Goal: Task Accomplishment & Management: Complete application form

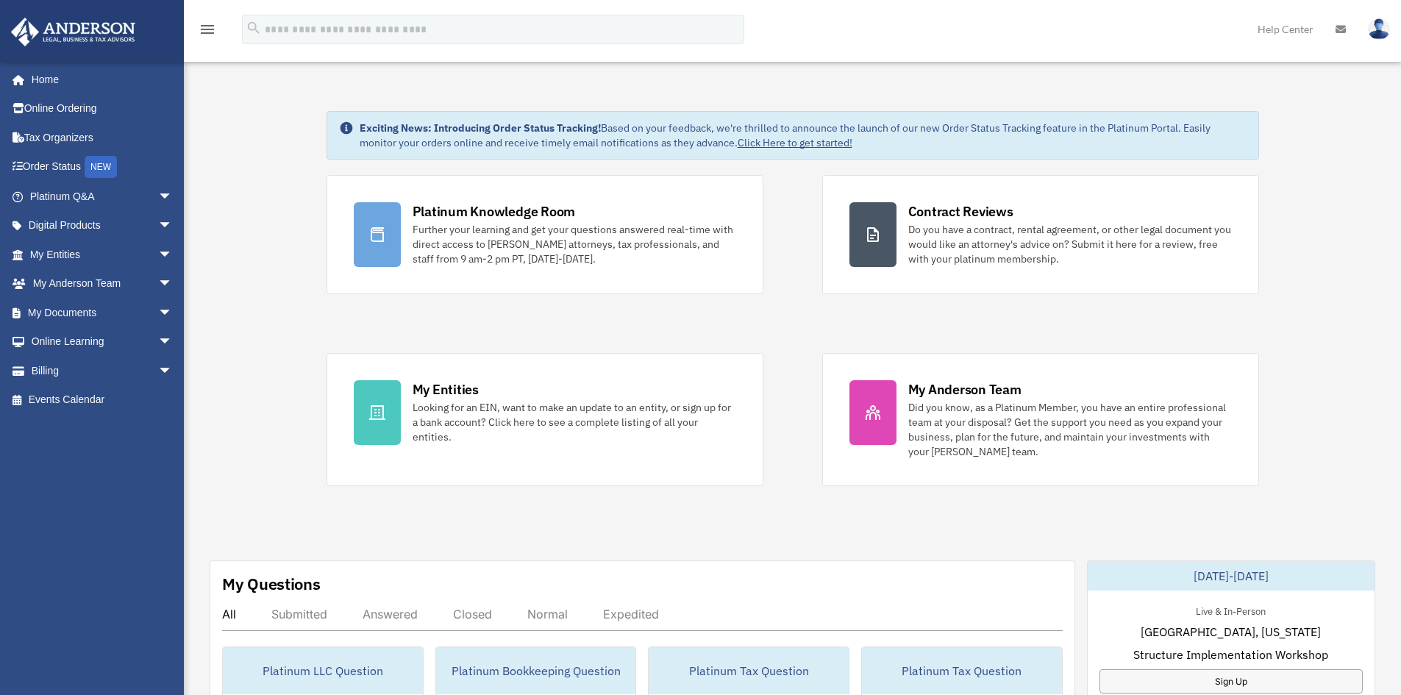
click at [63, 468] on div "[EMAIL_ADDRESS][DOMAIN_NAME] Sign Out [EMAIL_ADDRESS][DOMAIN_NAME] Home Online …" at bounding box center [97, 353] width 195 height 585
click at [158, 193] on span "arrow_drop_down" at bounding box center [172, 197] width 29 height 30
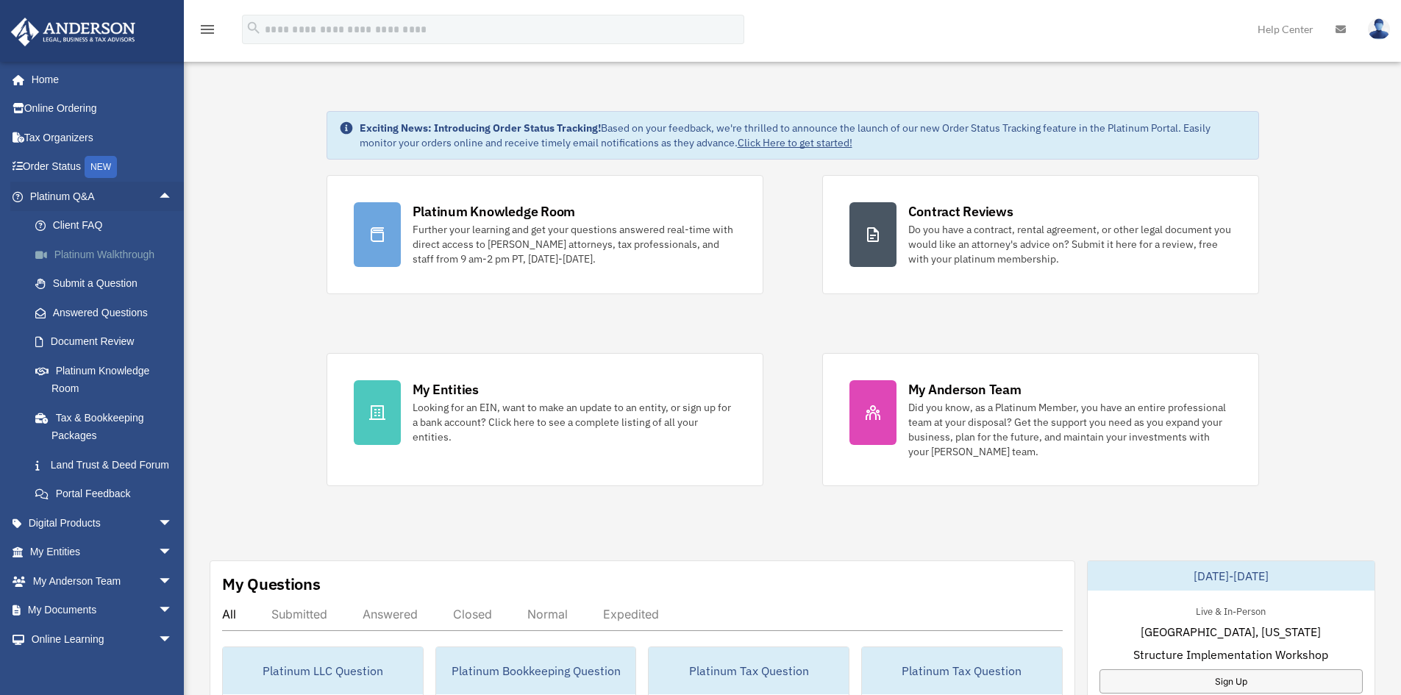
click at [101, 254] on link "Platinum Walkthrough" at bounding box center [108, 254] width 174 height 29
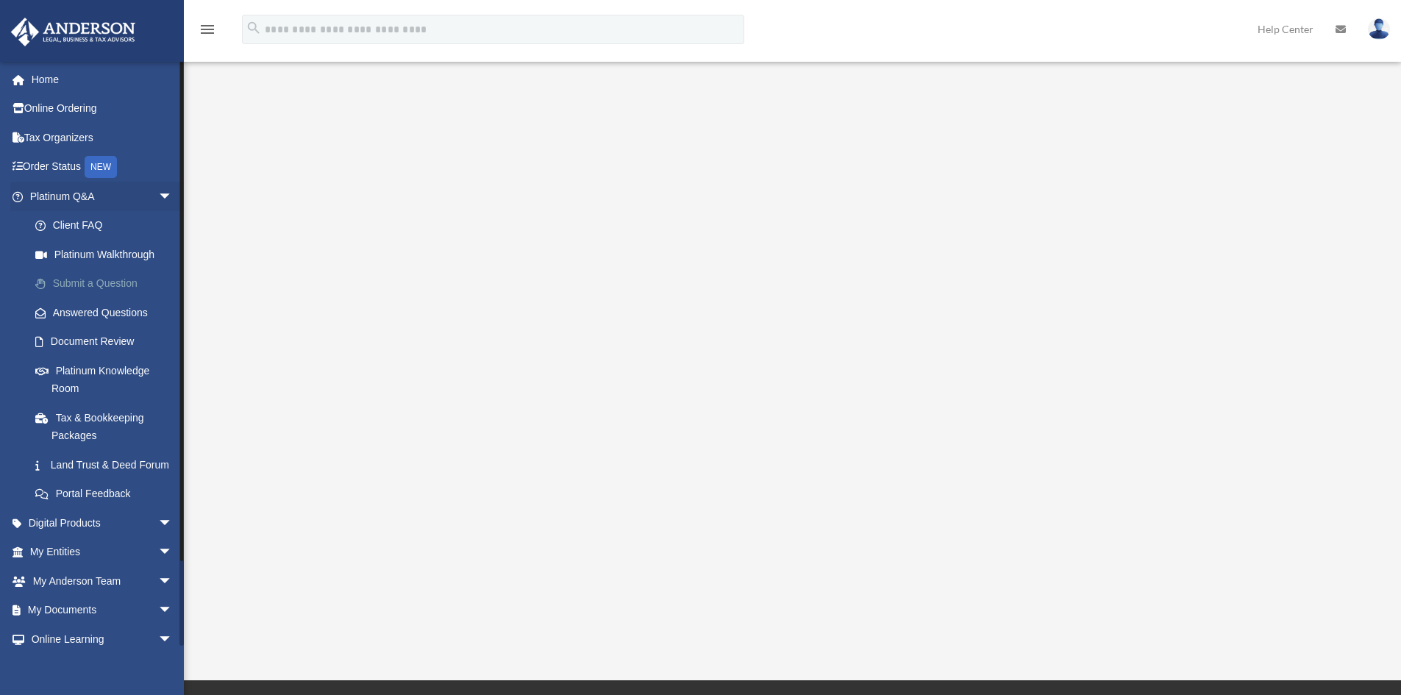
click at [112, 282] on link "Submit a Question" at bounding box center [108, 283] width 174 height 29
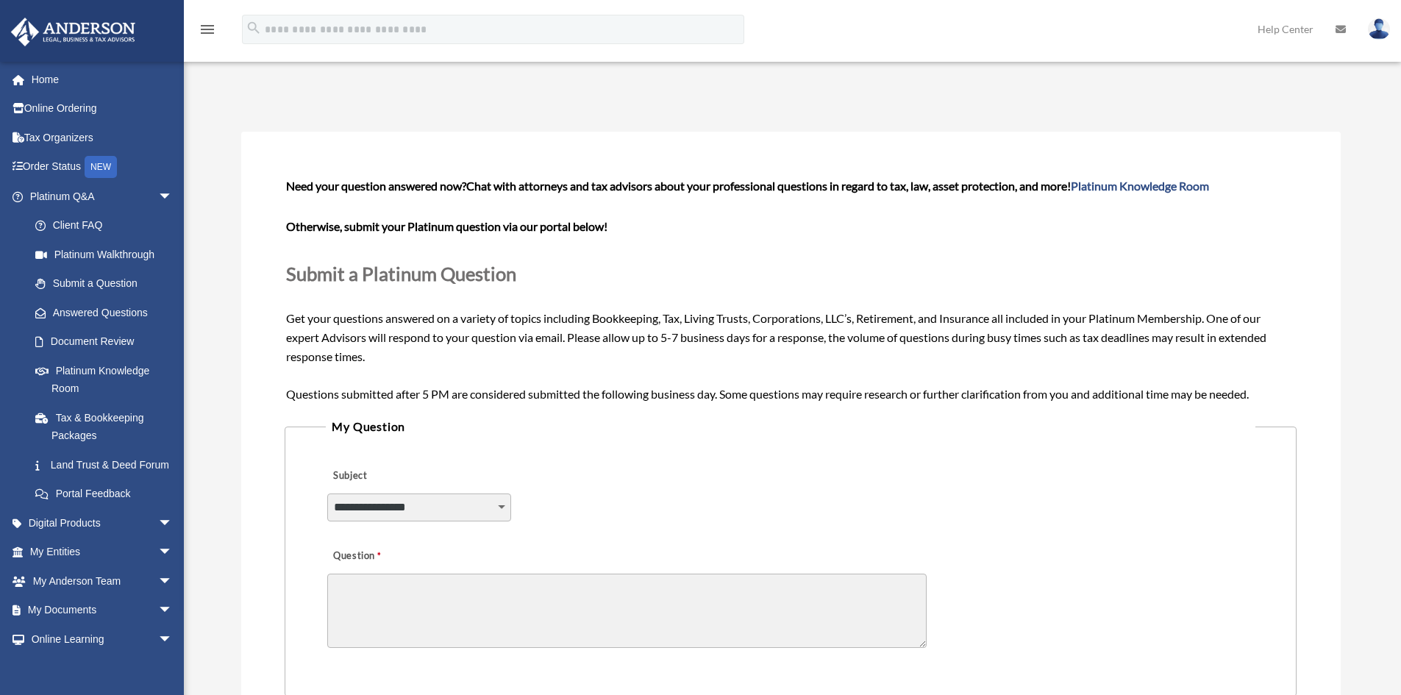
click at [484, 504] on select "**********" at bounding box center [419, 507] width 184 height 28
click at [674, 415] on form "**********" at bounding box center [790, 550] width 1011 height 751
click at [87, 340] on link "Document Review" at bounding box center [108, 341] width 174 height 29
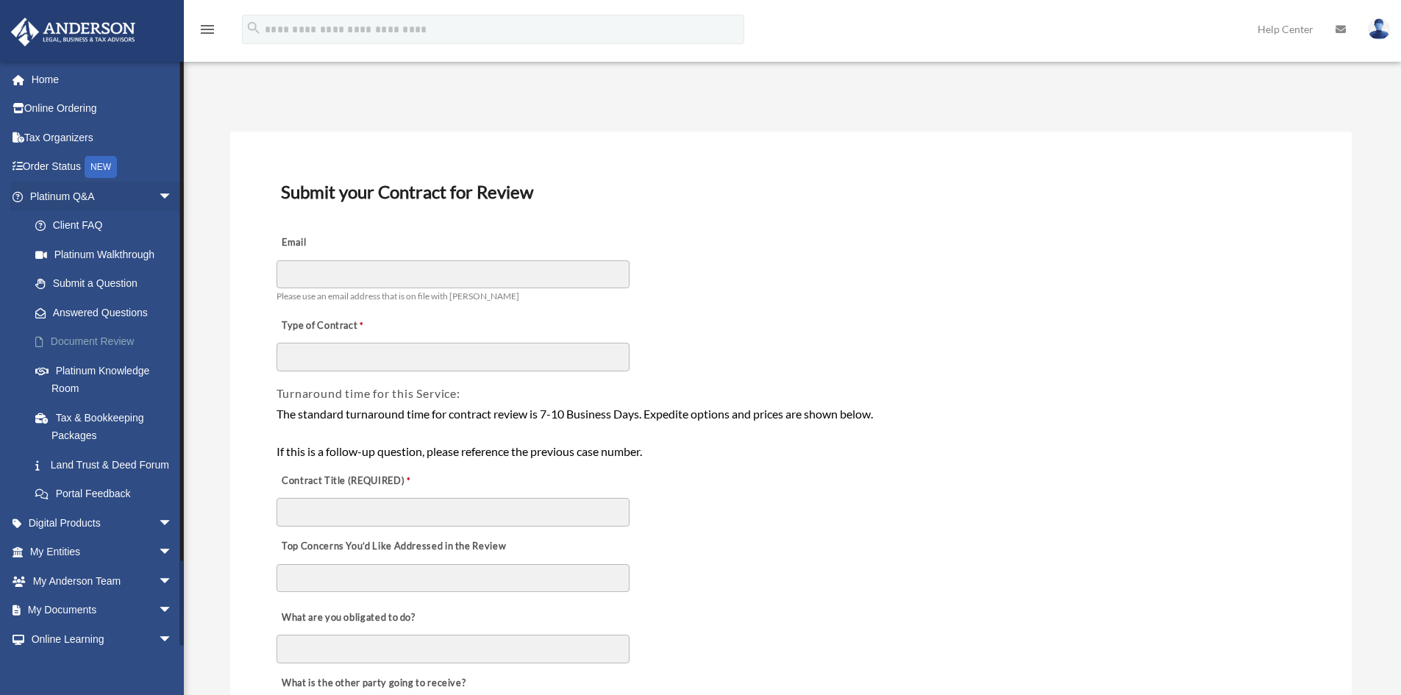
click at [102, 331] on link "Document Review" at bounding box center [108, 341] width 174 height 29
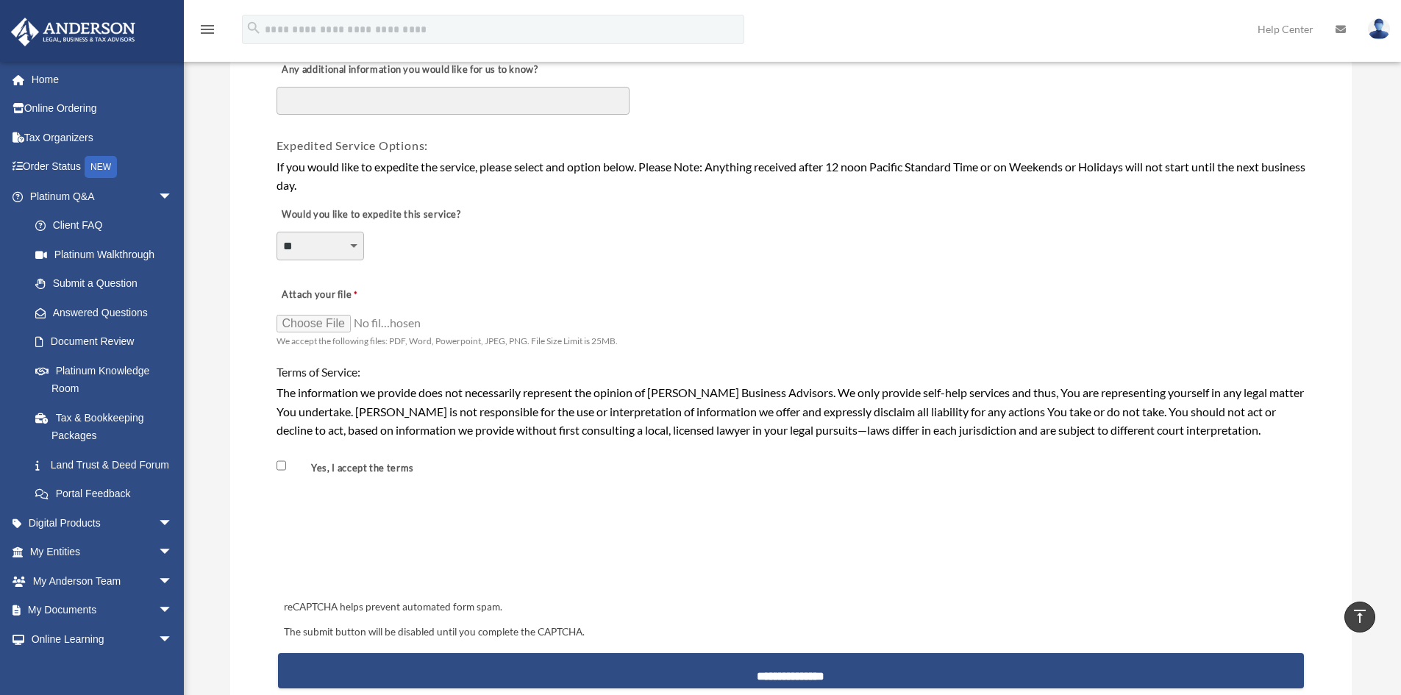
scroll to position [1250, 0]
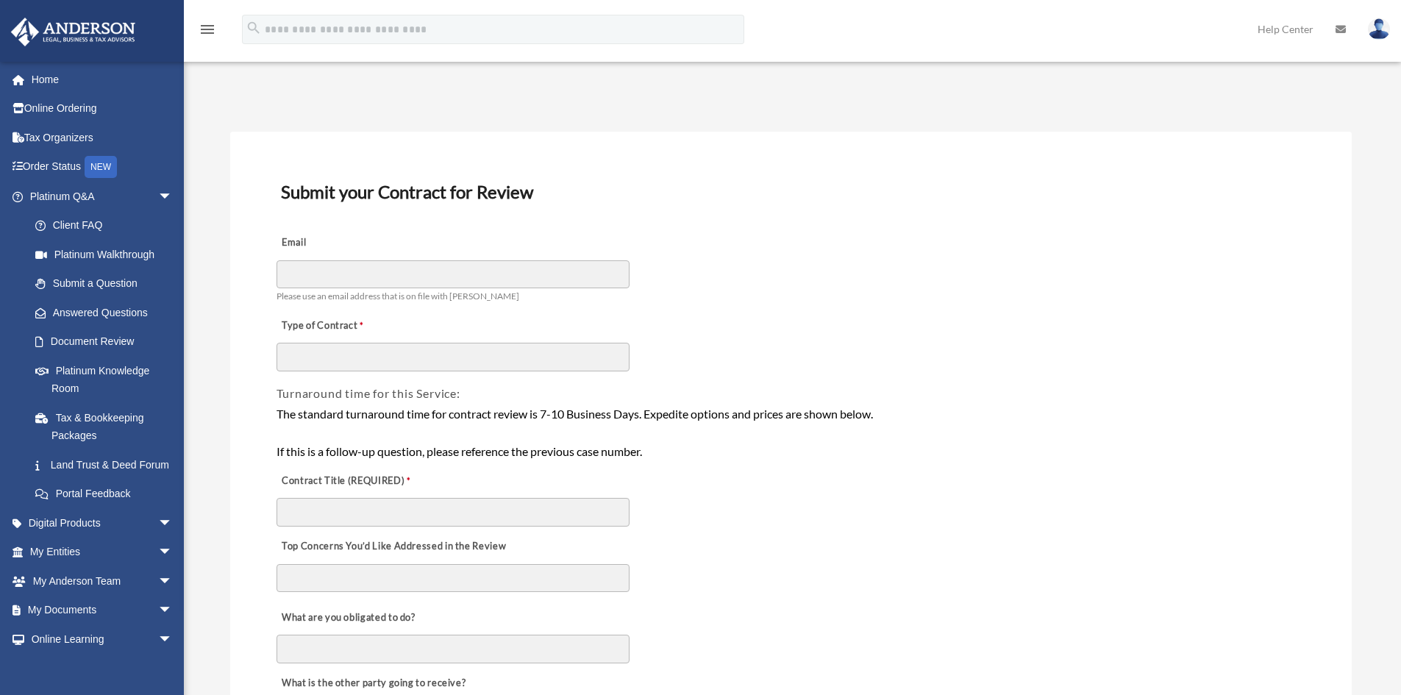
click at [884, 300] on div "Email Please use an email address that is on file with Anderson" at bounding box center [791, 265] width 1032 height 82
click at [158, 538] on span "arrow_drop_down" at bounding box center [172, 523] width 29 height 30
click at [796, 270] on div "Email Please use an email address that is on file with Anderson" at bounding box center [791, 265] width 1032 height 82
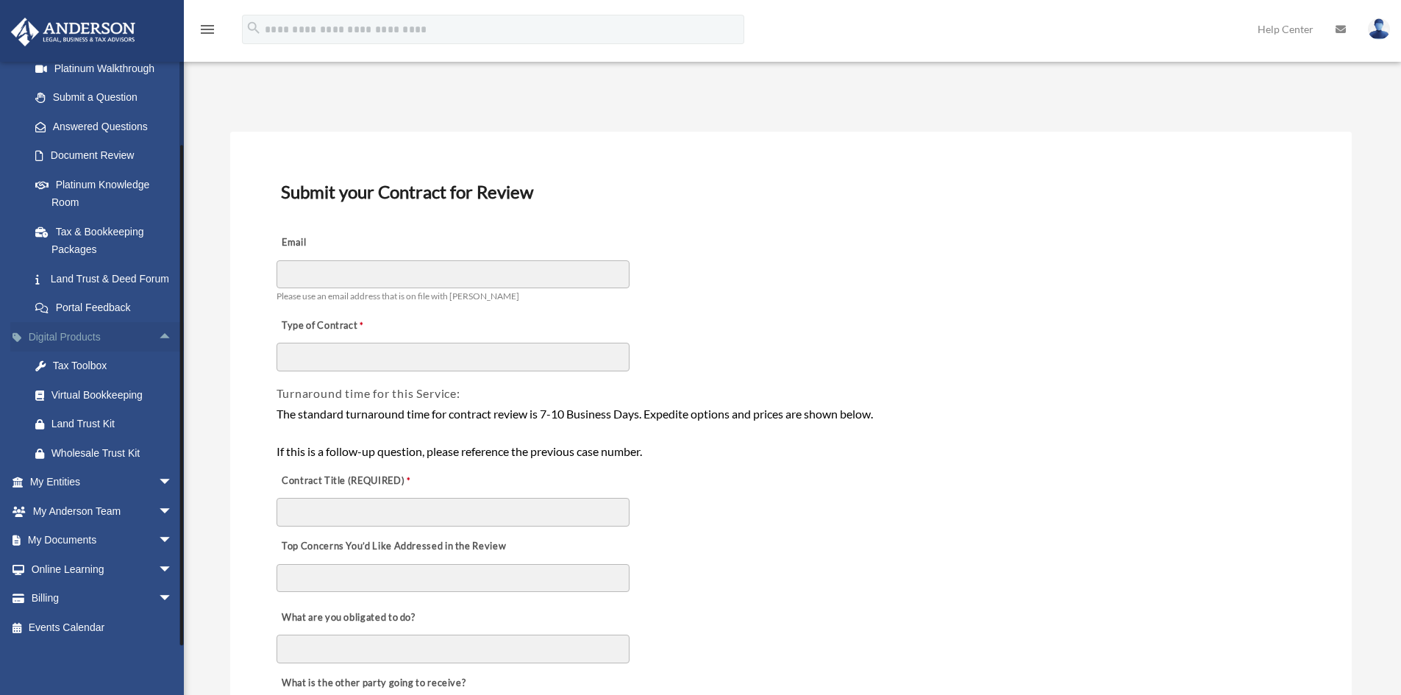
scroll to position [204, 0]
click at [158, 479] on span "arrow_drop_down" at bounding box center [172, 483] width 29 height 30
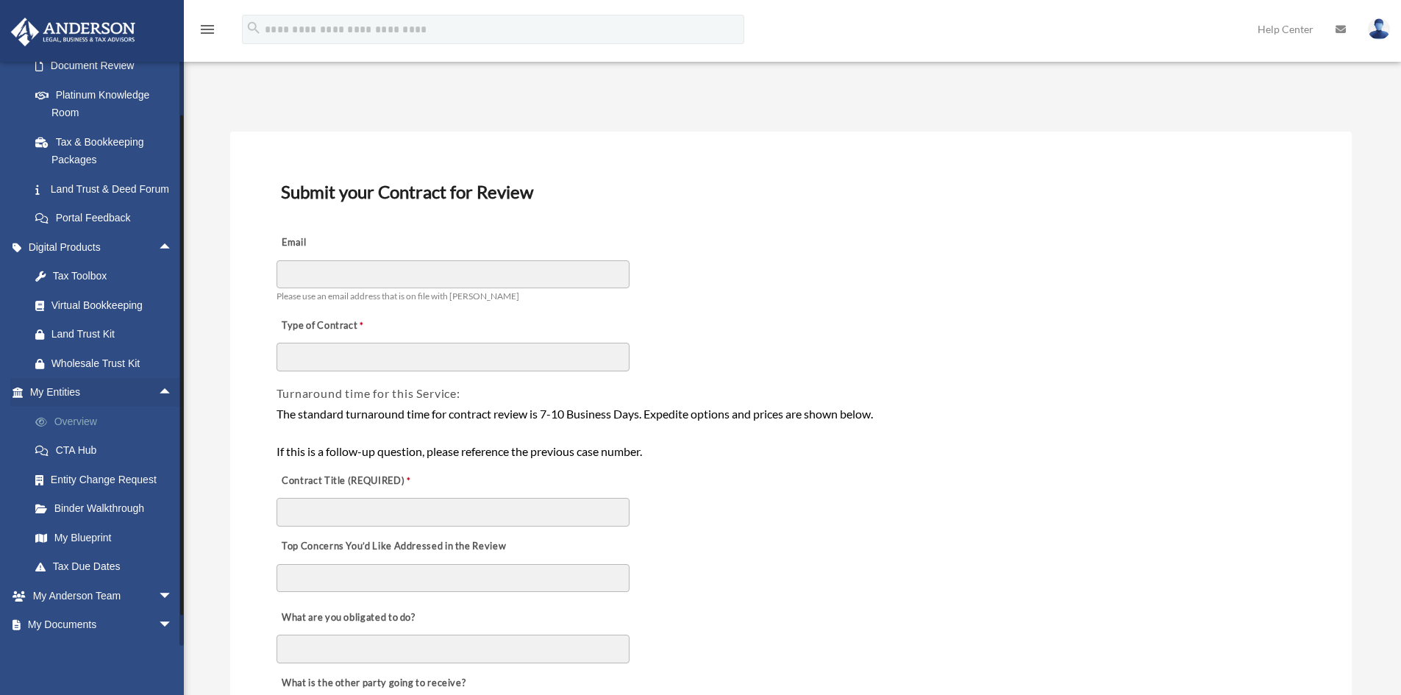
scroll to position [277, 0]
click at [94, 433] on link "Overview" at bounding box center [108, 419] width 174 height 29
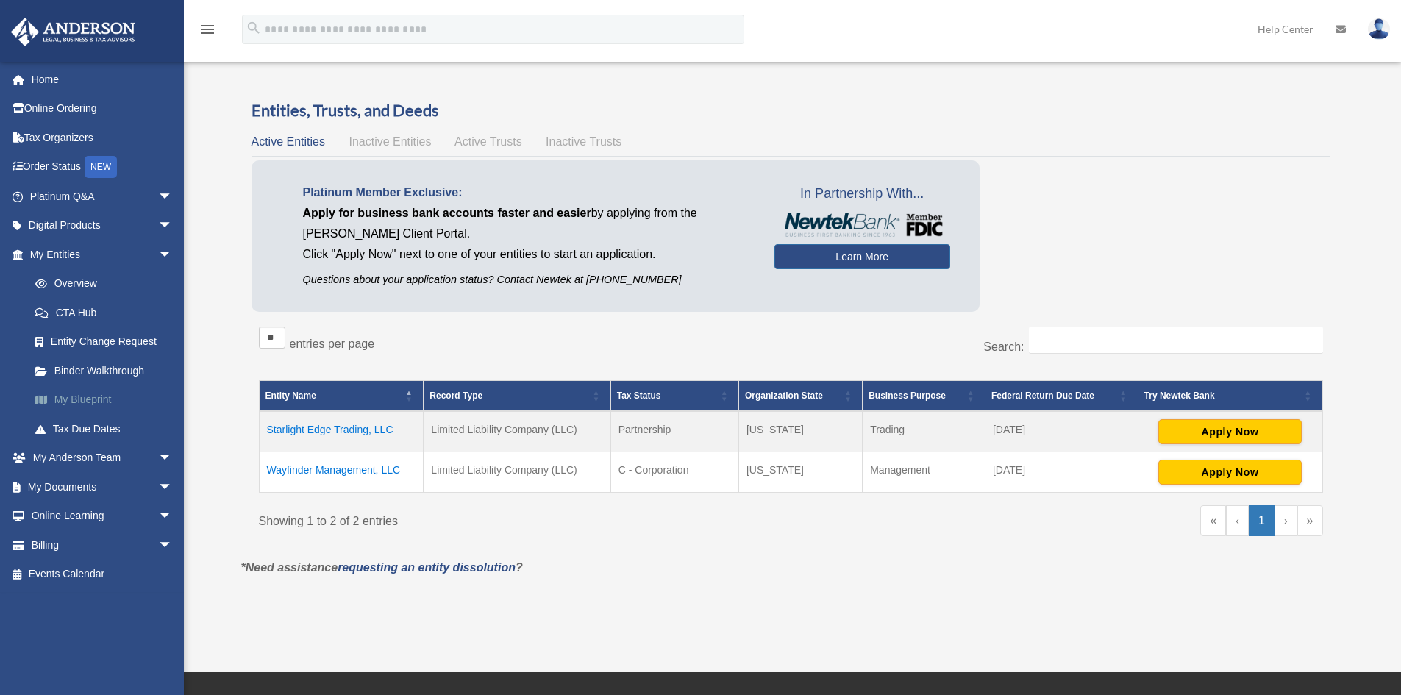
click at [76, 401] on link "My Blueprint" at bounding box center [108, 399] width 174 height 29
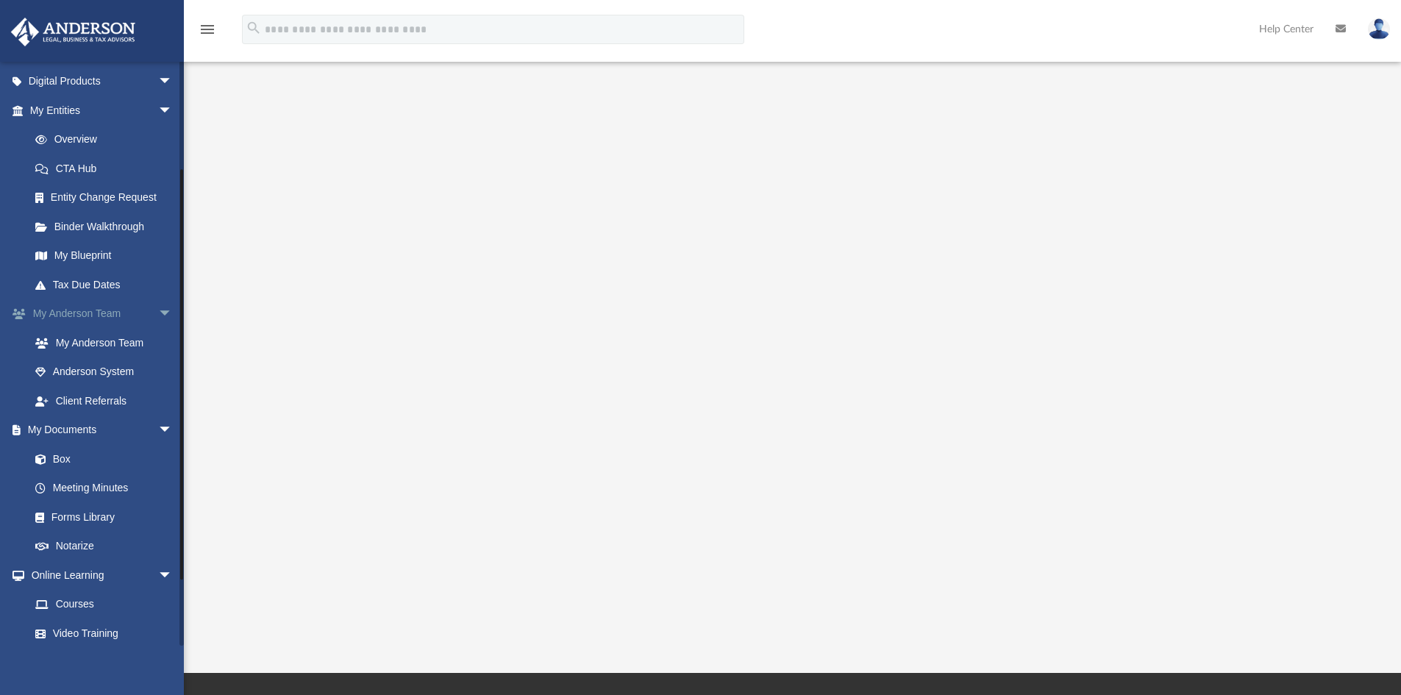
scroll to position [147, 0]
click at [93, 448] on link "Box" at bounding box center [108, 455] width 174 height 29
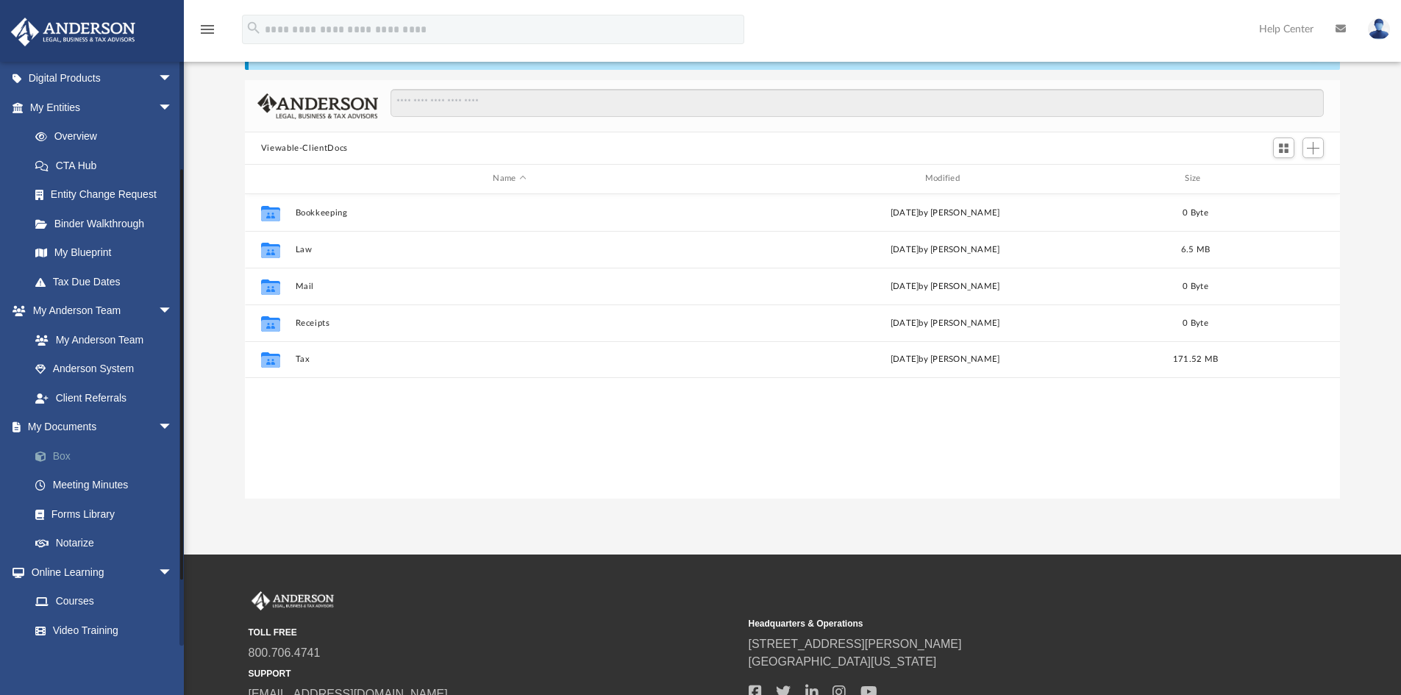
scroll to position [323, 1084]
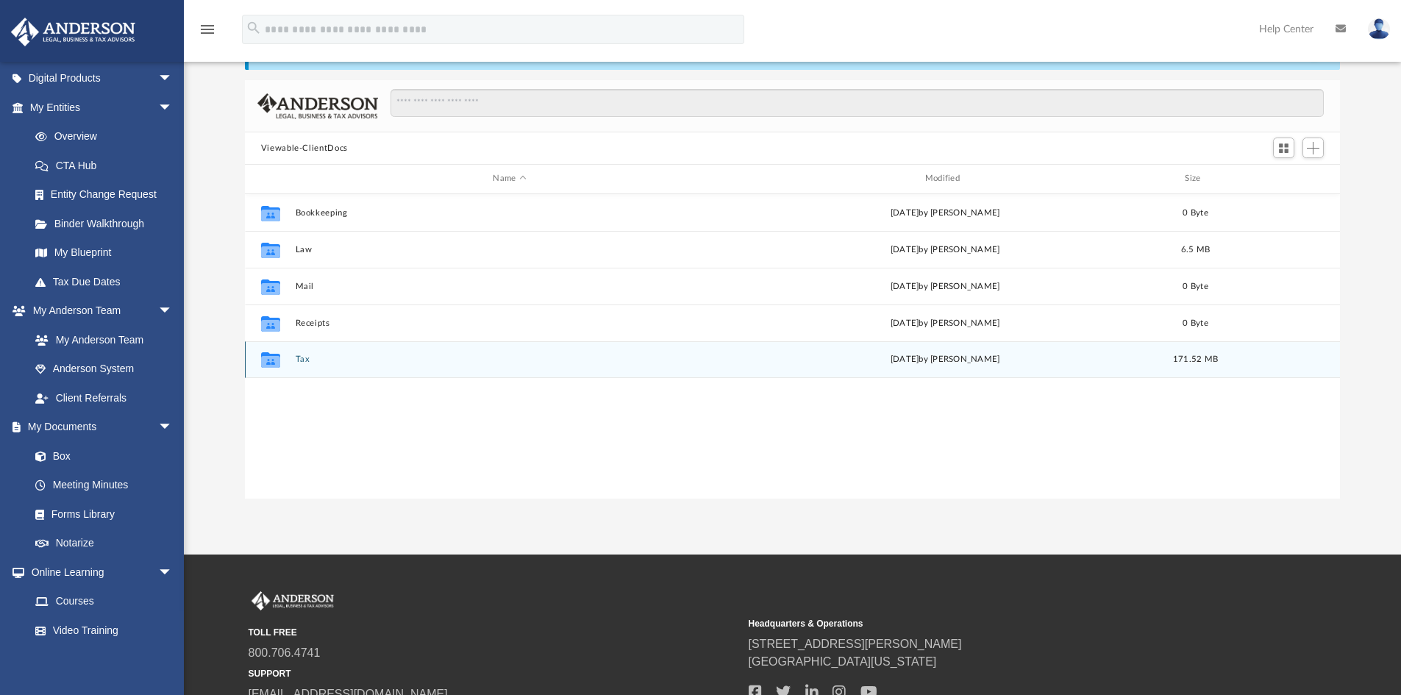
click at [304, 357] on button "Tax" at bounding box center [509, 359] width 429 height 10
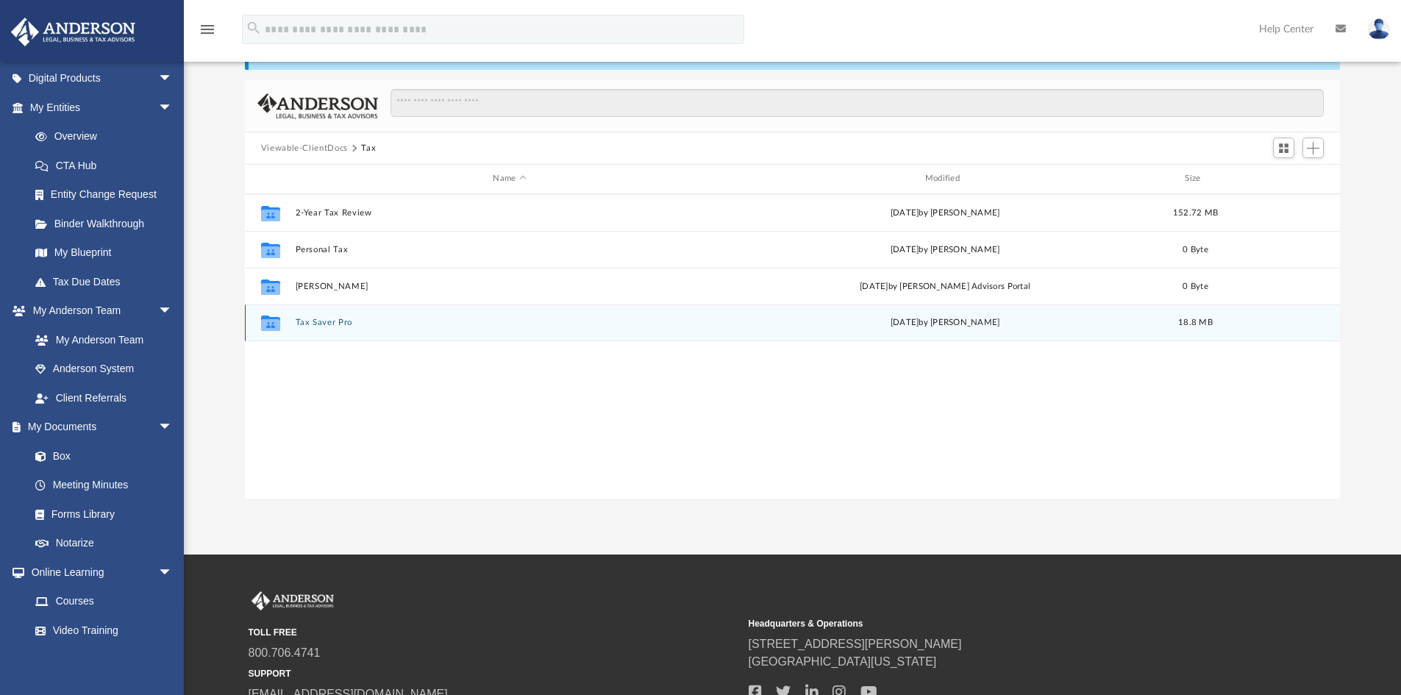
click at [337, 323] on button "Tax Saver Pro" at bounding box center [509, 323] width 429 height 10
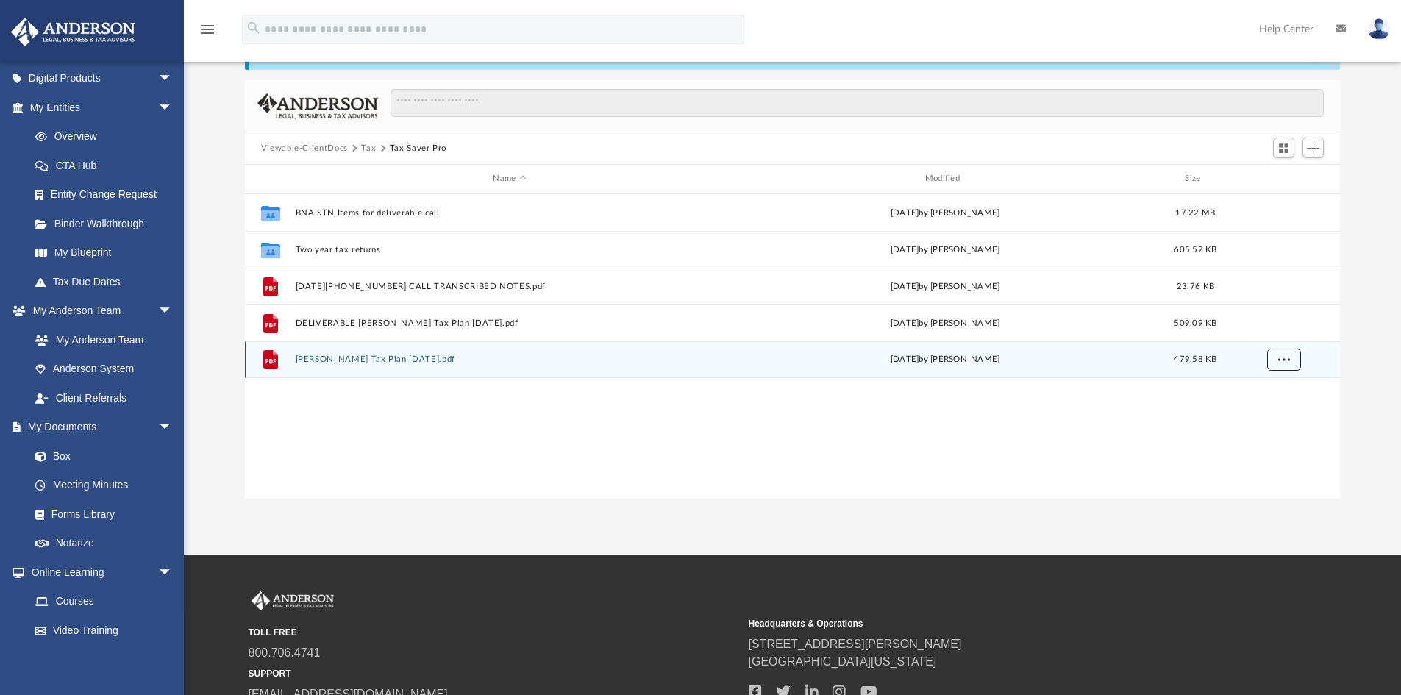
click at [1280, 360] on span "More options" at bounding box center [1283, 359] width 12 height 8
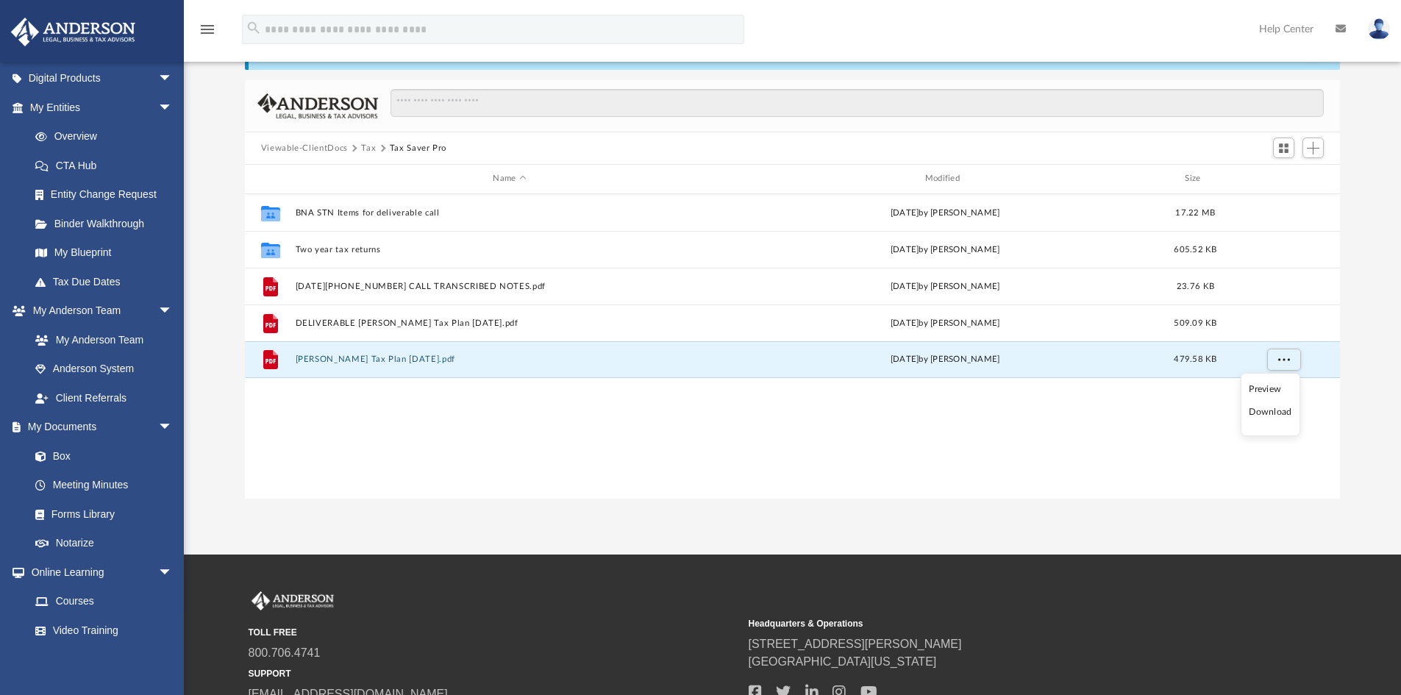
click at [1269, 391] on li "Preview" at bounding box center [1269, 389] width 43 height 15
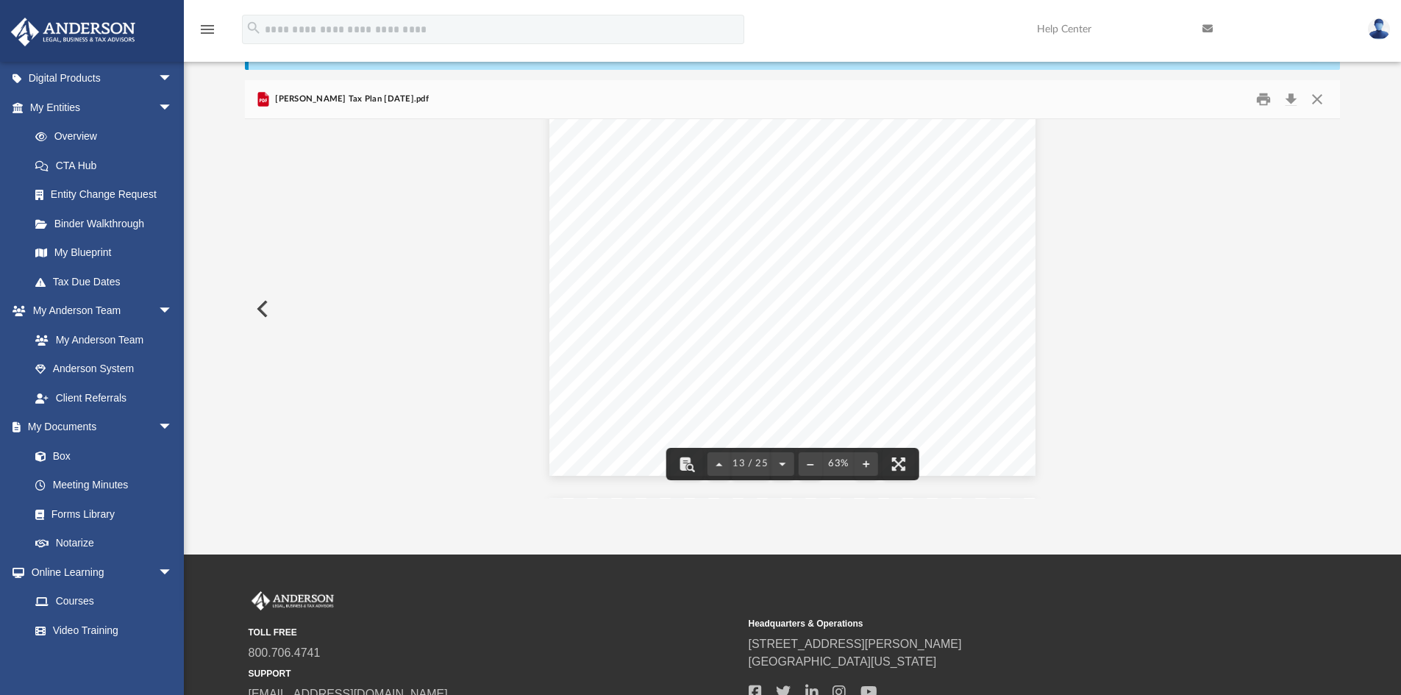
scroll to position [0, 0]
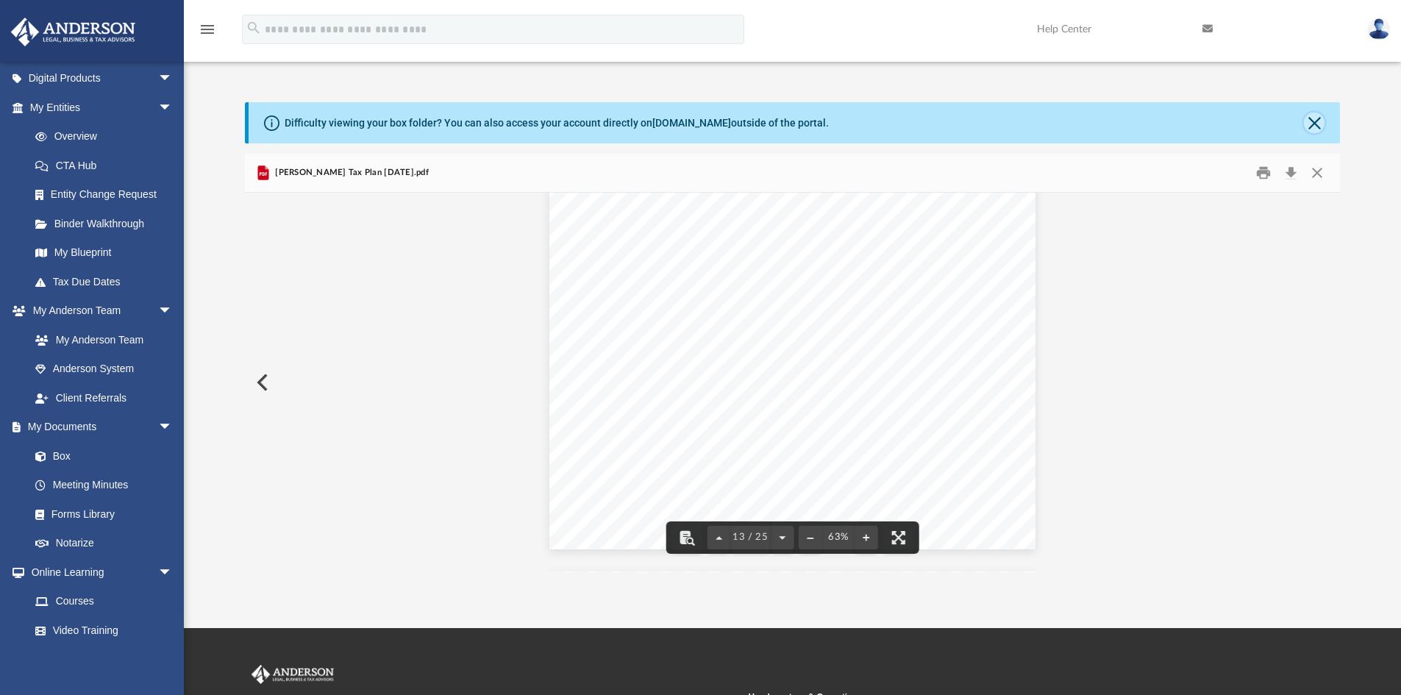
click at [1320, 118] on button "Close" at bounding box center [1314, 122] width 21 height 21
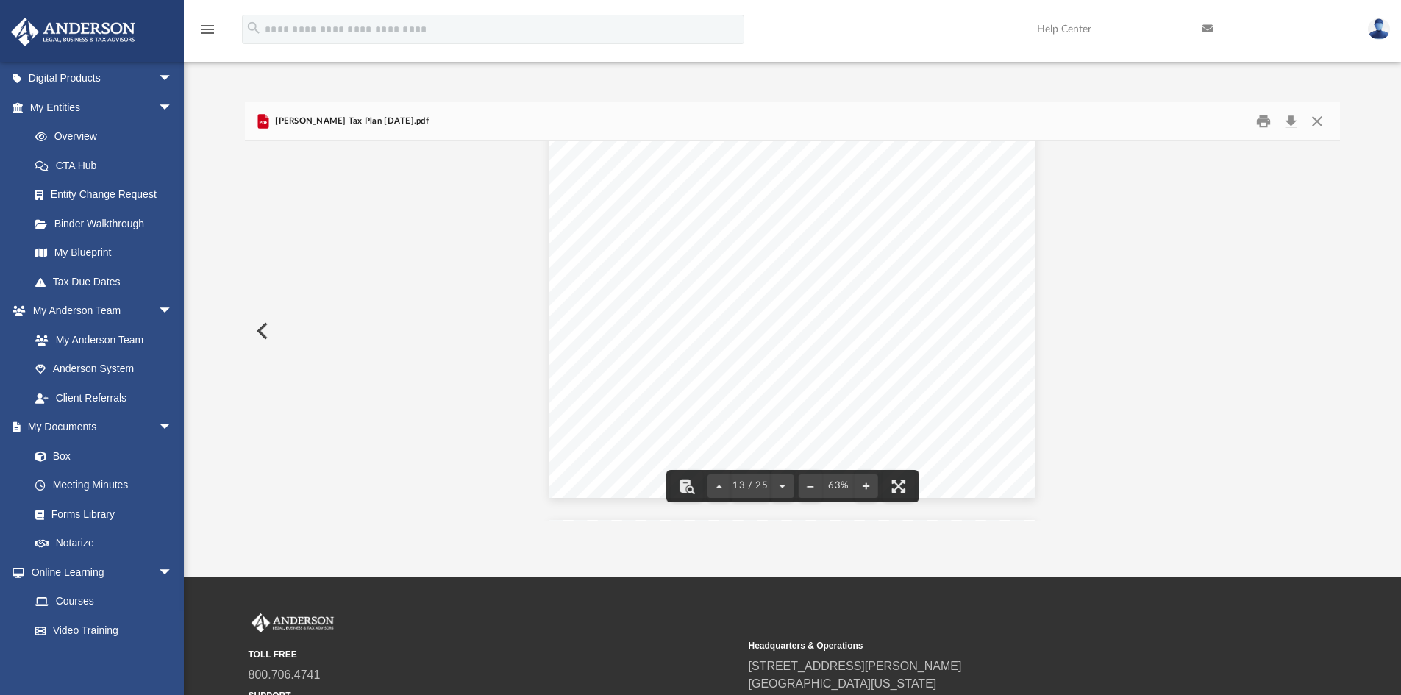
click at [263, 329] on button "Preview" at bounding box center [261, 330] width 32 height 41
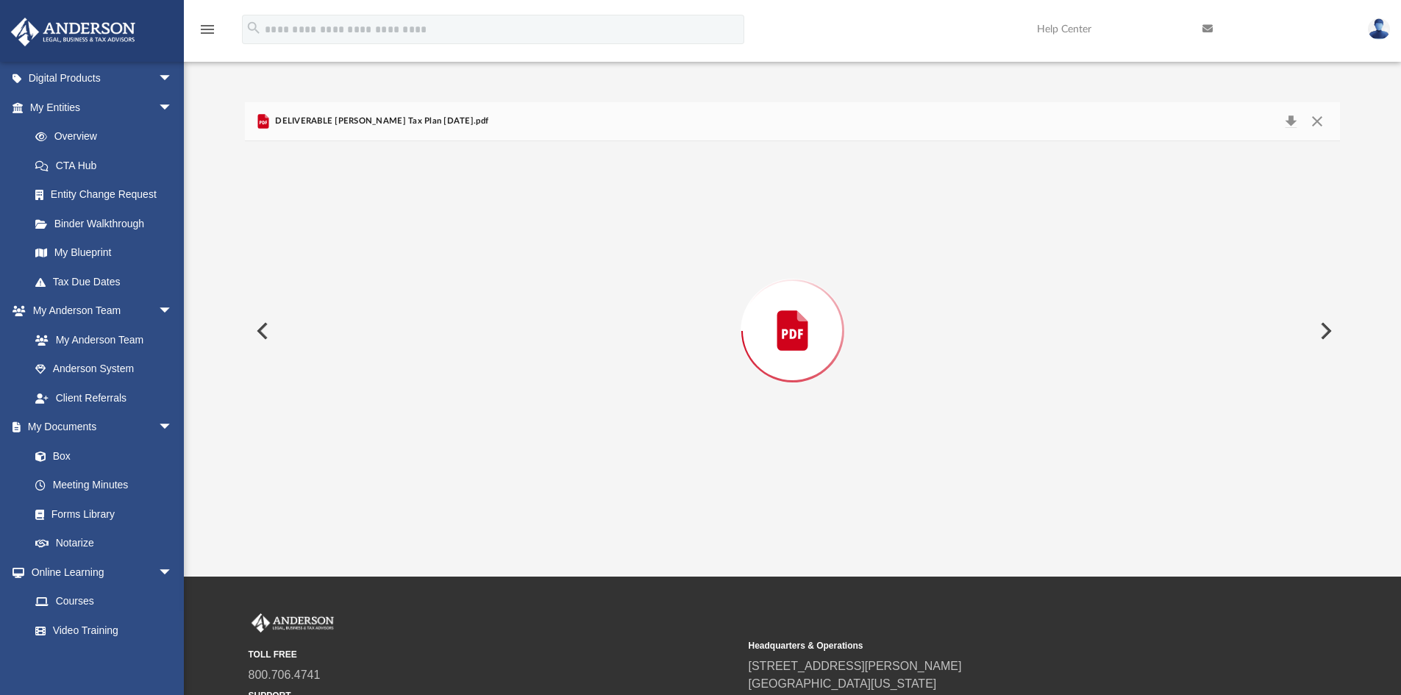
click at [263, 329] on button "Preview" at bounding box center [261, 330] width 32 height 41
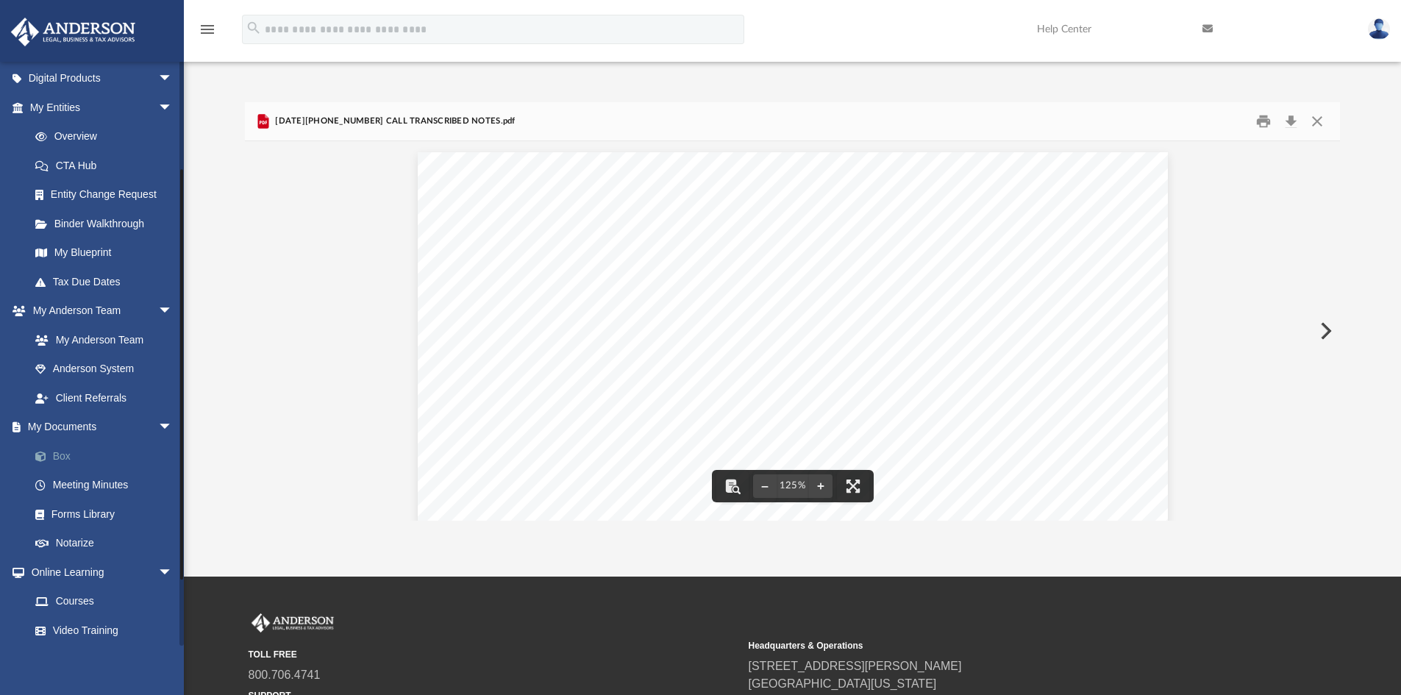
click at [85, 451] on link "Box" at bounding box center [108, 455] width 174 height 29
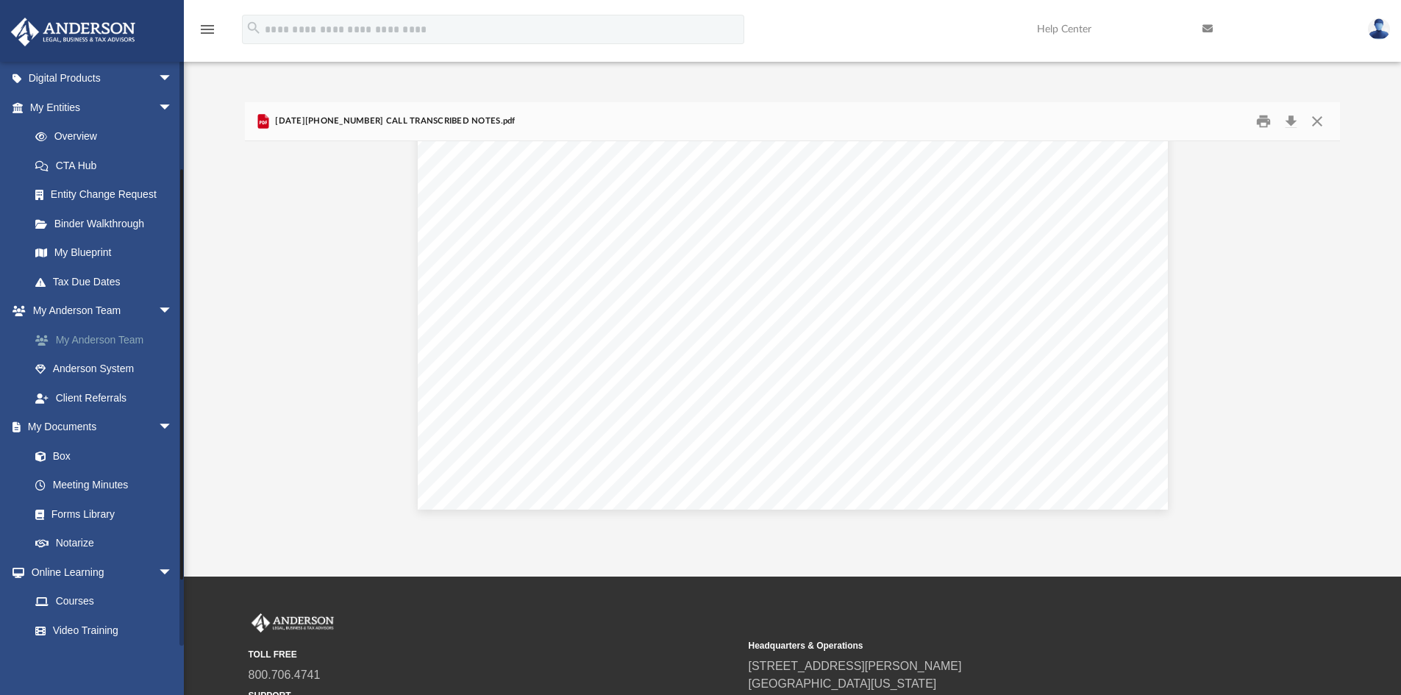
click at [92, 344] on link "My Anderson Team" at bounding box center [108, 339] width 174 height 29
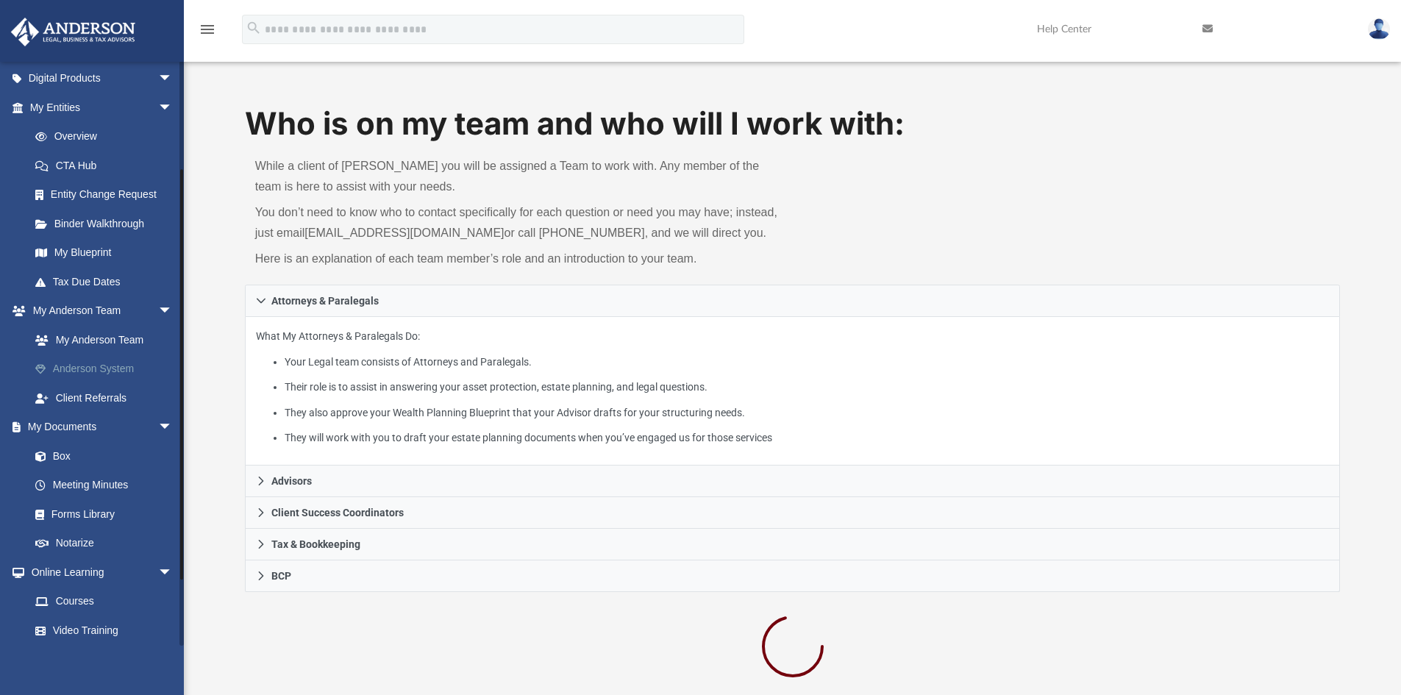
click at [104, 367] on link "Anderson System" at bounding box center [108, 368] width 174 height 29
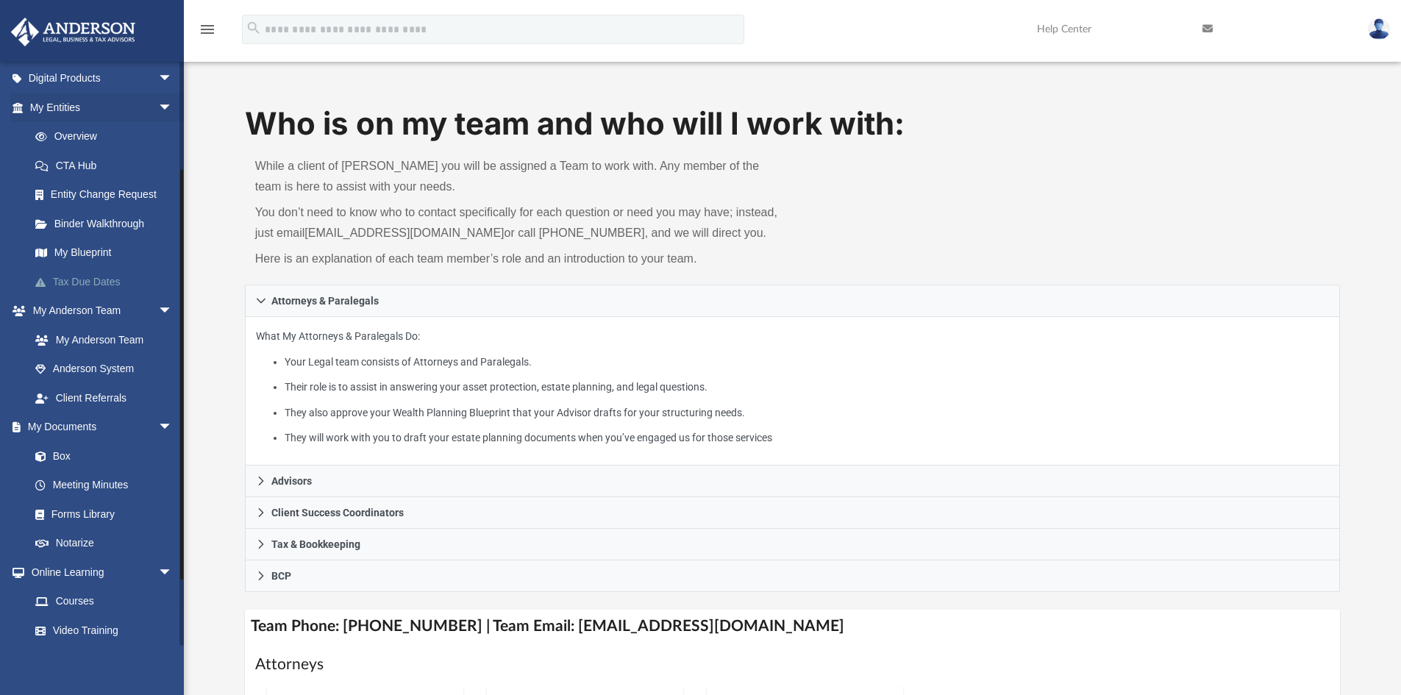
click at [115, 274] on link "Tax Due Dates" at bounding box center [108, 281] width 174 height 29
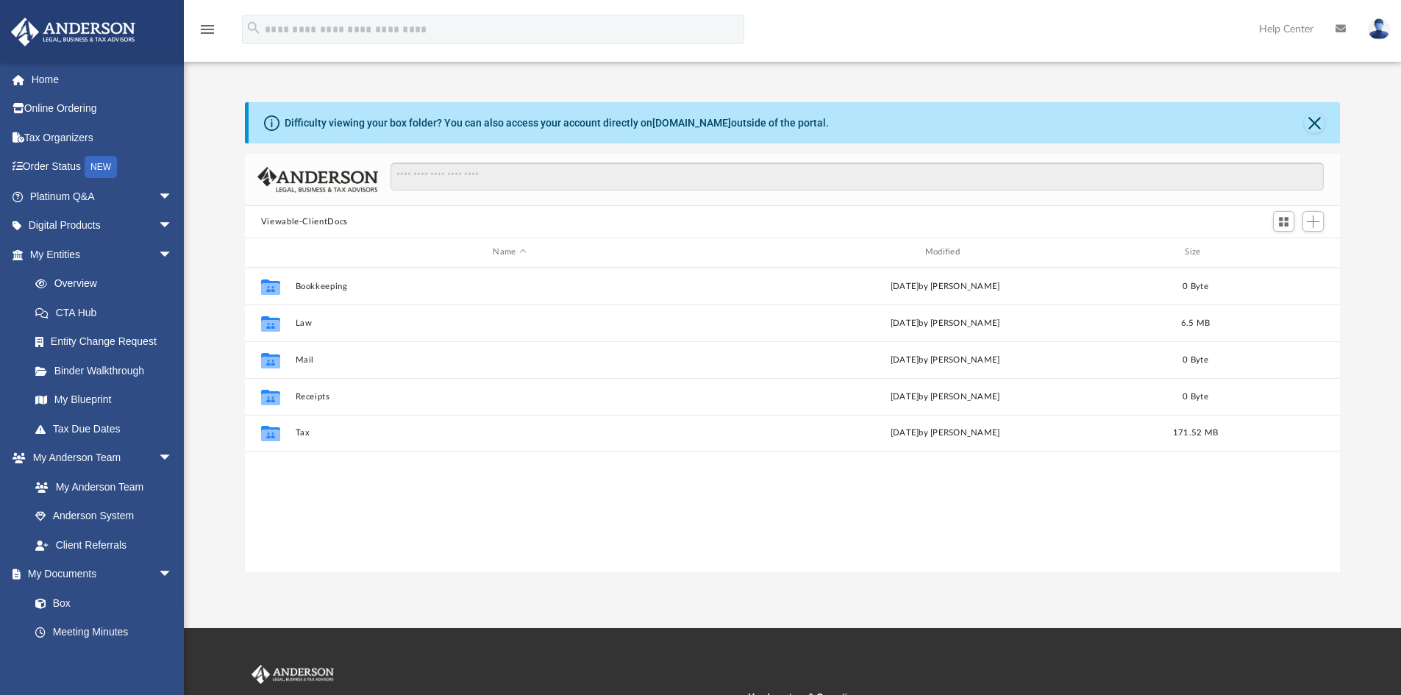
scroll to position [323, 1084]
click at [1308, 124] on button "Close" at bounding box center [1314, 122] width 21 height 21
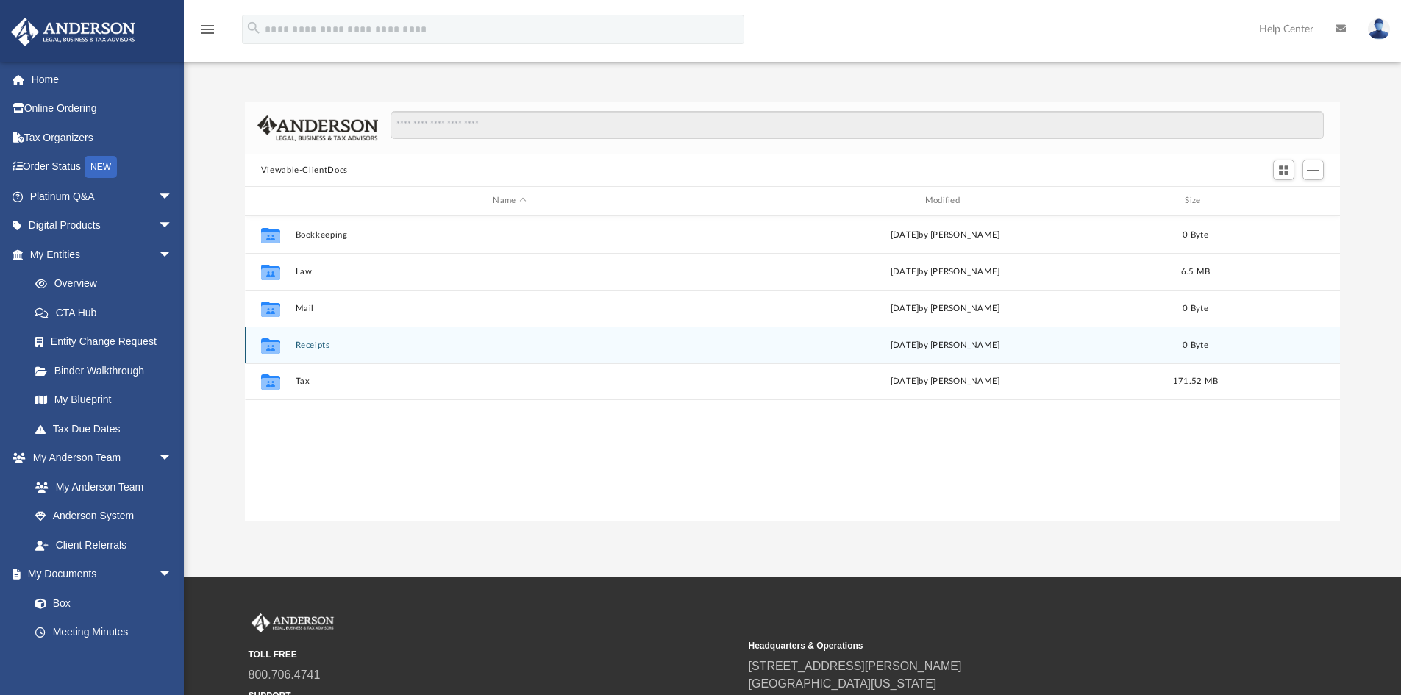
click at [310, 351] on div "Collaborated Folder Receipts Wed Jun 11 2025 by Shaquina Williams 0 Byte" at bounding box center [792, 344] width 1095 height 37
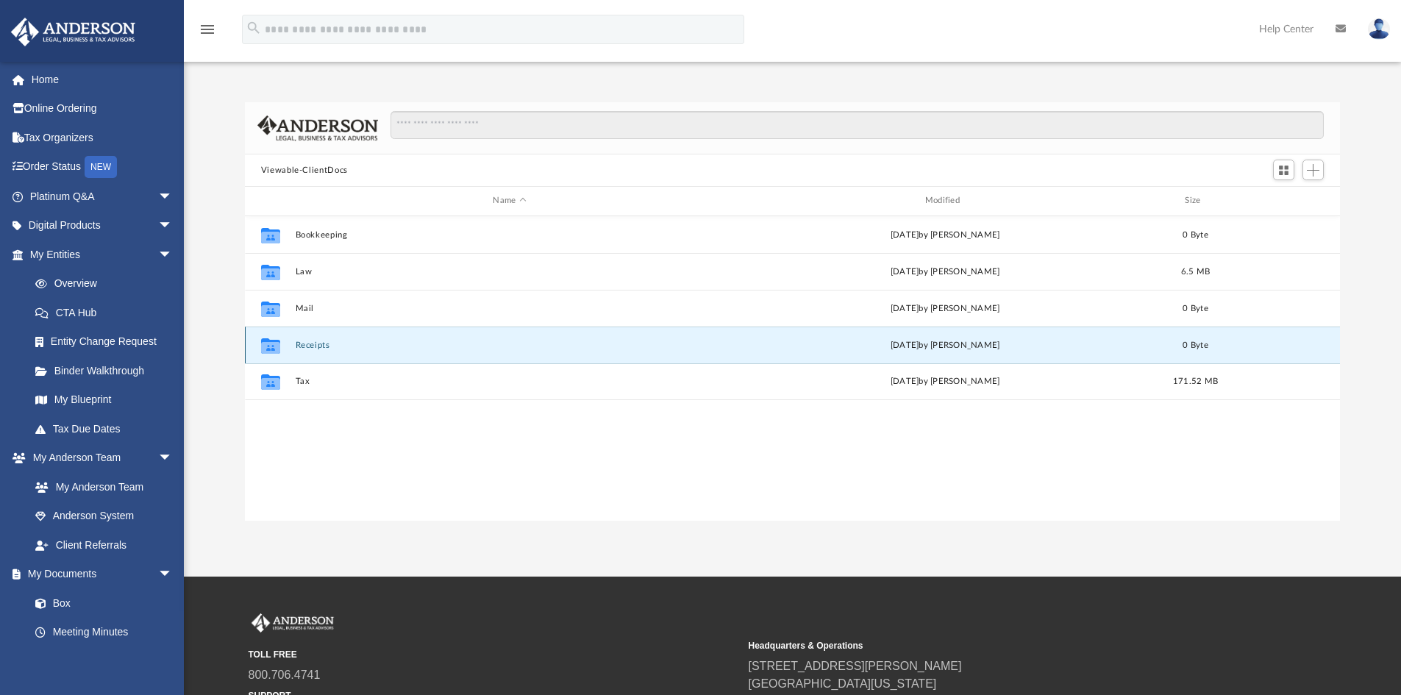
click at [312, 346] on button "Receipts" at bounding box center [509, 345] width 429 height 10
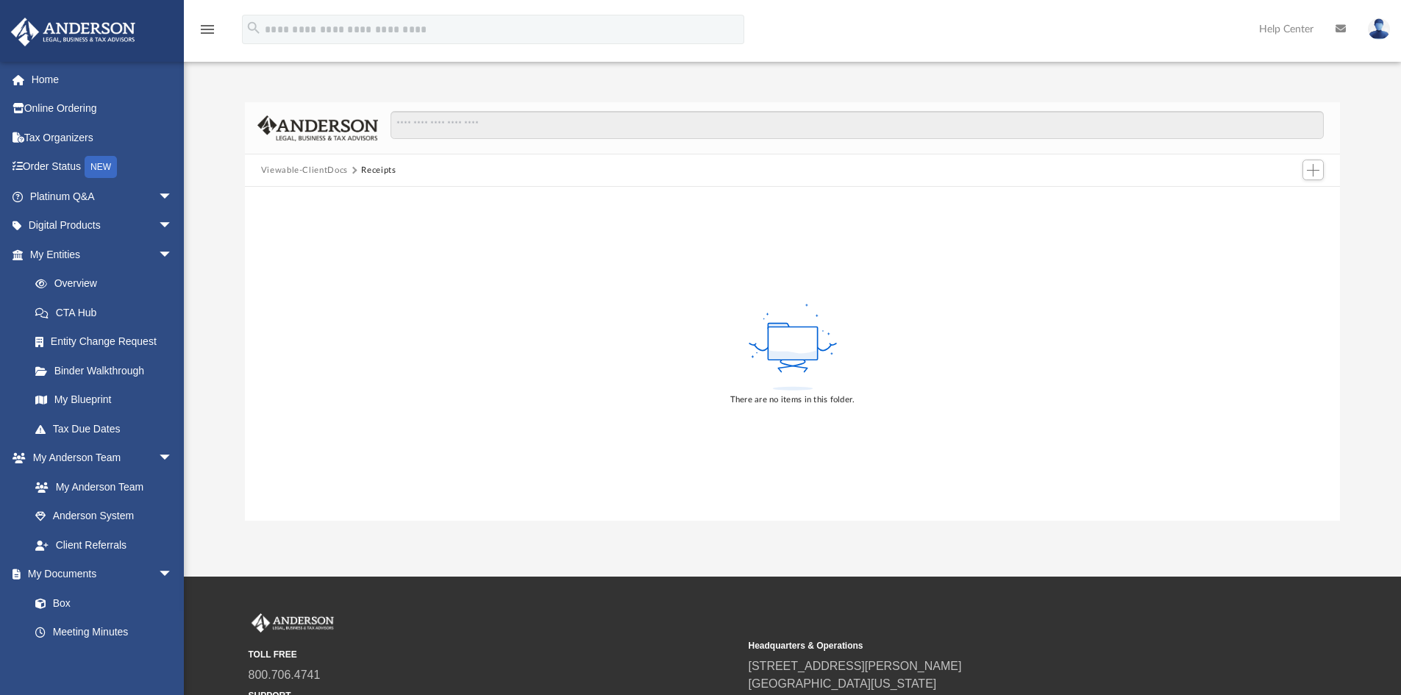
click at [307, 170] on button "Viewable-ClientDocs" at bounding box center [304, 170] width 87 height 13
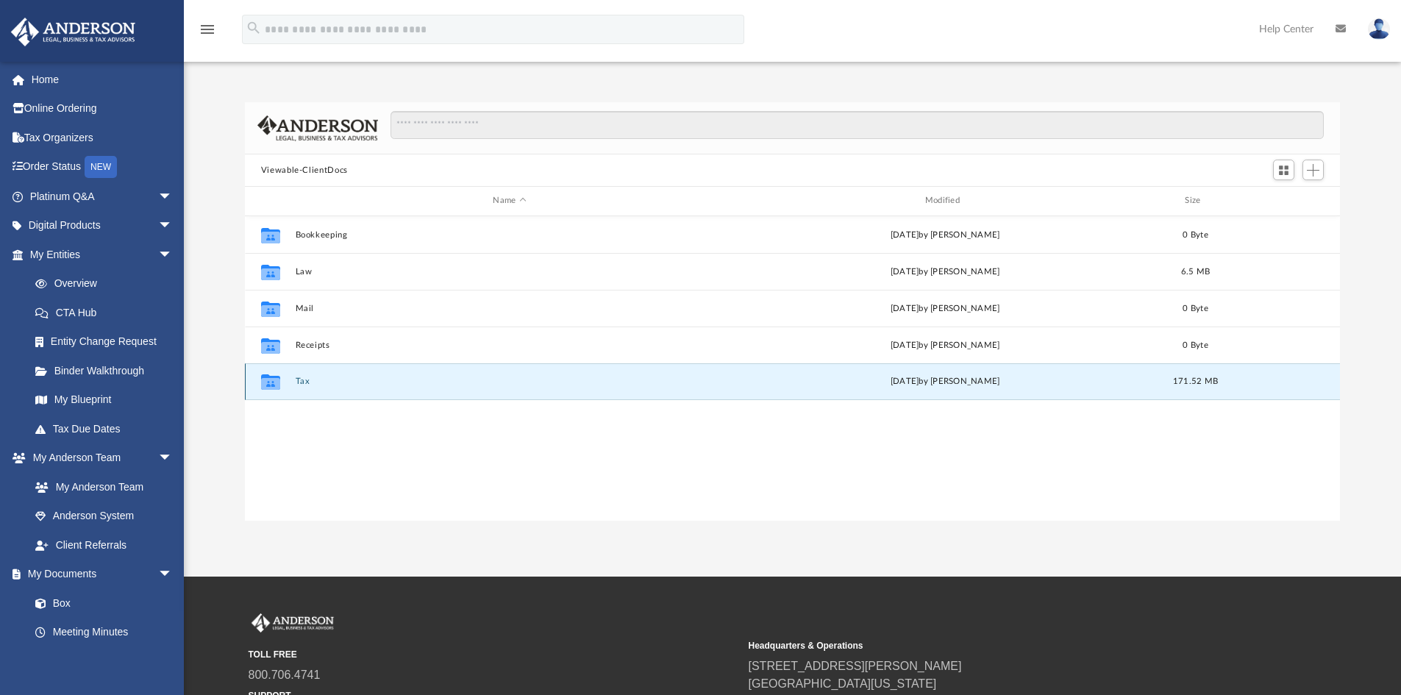
click at [299, 382] on button "Tax" at bounding box center [509, 381] width 429 height 10
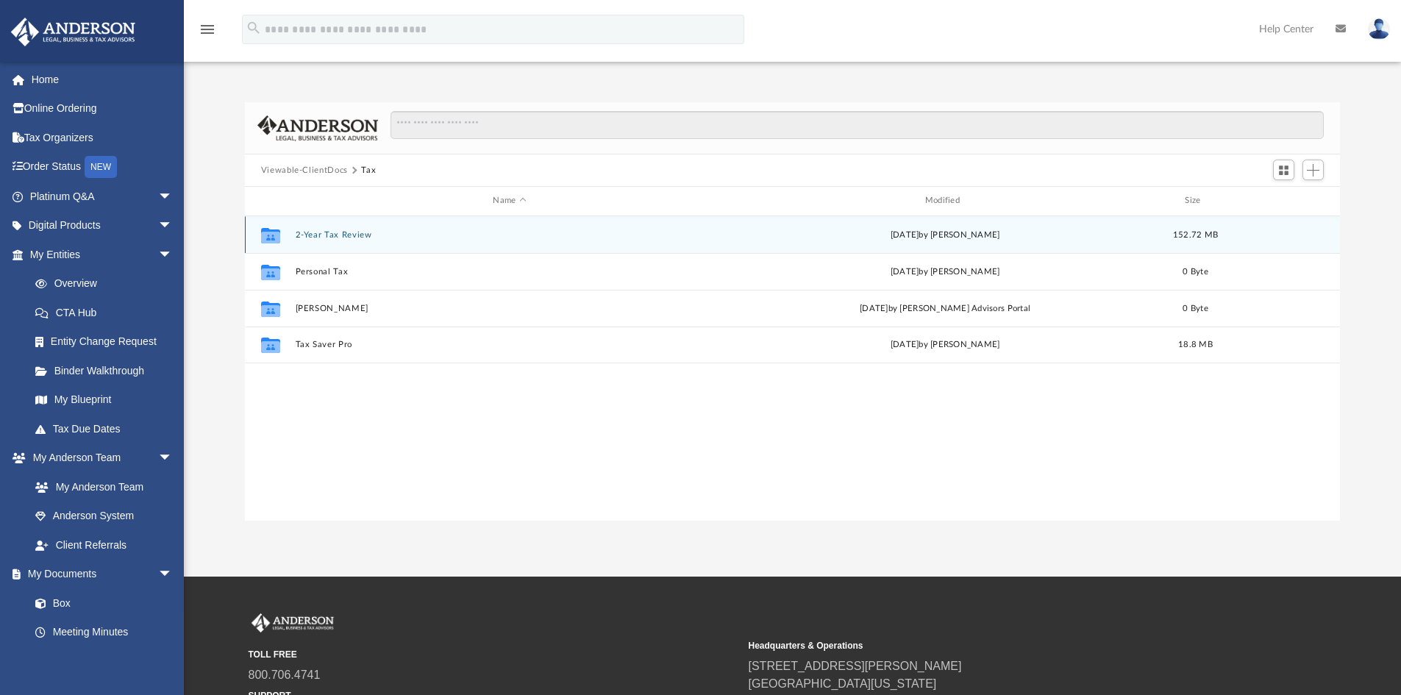
click at [348, 234] on button "2-Year Tax Review" at bounding box center [509, 235] width 429 height 10
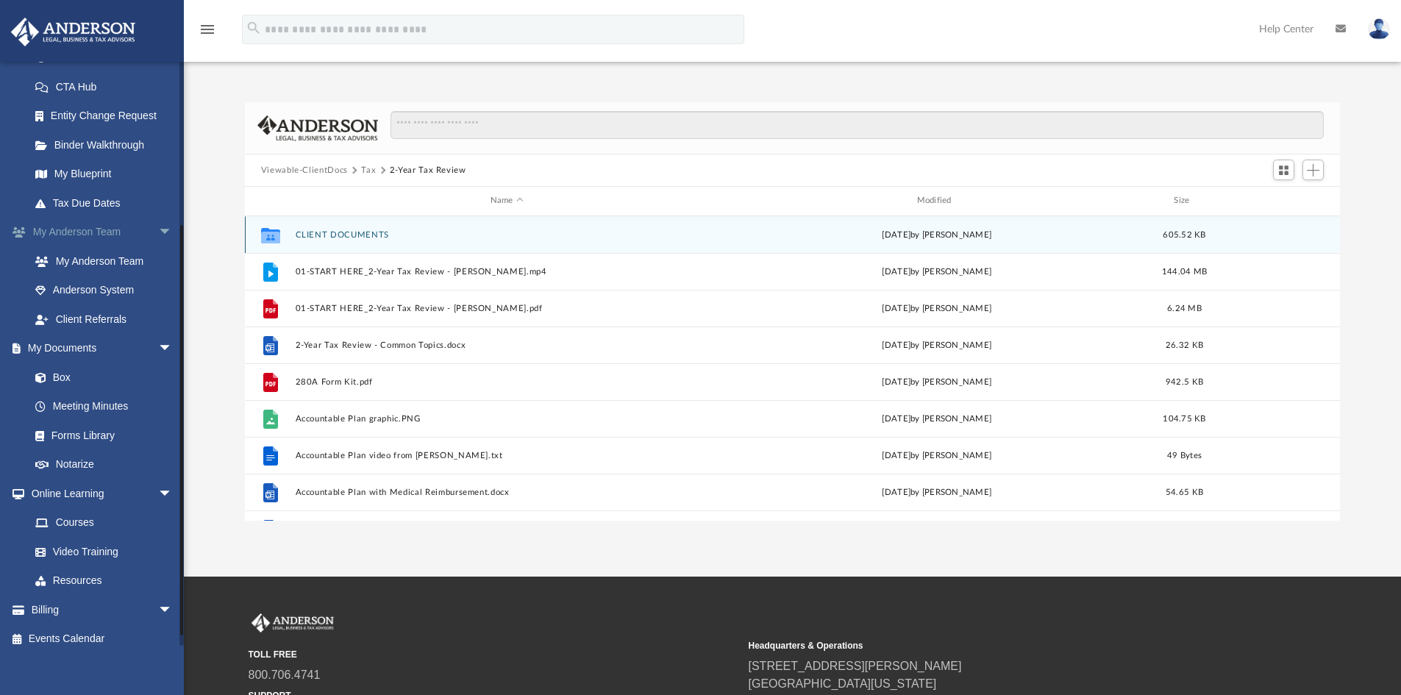
scroll to position [237, 0]
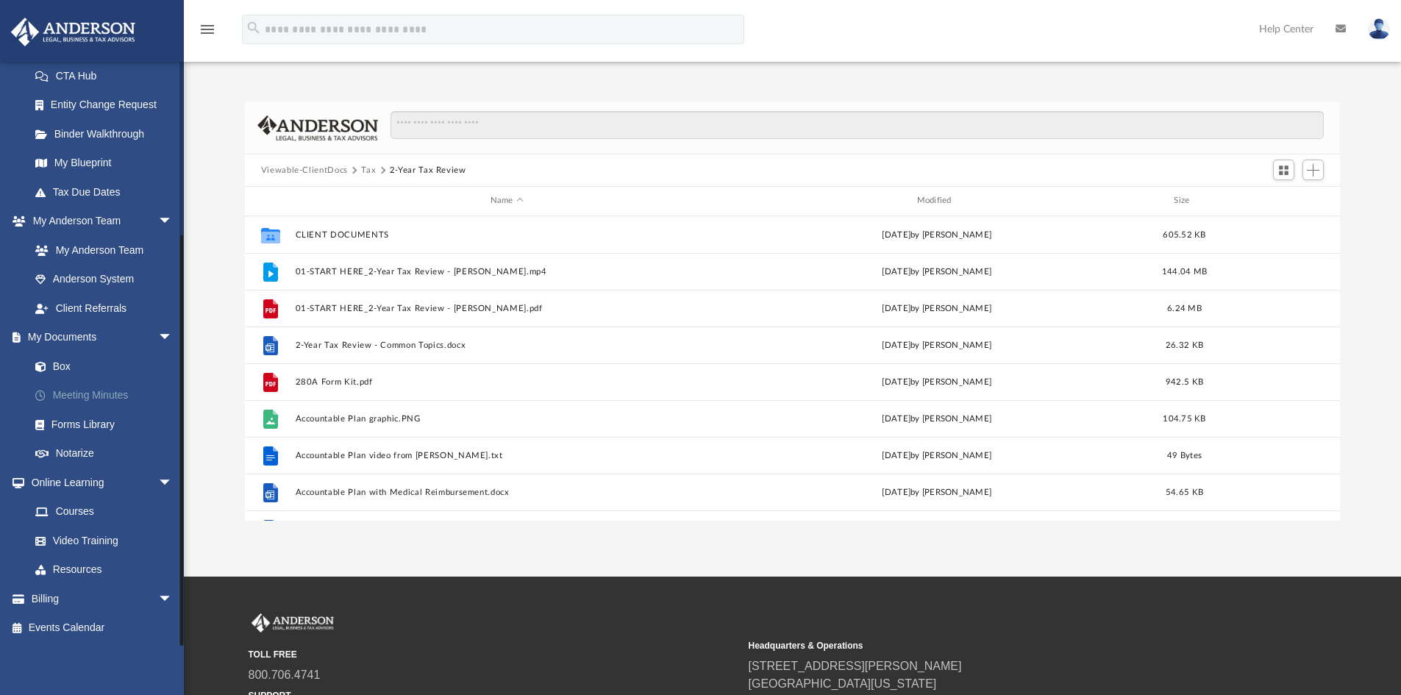
click at [119, 394] on link "Meeting Minutes" at bounding box center [108, 395] width 174 height 29
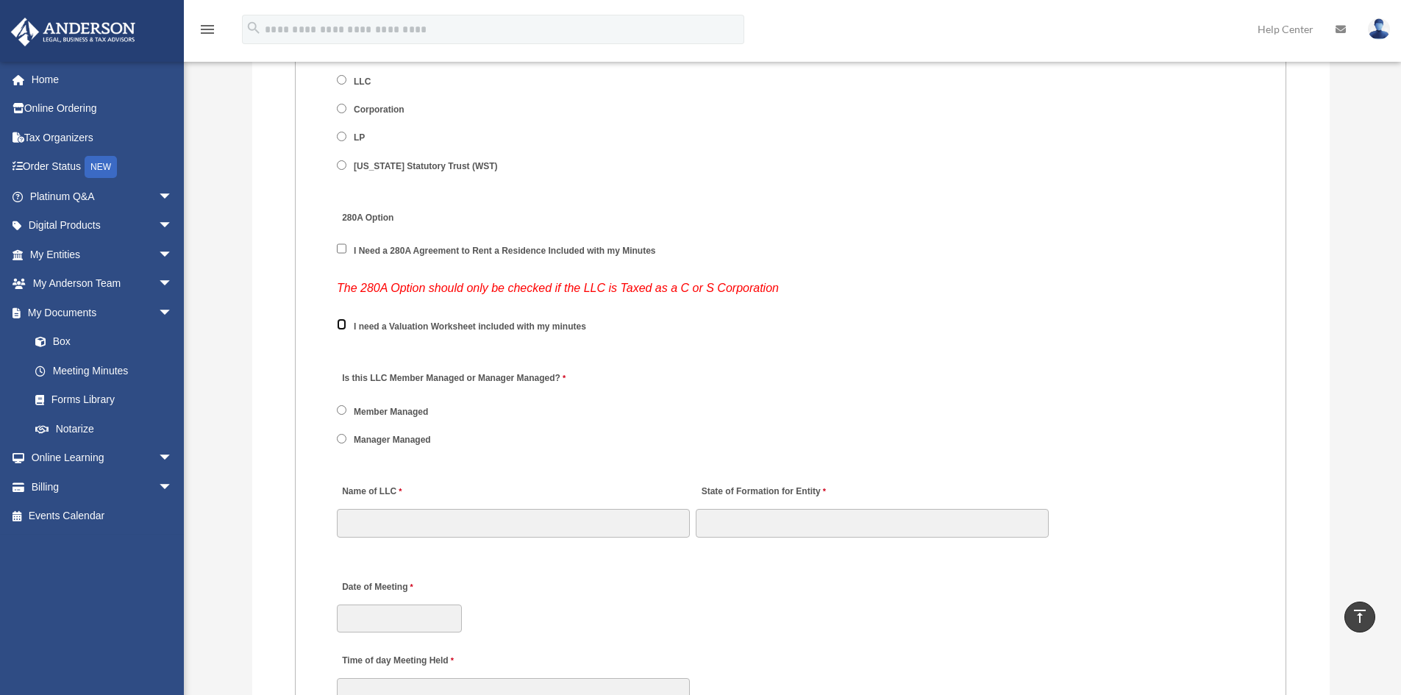
scroll to position [1912, 0]
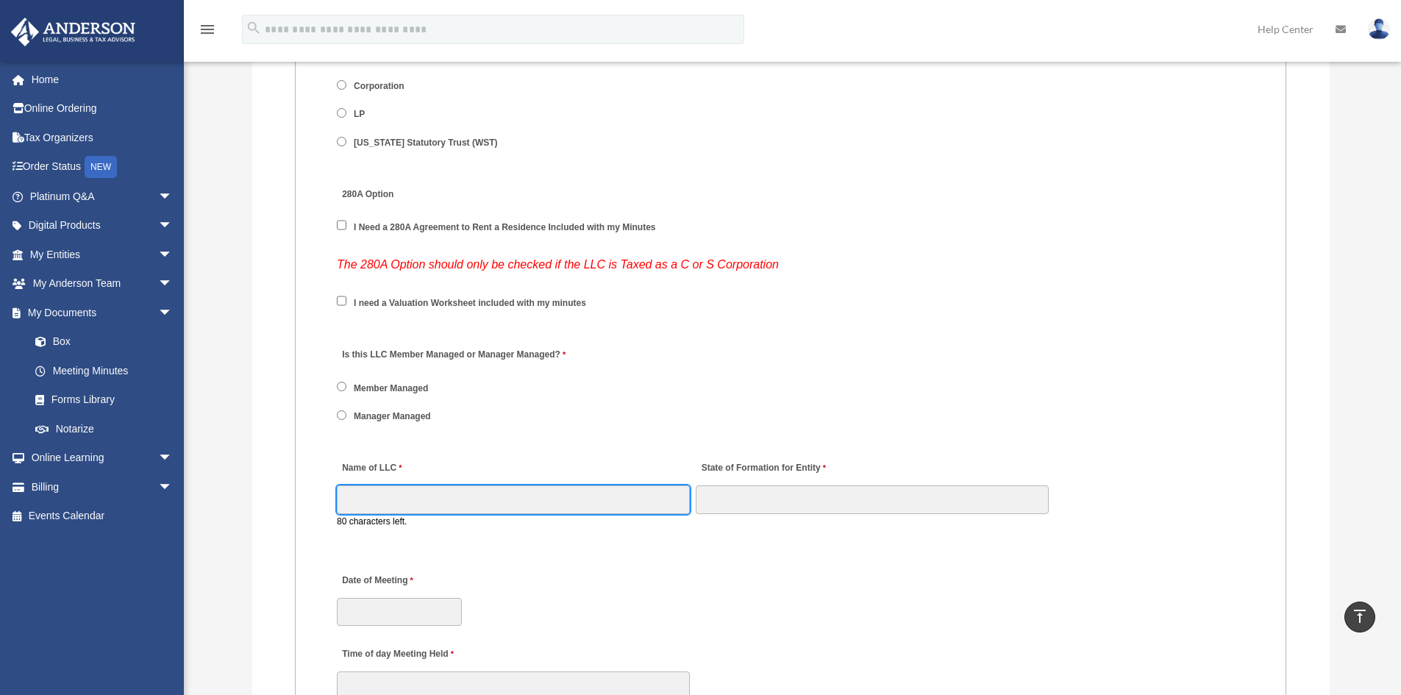
click at [418, 504] on input "Name of LLC" at bounding box center [513, 499] width 353 height 28
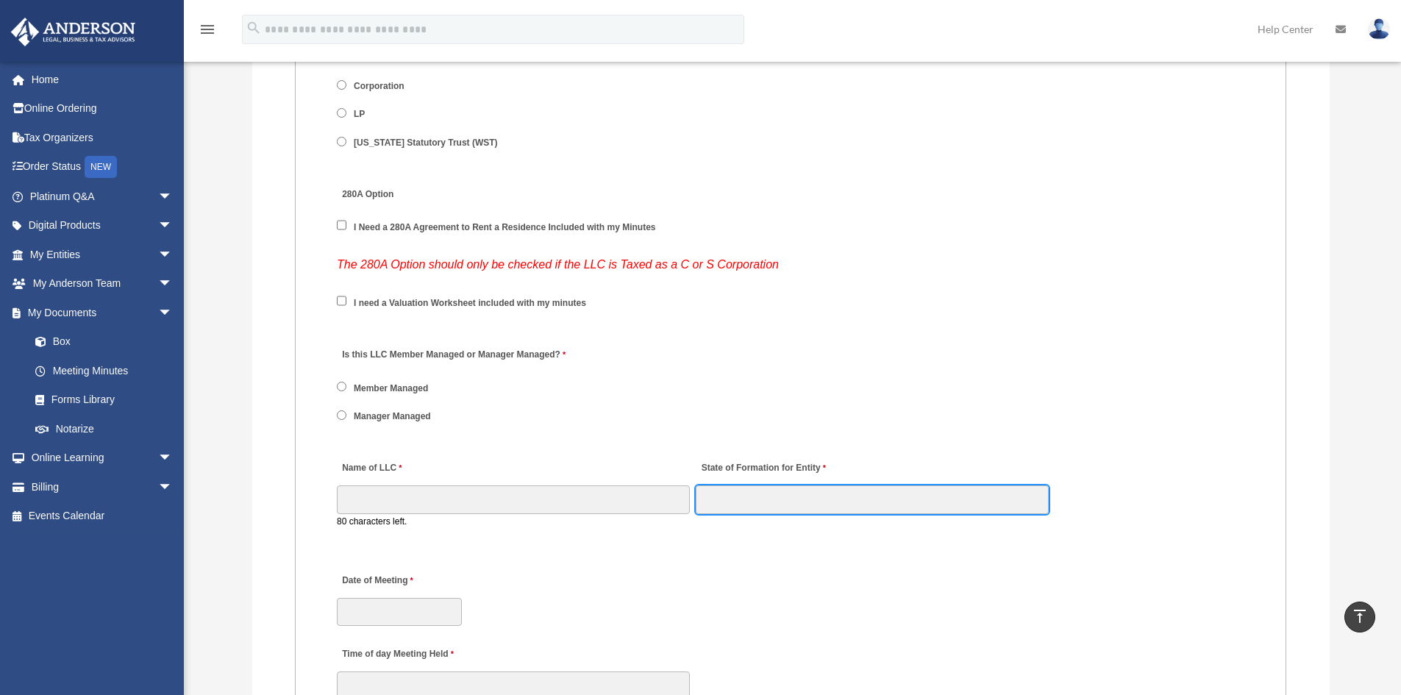
click at [744, 506] on input "State of Formation for Entity" at bounding box center [872, 499] width 353 height 28
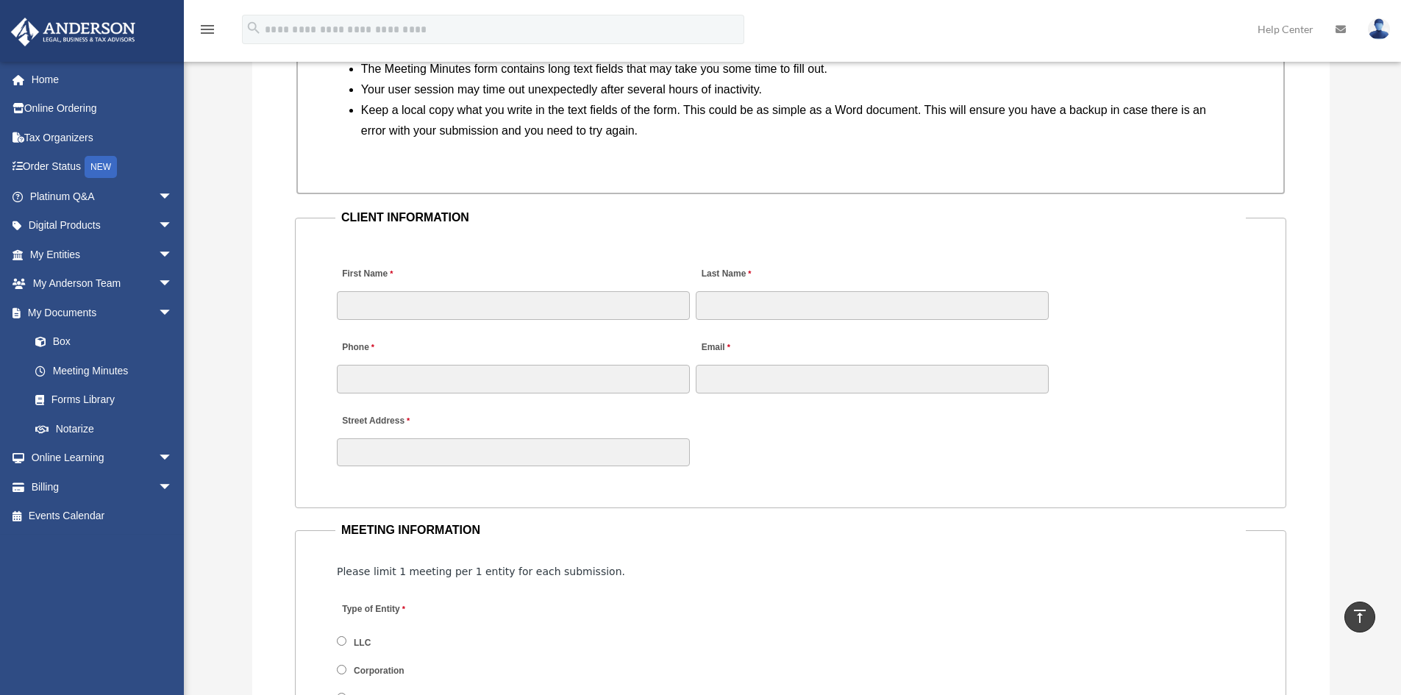
scroll to position [1323, 0]
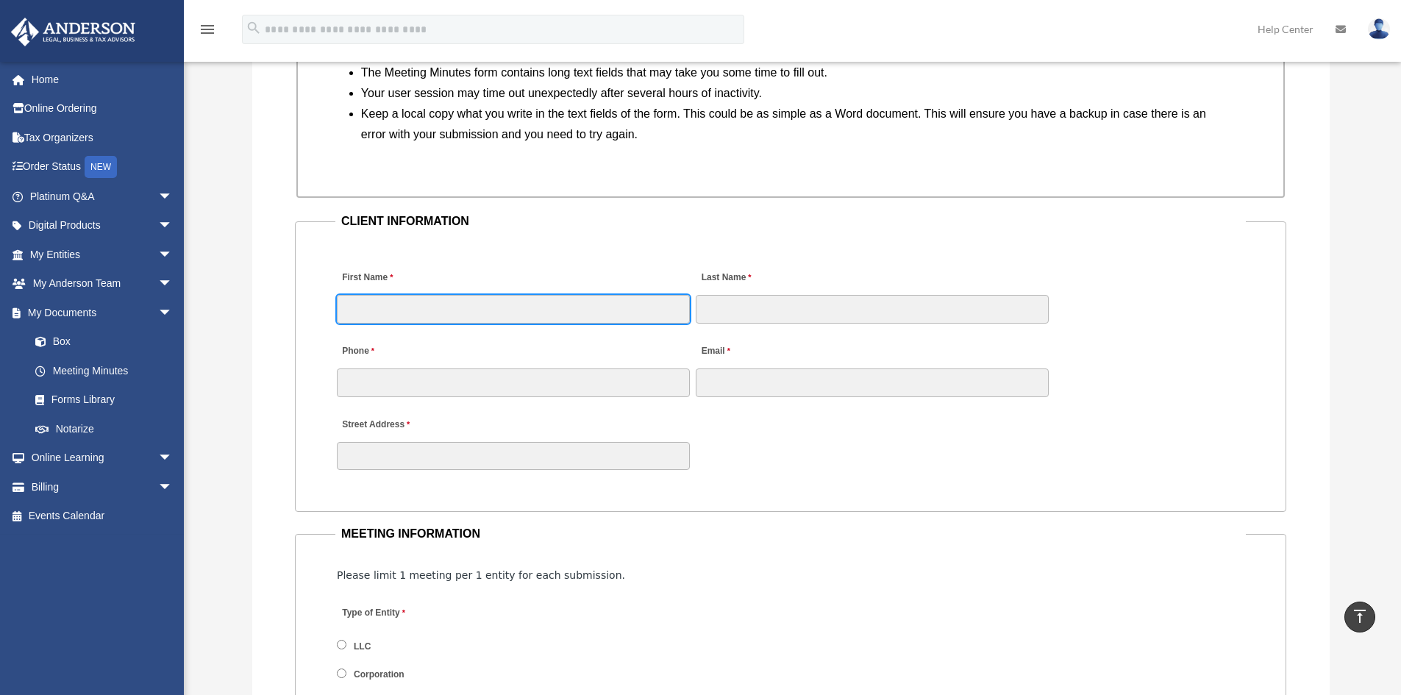
click at [408, 317] on input "First Name" at bounding box center [513, 309] width 353 height 28
type input "*******"
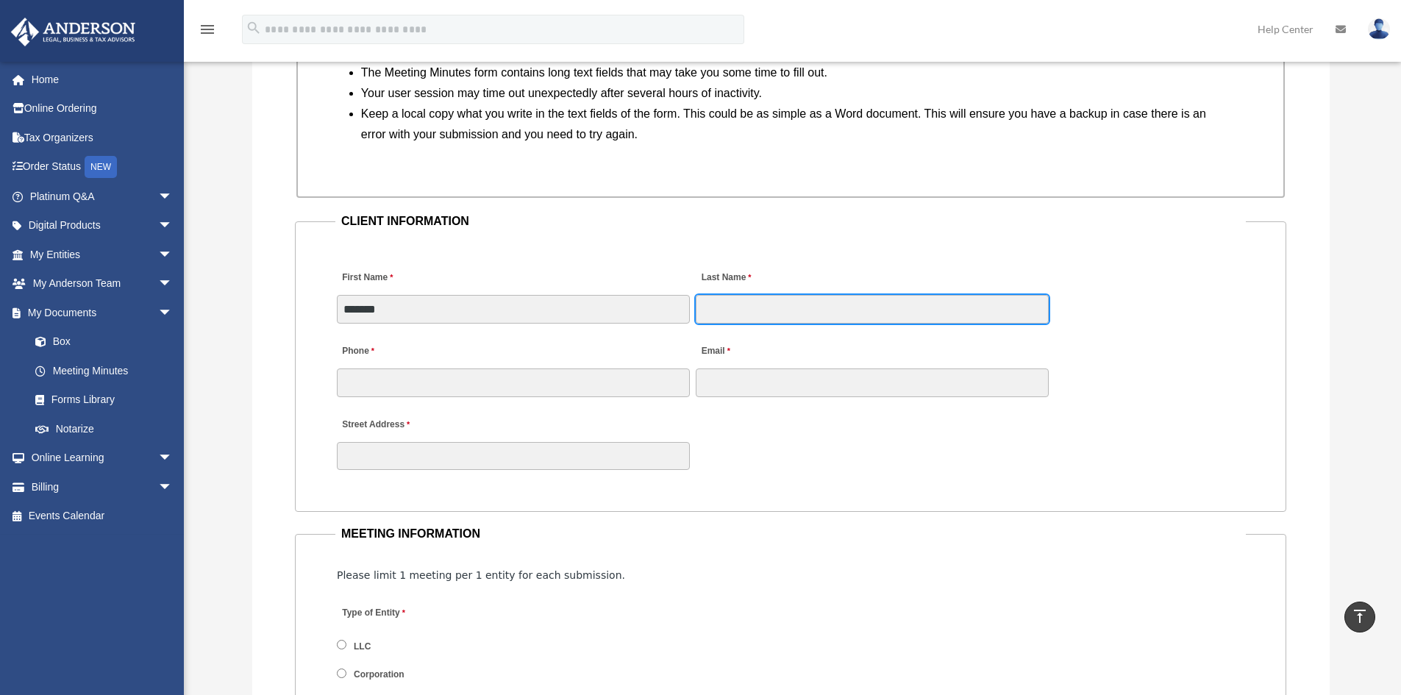
type input "***"
type input "**********"
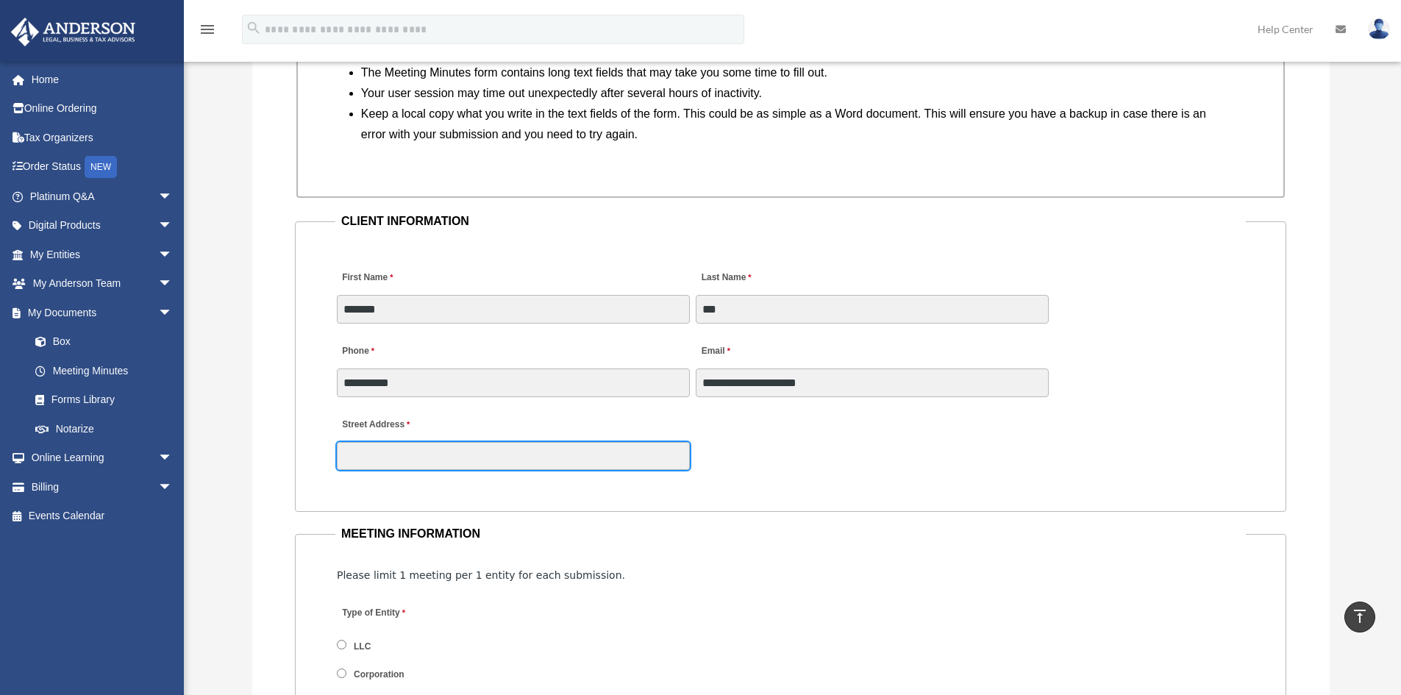
type input "**********"
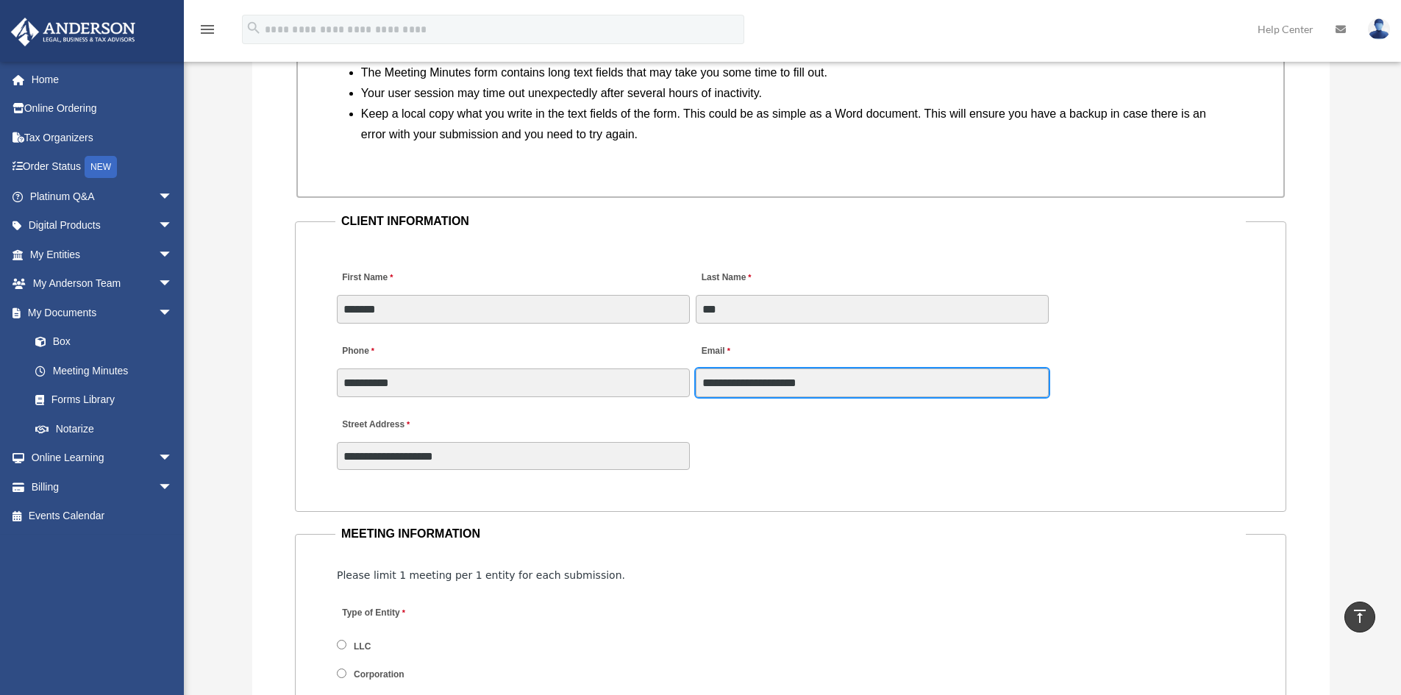
click at [755, 381] on input "**********" at bounding box center [872, 382] width 353 height 28
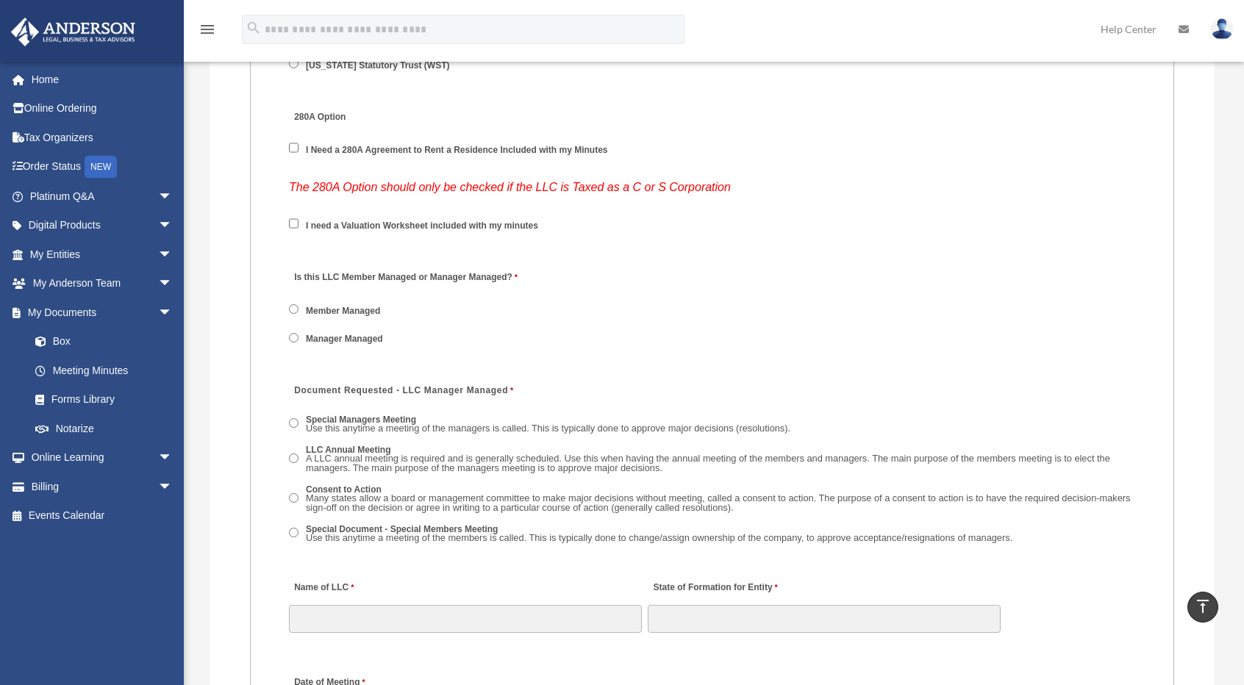
scroll to position [1995, 0]
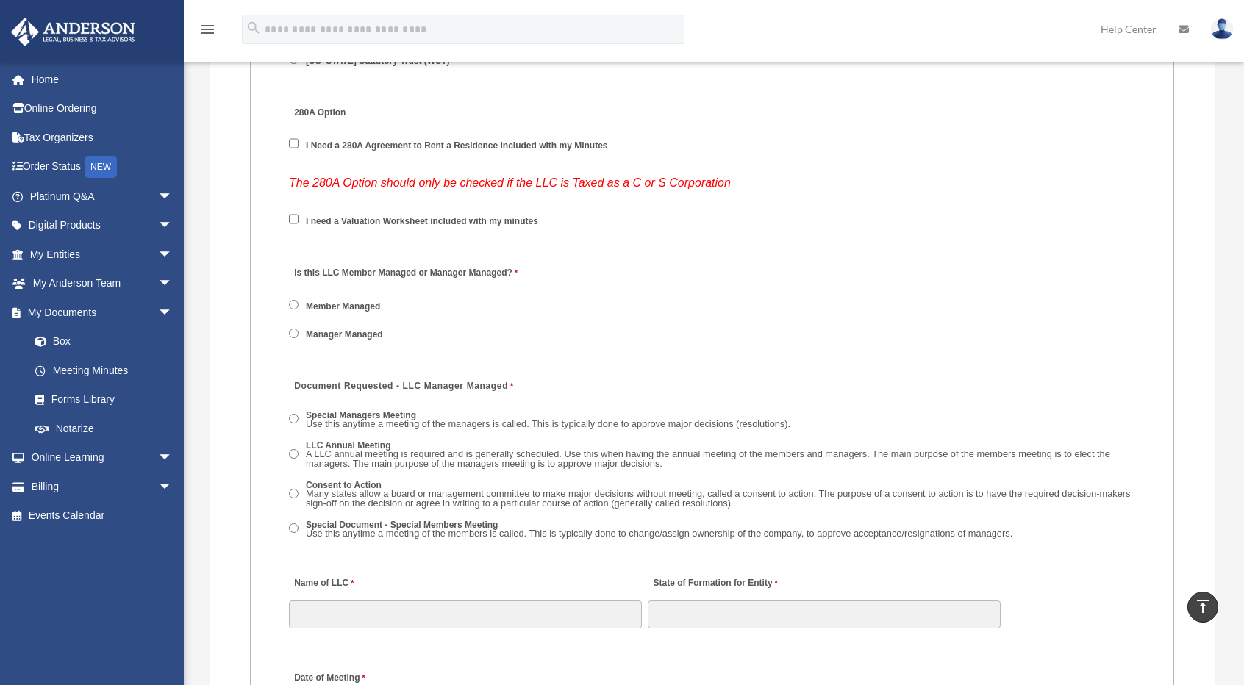
click at [289, 448] on span "LLC Annual Meeting A LLC annual meeting is required and is generally scheduled.…" at bounding box center [712, 455] width 846 height 37
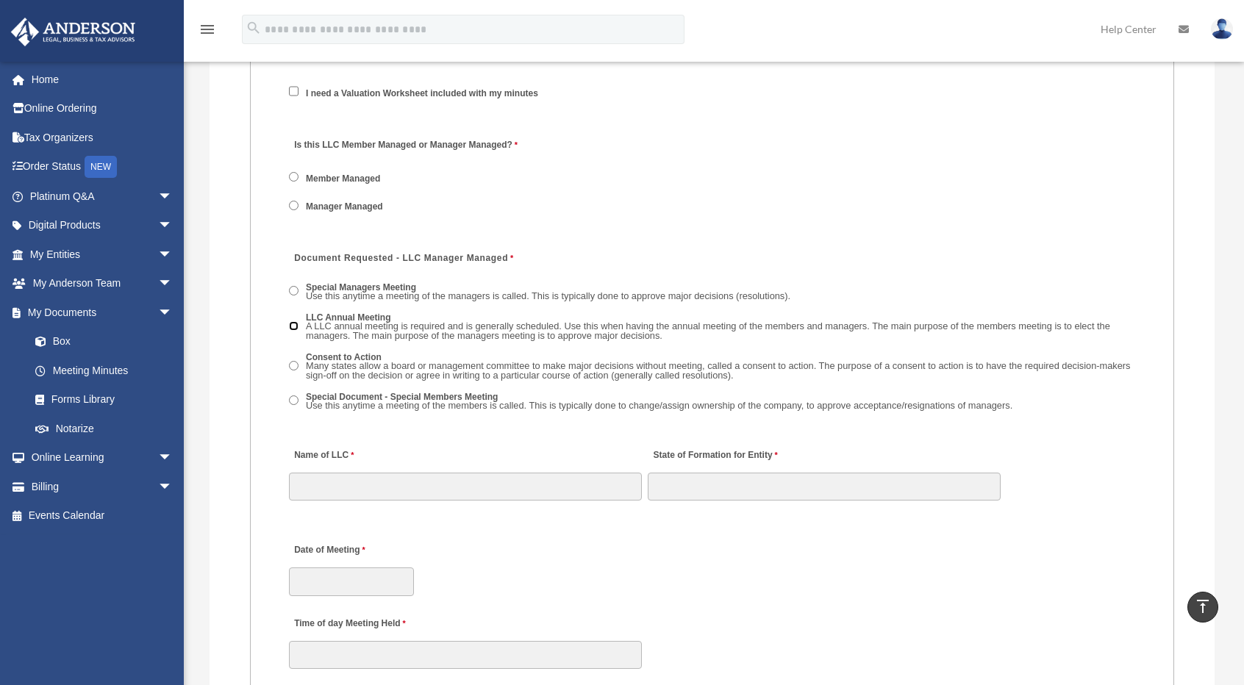
scroll to position [2216, 0]
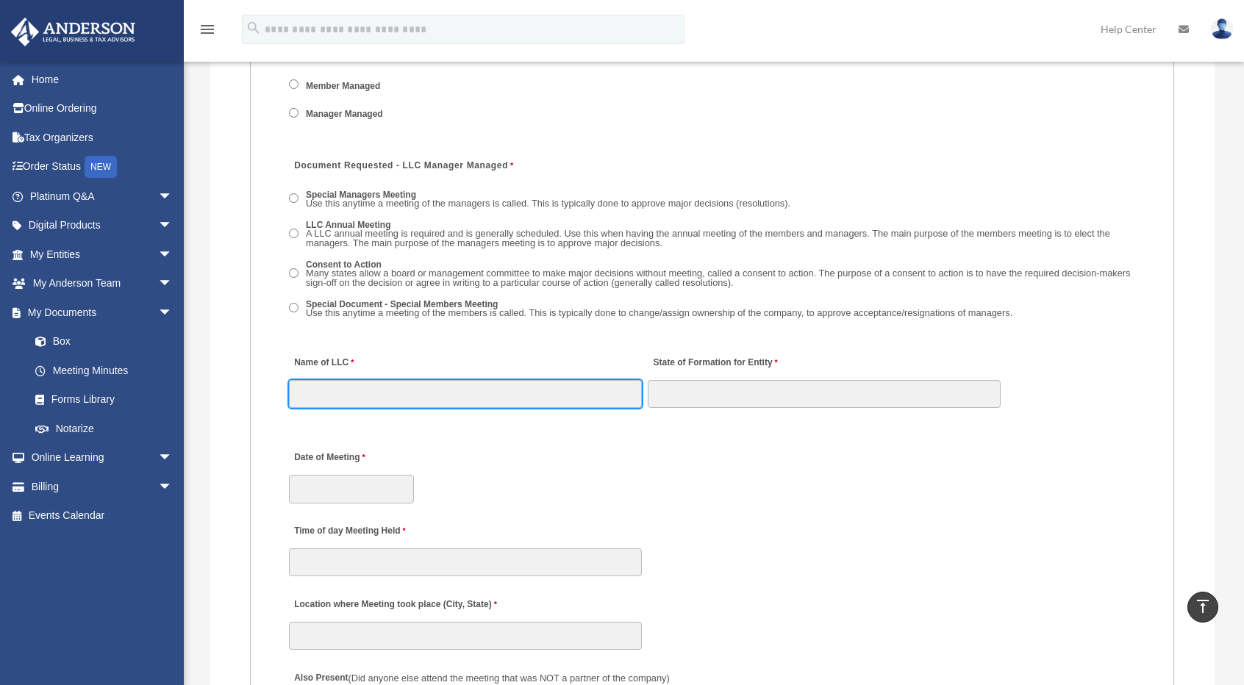
click at [406, 401] on input "Name of LLC" at bounding box center [465, 394] width 353 height 28
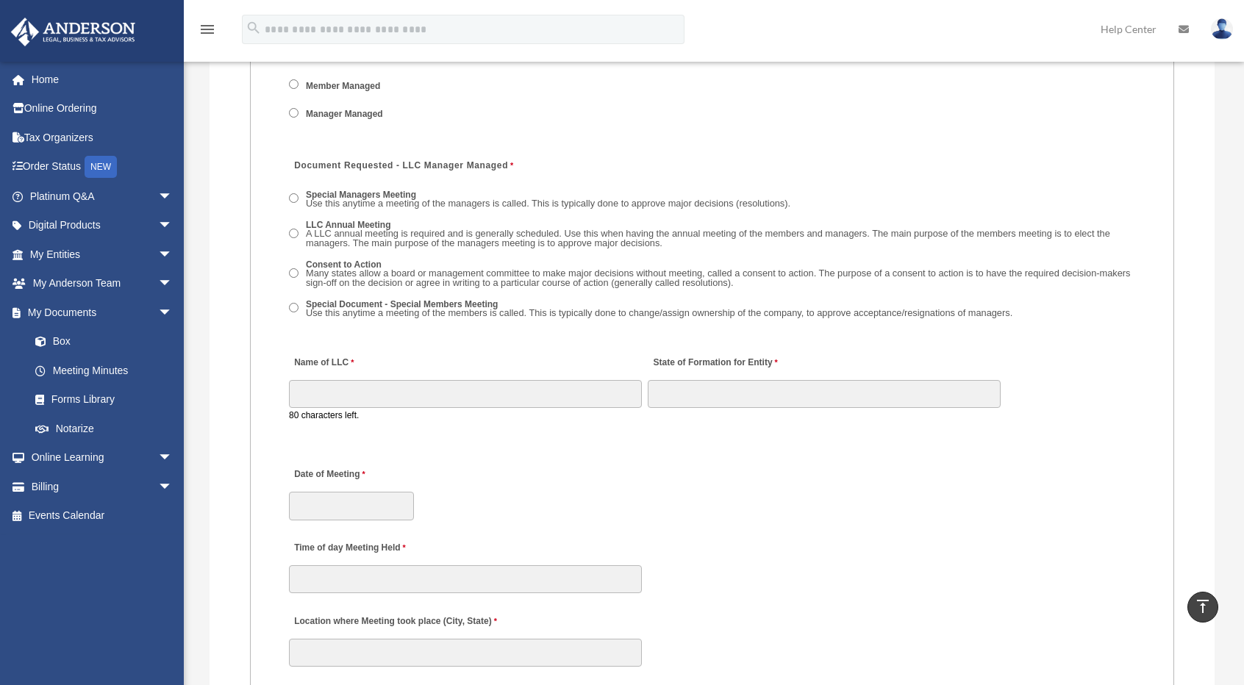
click at [450, 351] on div "Name of LLC 80 characters left." at bounding box center [465, 387] width 356 height 82
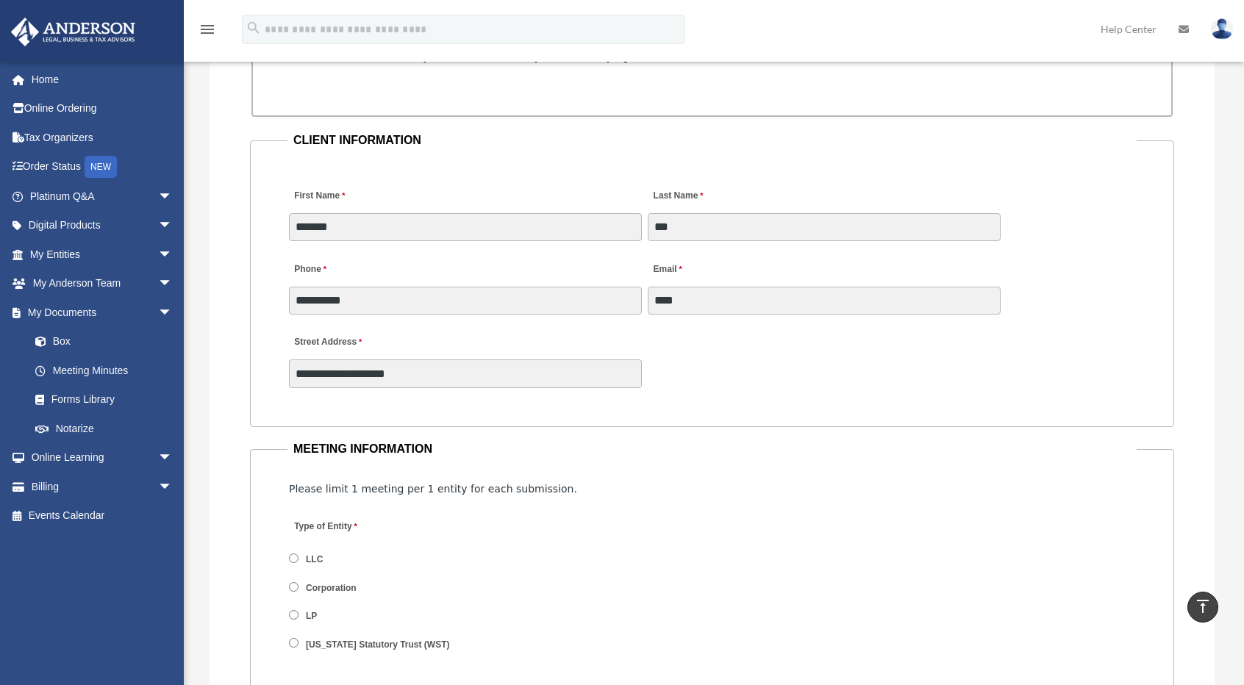
scroll to position [1407, 0]
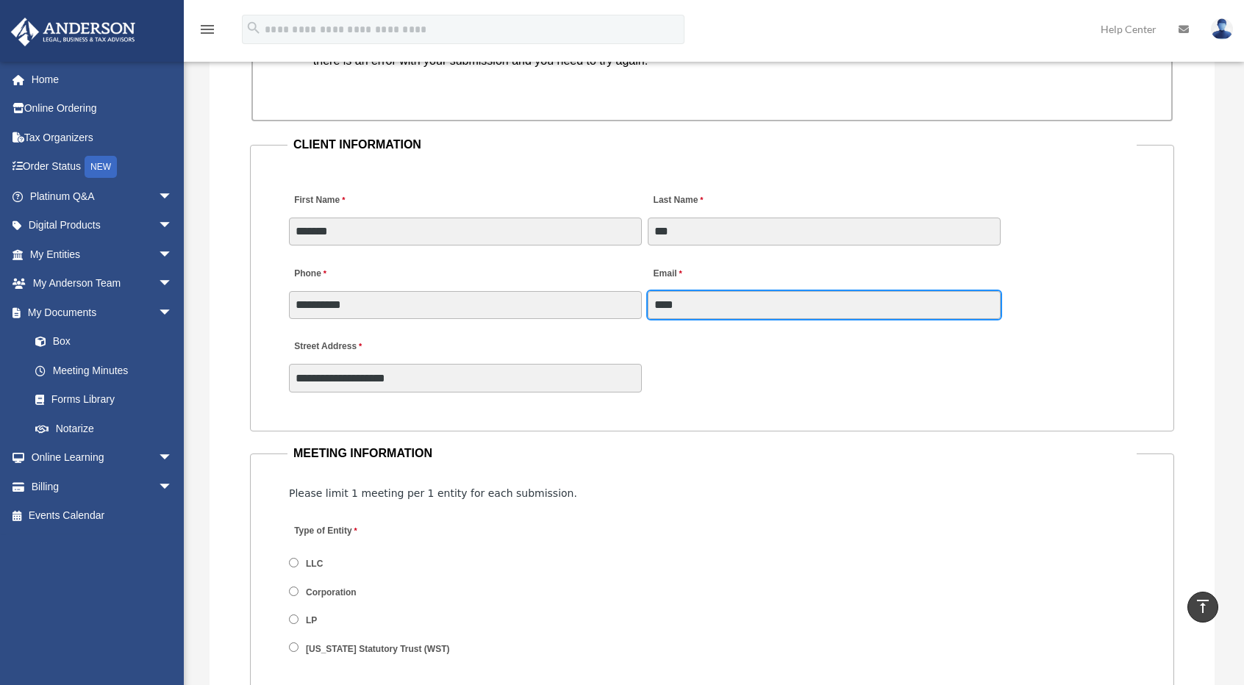
click at [665, 299] on input "****" at bounding box center [824, 305] width 353 height 28
paste input "**********"
type input "**********"
click at [721, 364] on div "**********" at bounding box center [711, 361] width 849 height 65
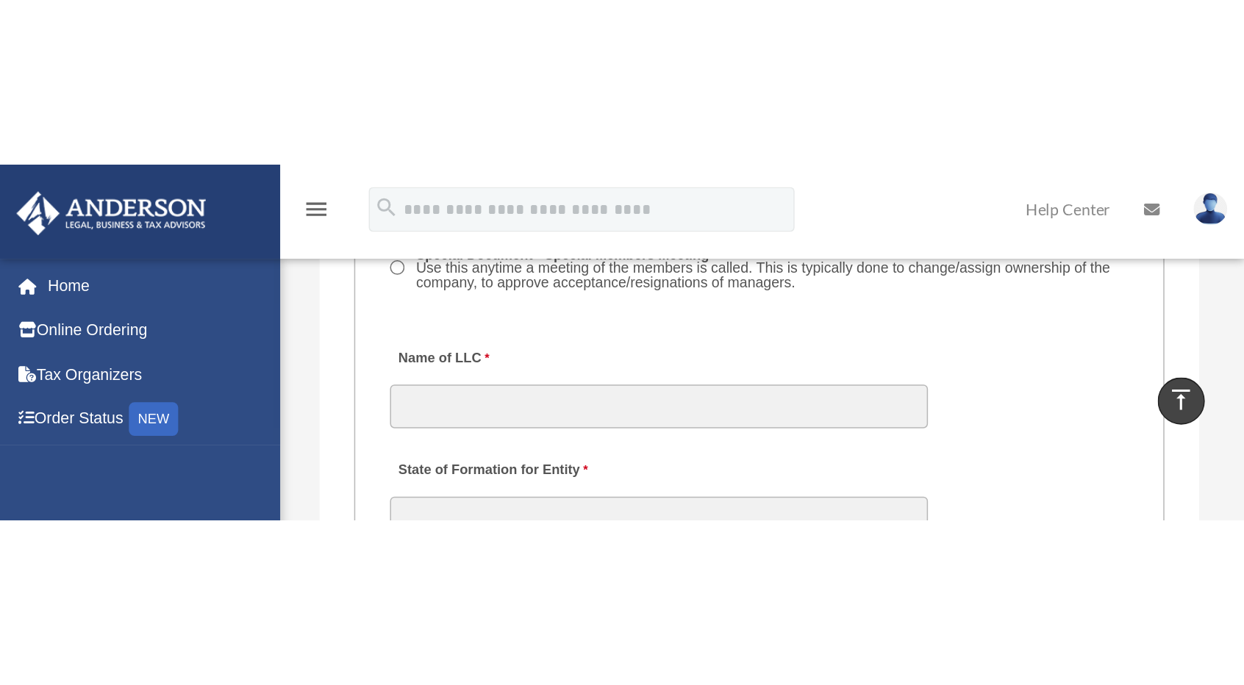
scroll to position [2470, 0]
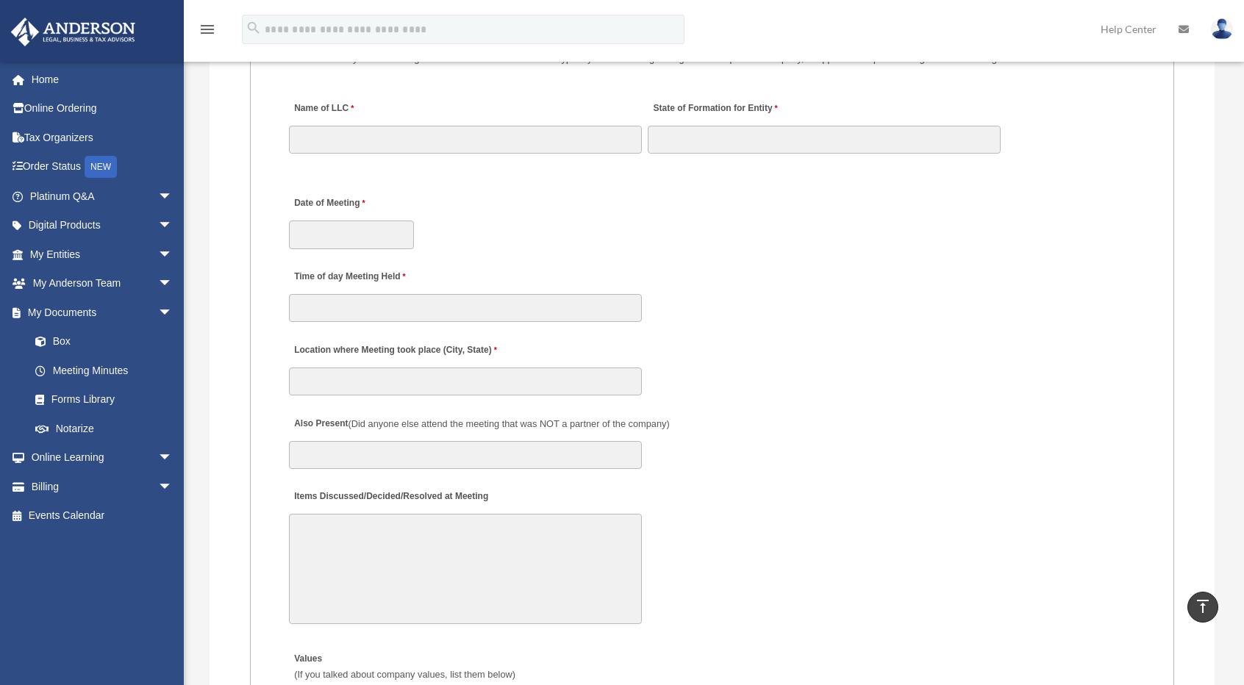
click at [885, 378] on div "Location where Meeting took place (City, State)" at bounding box center [711, 364] width 849 height 65
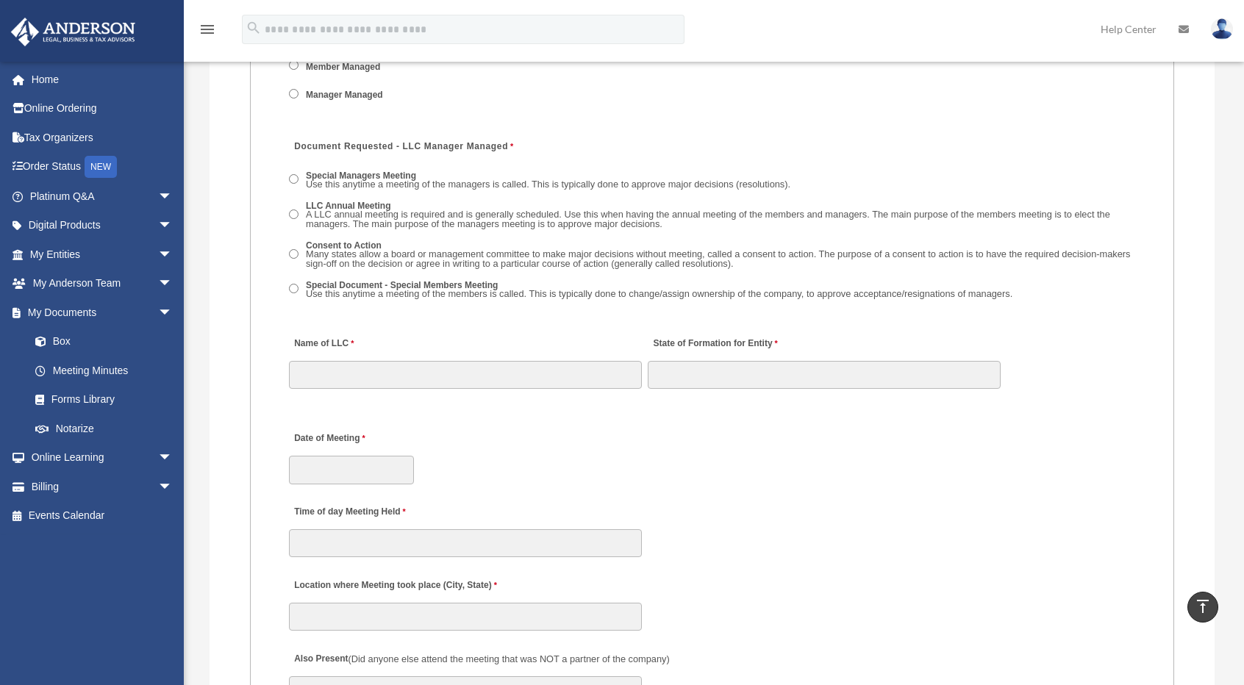
scroll to position [2176, 0]
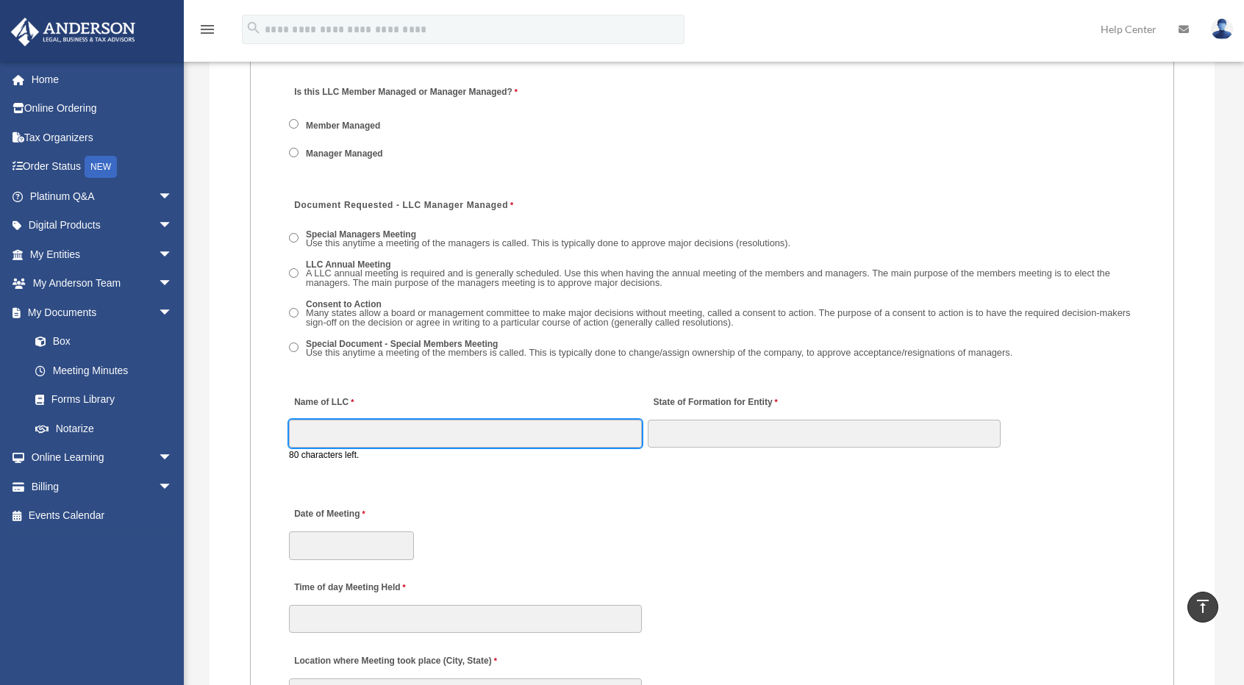
click at [338, 424] on input "Name of LLC" at bounding box center [465, 434] width 353 height 28
click at [631, 371] on div "Special Managers Meeting Use this anytime a meeting of the managers is called. …" at bounding box center [712, 298] width 846 height 151
click at [425, 432] on input "Name of LLC" at bounding box center [465, 434] width 353 height 28
paste input "**********"
type input "**********"
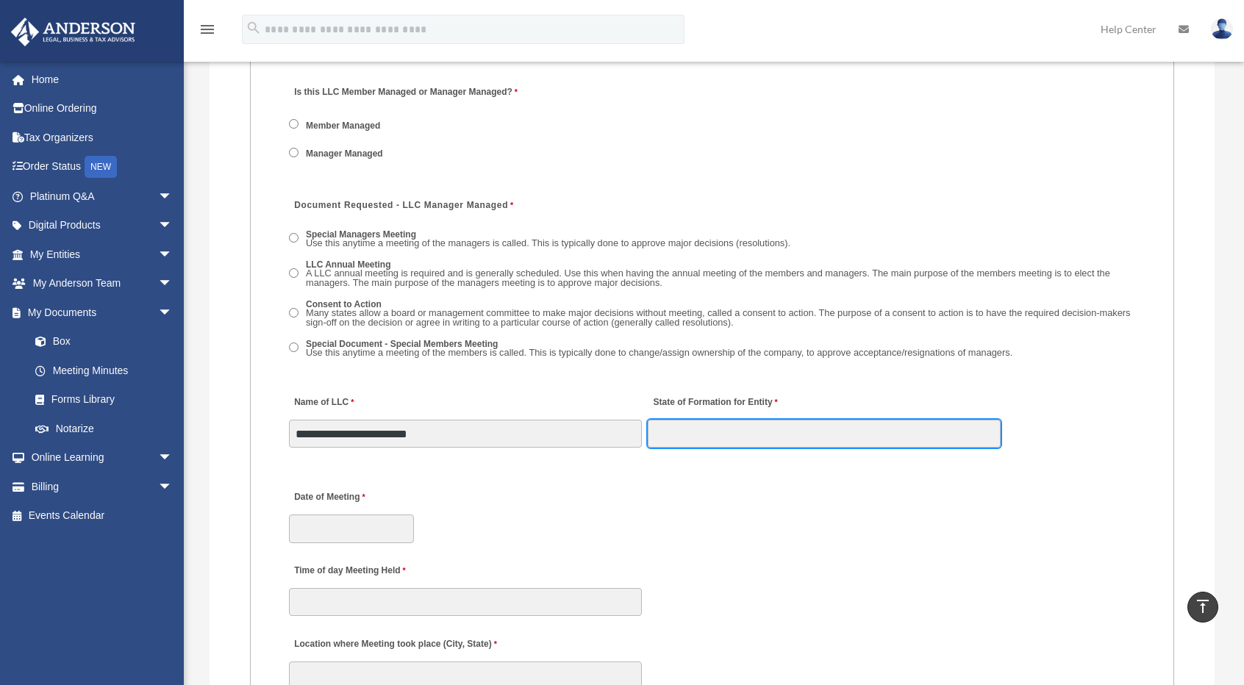
click at [698, 421] on input "State of Formation for Entity" at bounding box center [824, 434] width 353 height 28
type input "**"
type input "******"
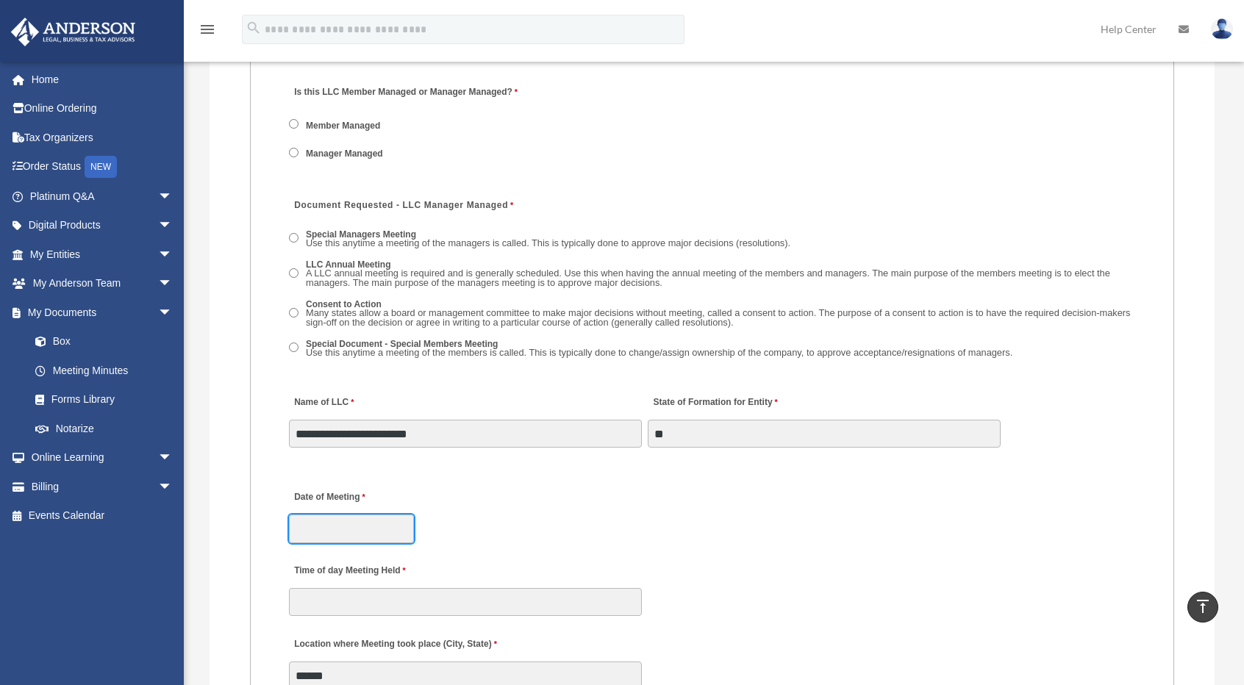
click at [369, 541] on input "Date of Meeting" at bounding box center [351, 529] width 125 height 28
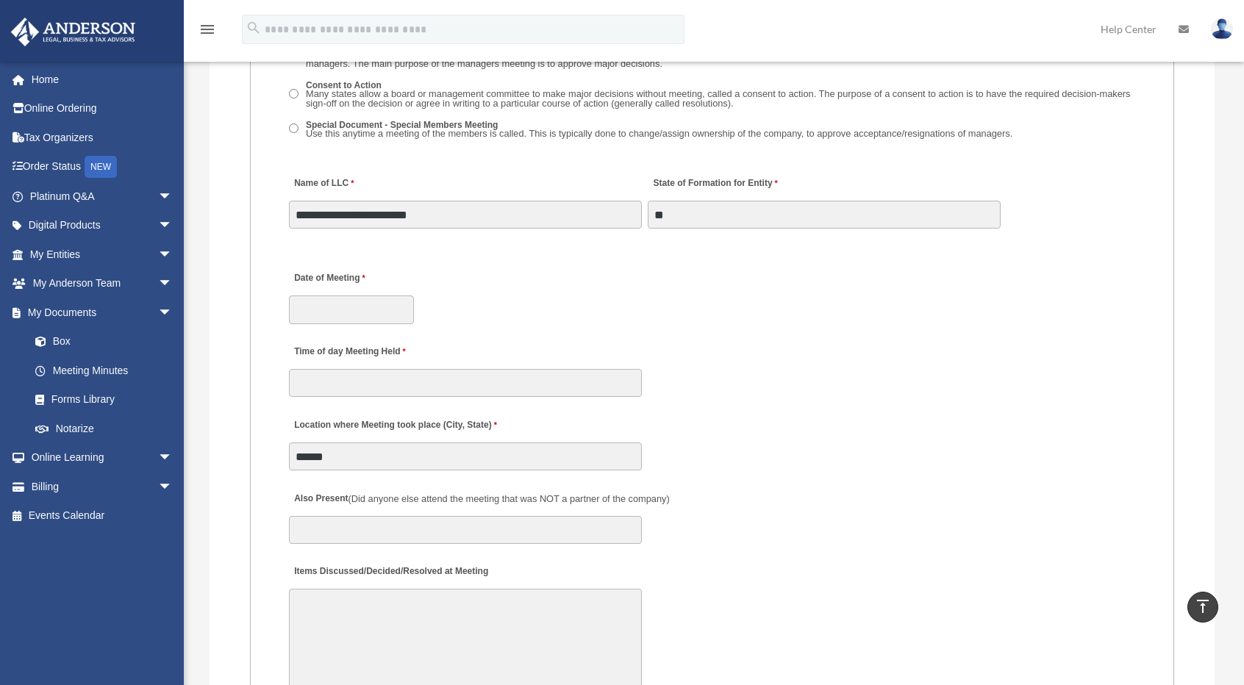
scroll to position [2397, 0]
click at [525, 377] on input "Time of day Meeting Held" at bounding box center [465, 382] width 353 height 28
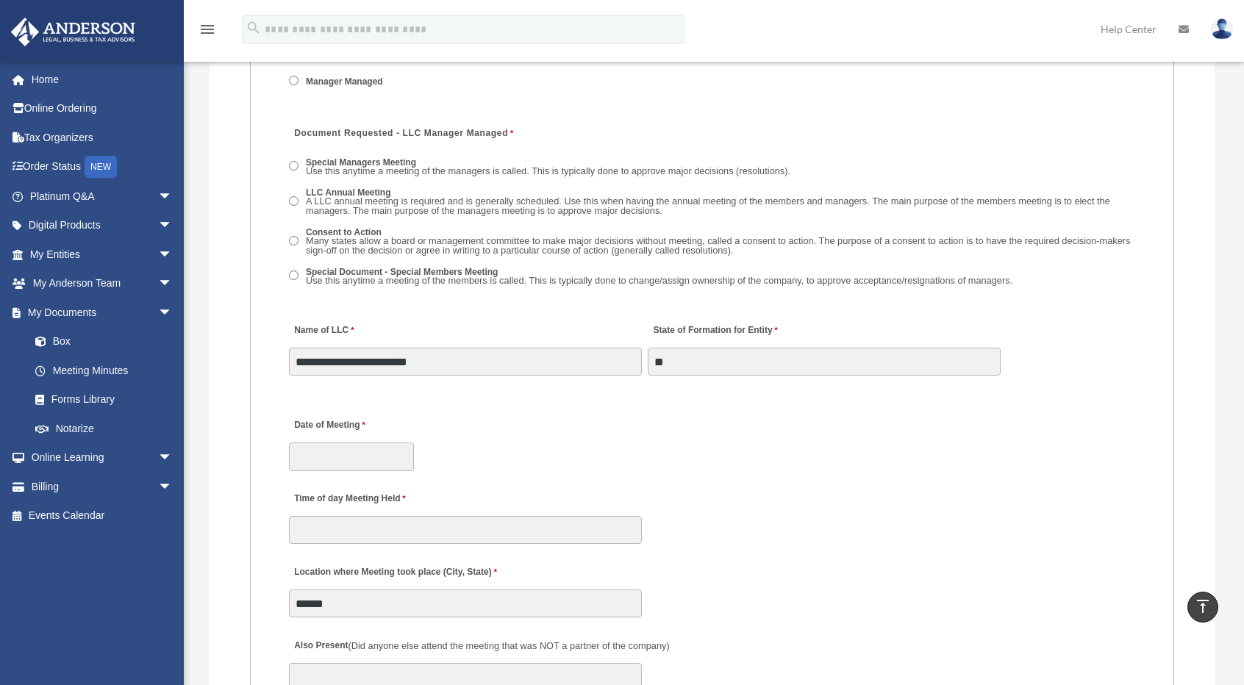
scroll to position [2250, 0]
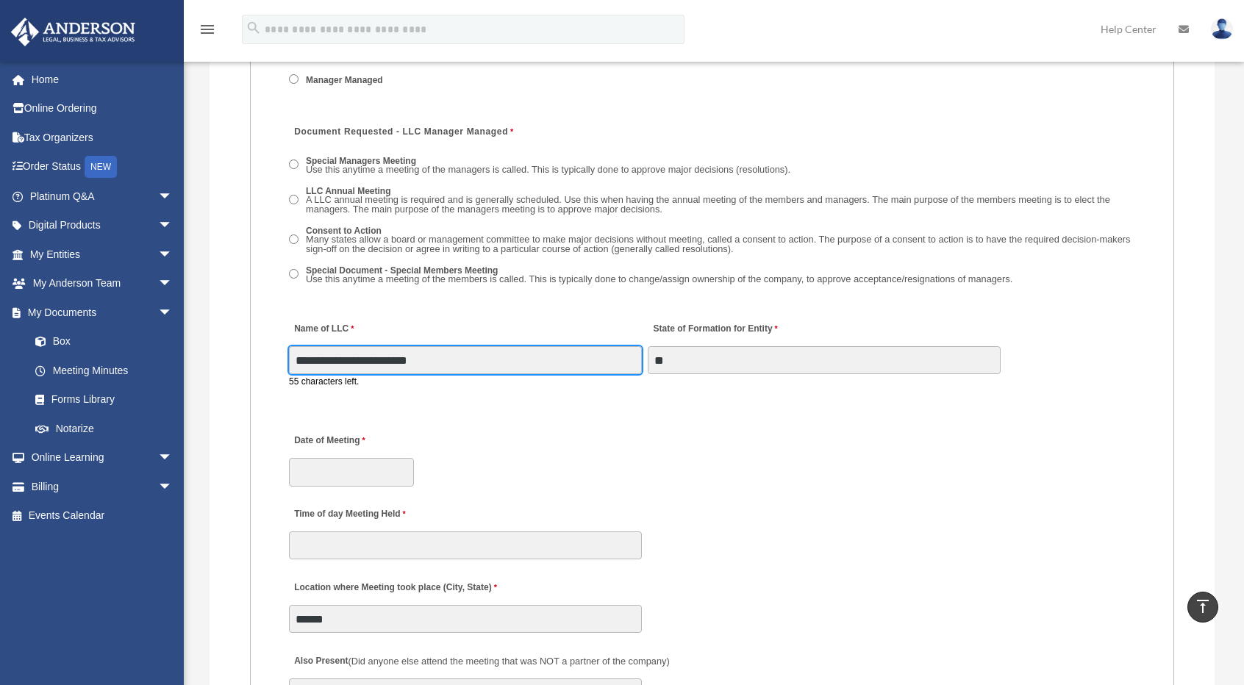
drag, startPoint x: 471, startPoint y: 365, endPoint x: 299, endPoint y: 371, distance: 172.9
click at [299, 371] on input "**********" at bounding box center [465, 360] width 353 height 28
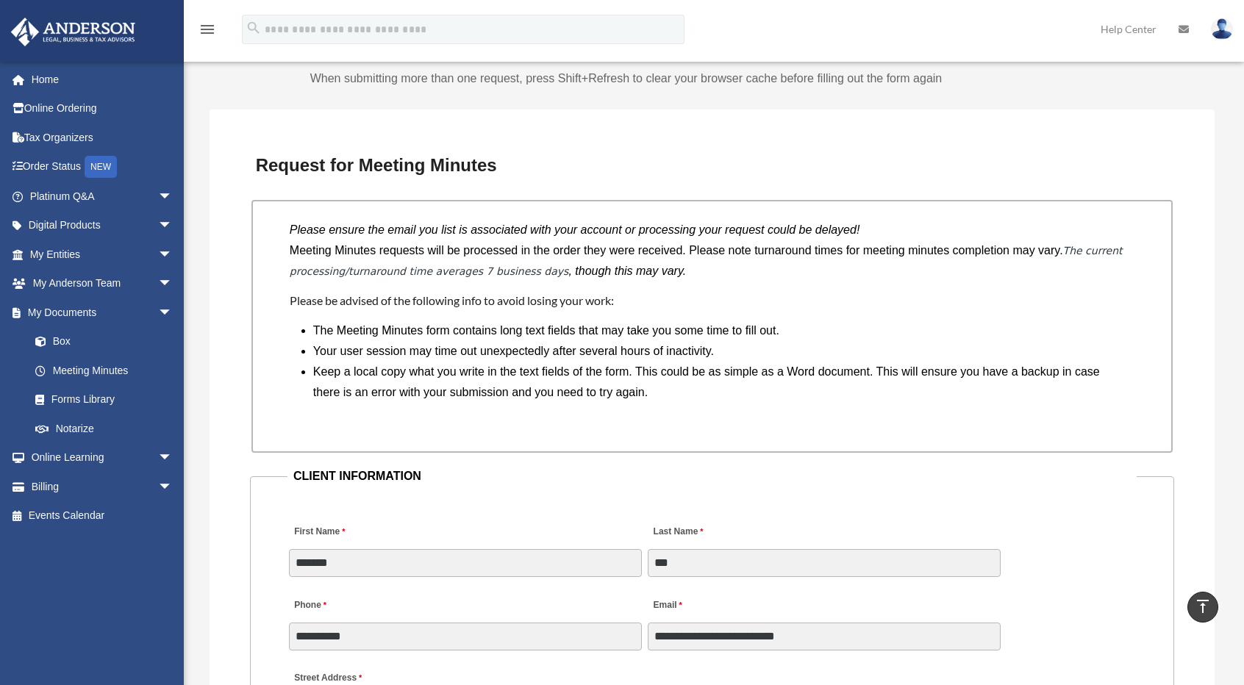
scroll to position [1073, 0]
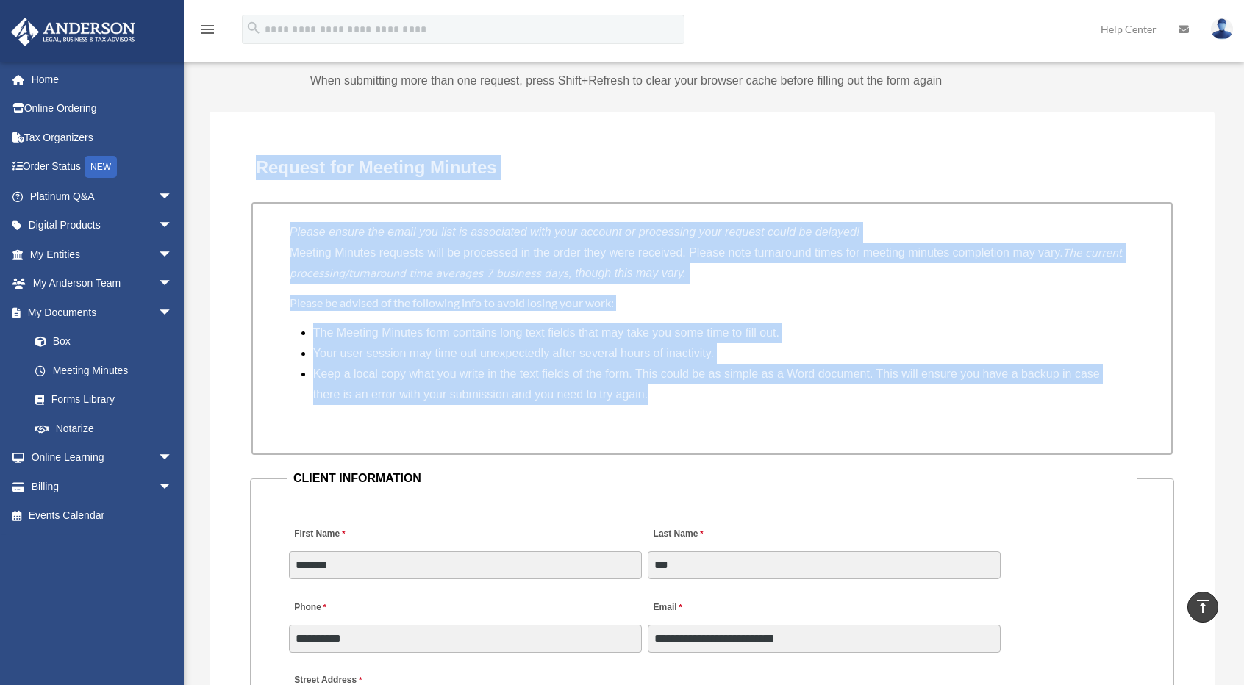
drag, startPoint x: 698, startPoint y: 387, endPoint x: 257, endPoint y: 171, distance: 491.9
copy div "Request for Meeting Minutes Please ensure the email you list is associated with…"
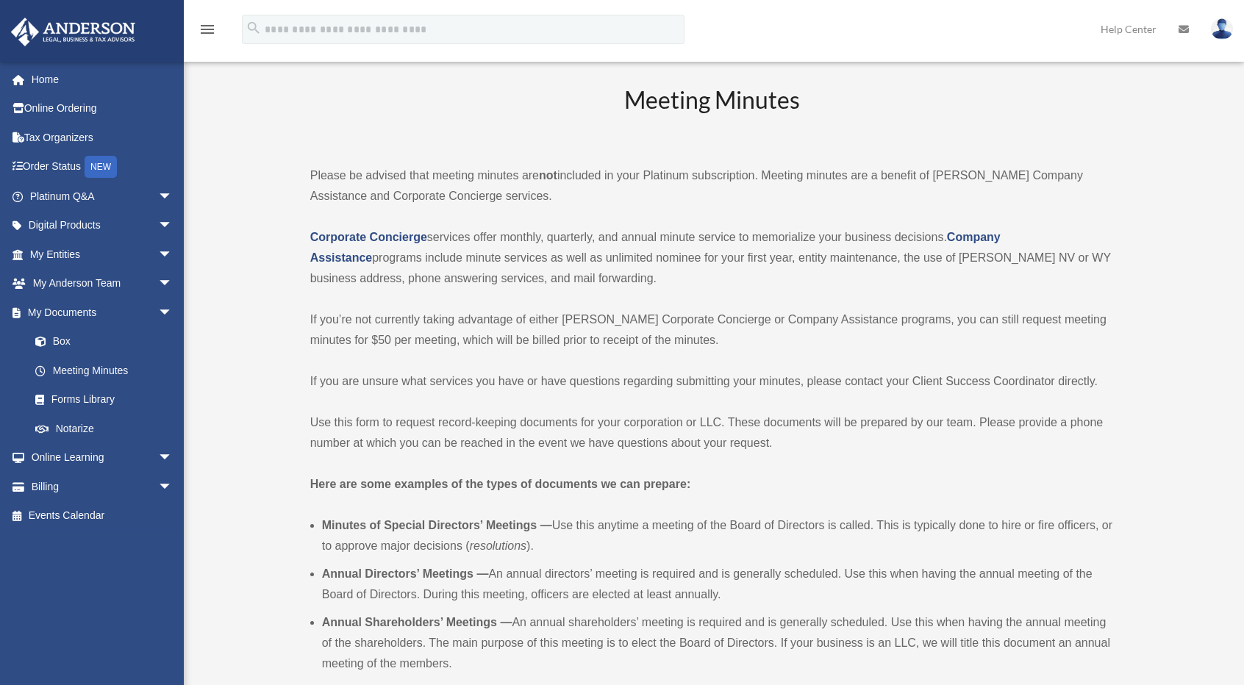
scroll to position [0, 0]
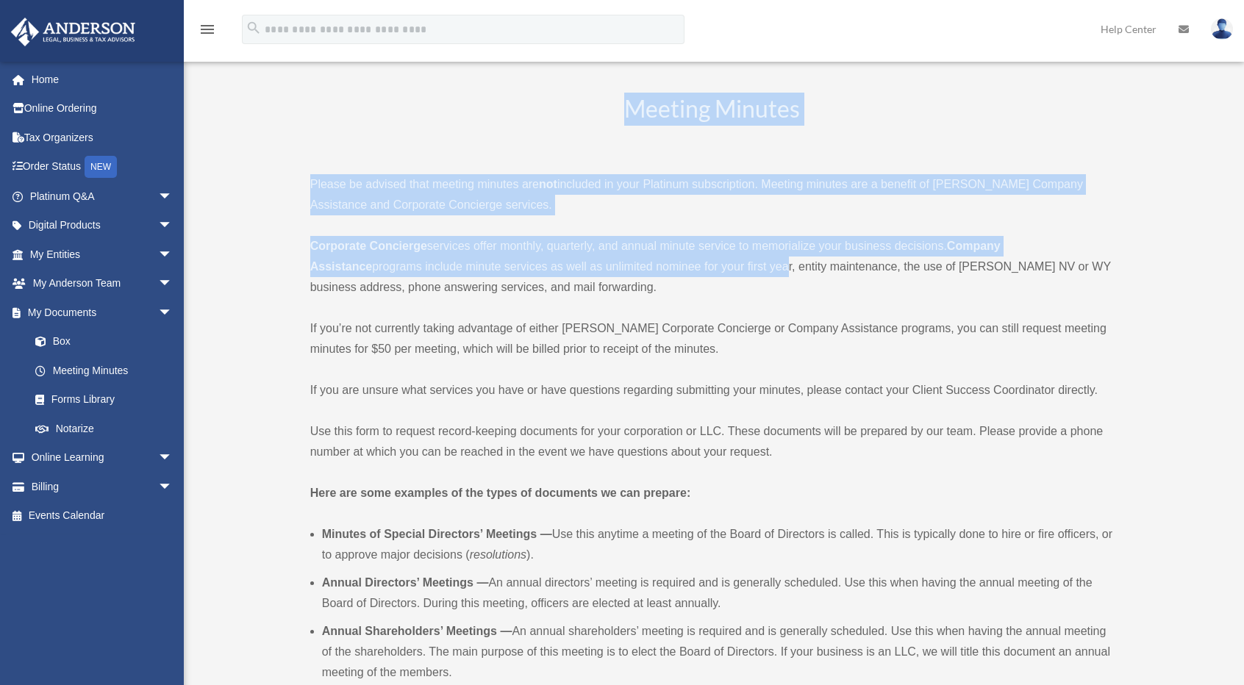
drag, startPoint x: 624, startPoint y: 110, endPoint x: 787, endPoint y: 263, distance: 223.7
click at [787, 262] on div "Meeting Minutes Please be advised that meeting minutes are not included in your…" at bounding box center [712, 629] width 804 height 1072
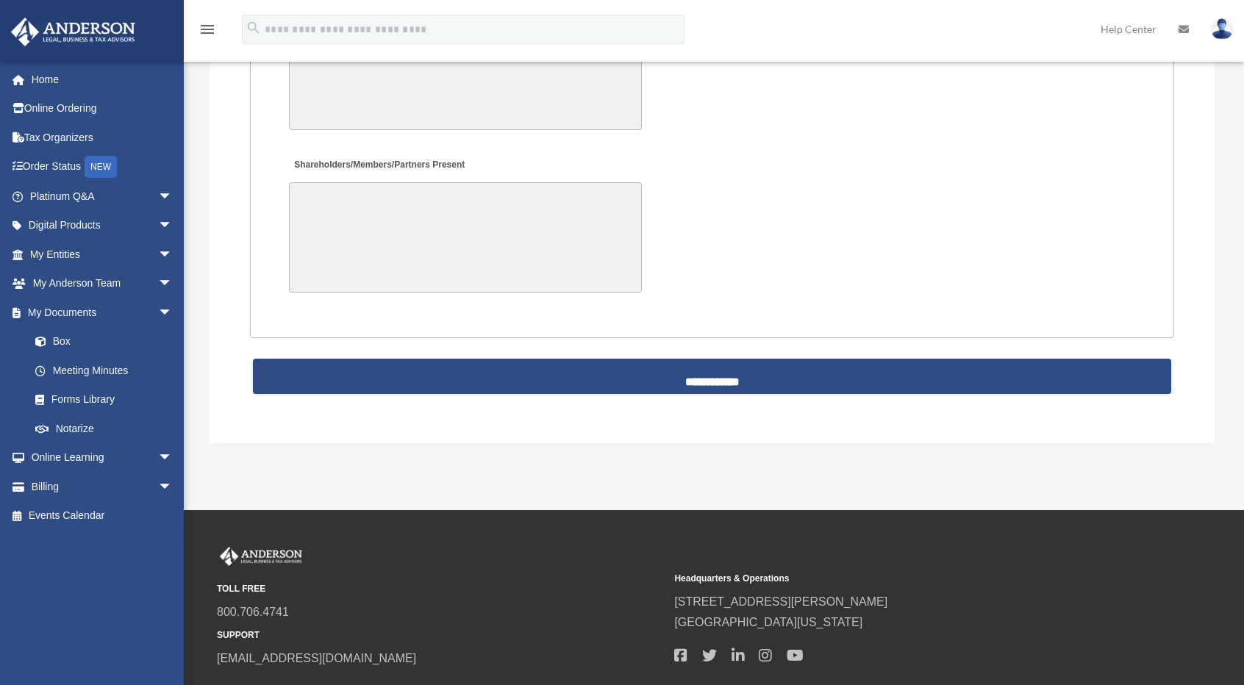
scroll to position [3603, 0]
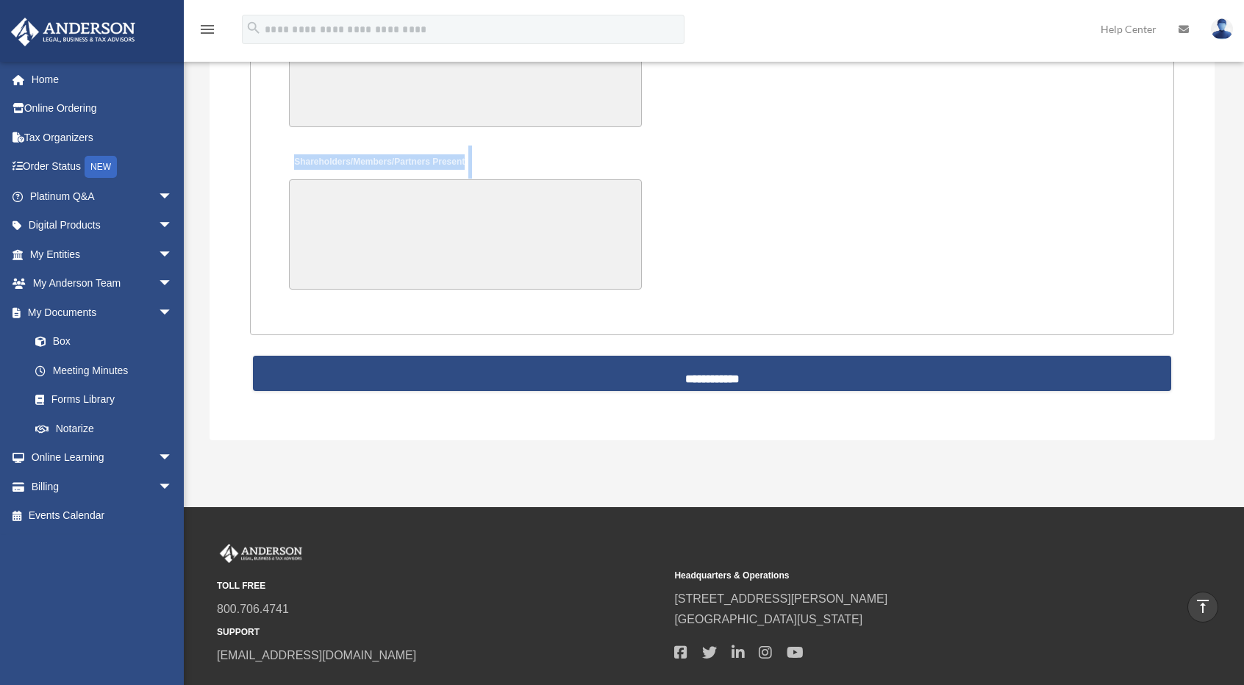
click at [680, 258] on div "Shareholders/Members/Partners Present" at bounding box center [711, 220] width 849 height 153
copy div "Meeting Minutes Please be advised that meeting minutes are not included in your…"
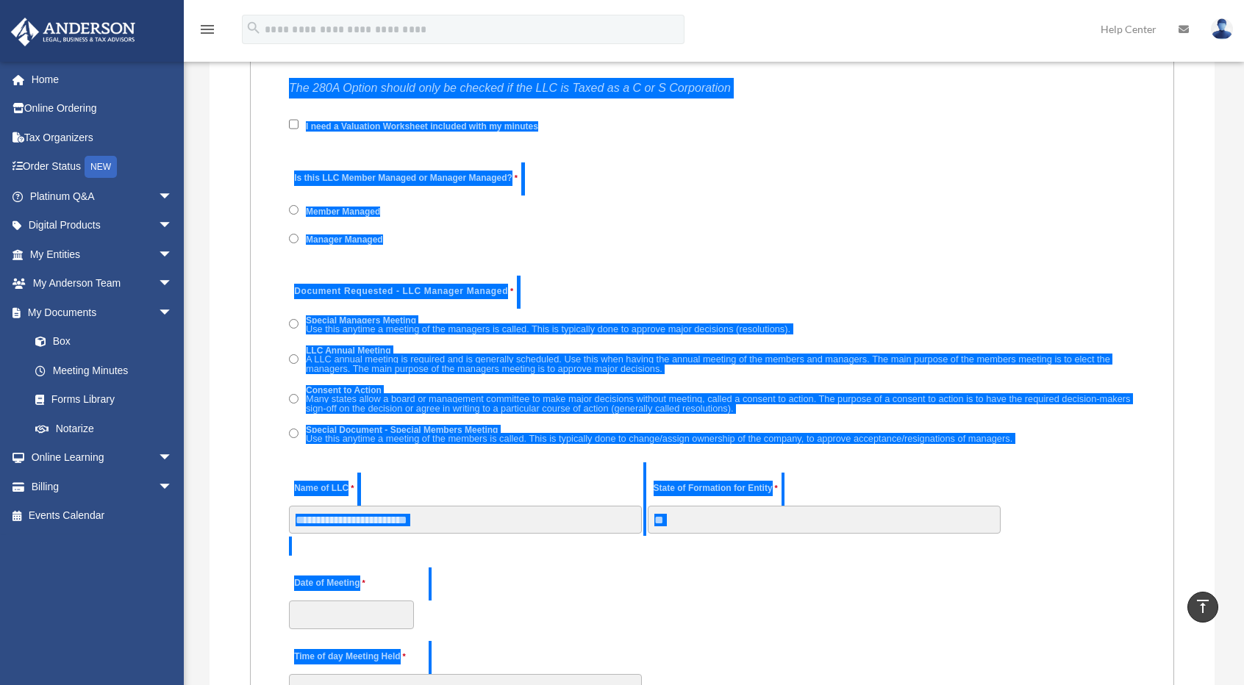
scroll to position [2132, 0]
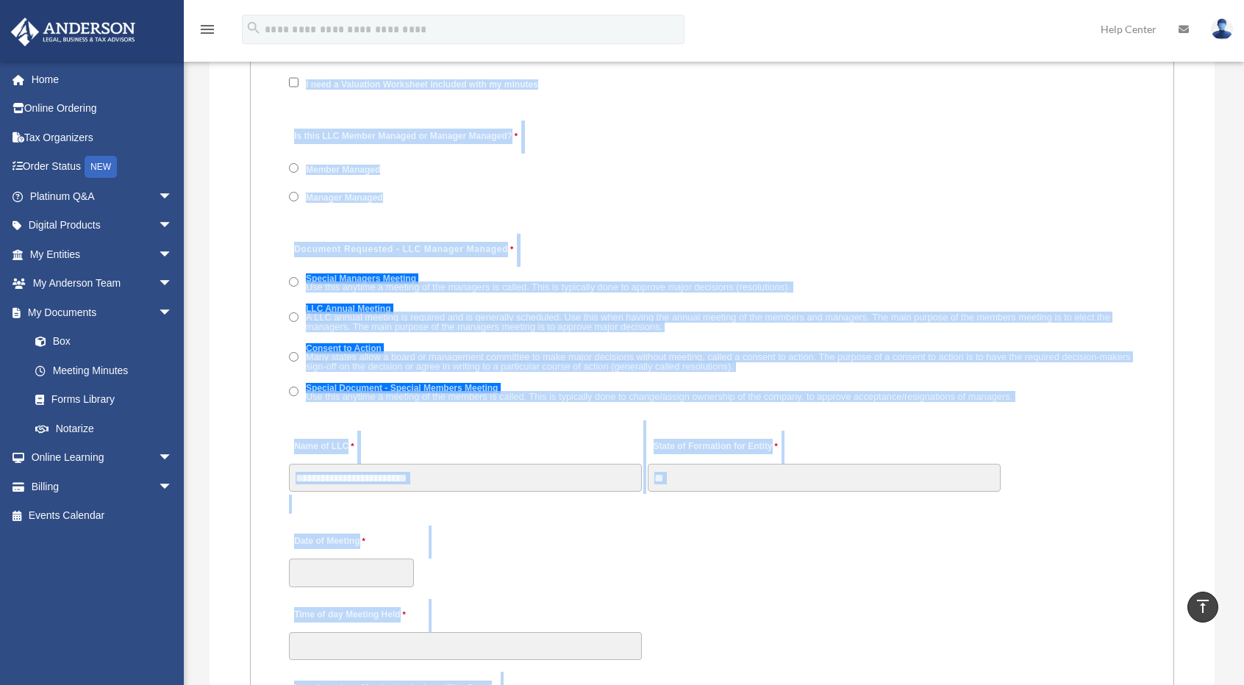
click at [954, 448] on div "State of Formation for Entity **" at bounding box center [824, 461] width 356 height 65
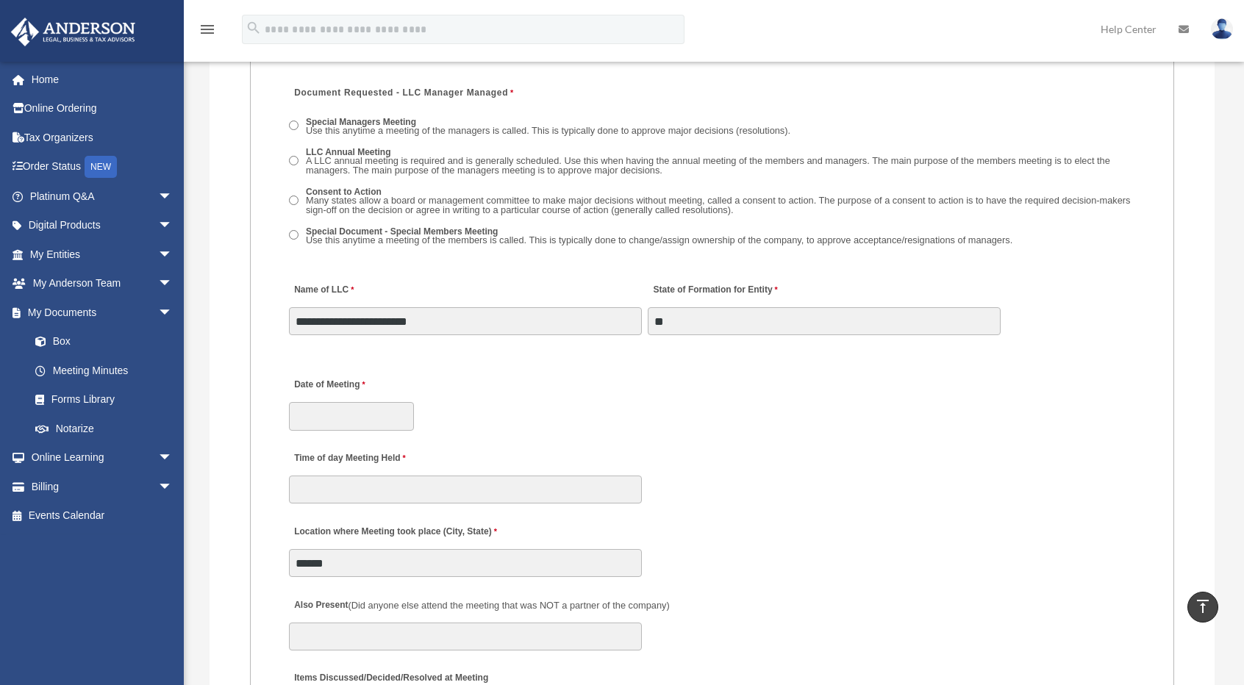
scroll to position [2279, 0]
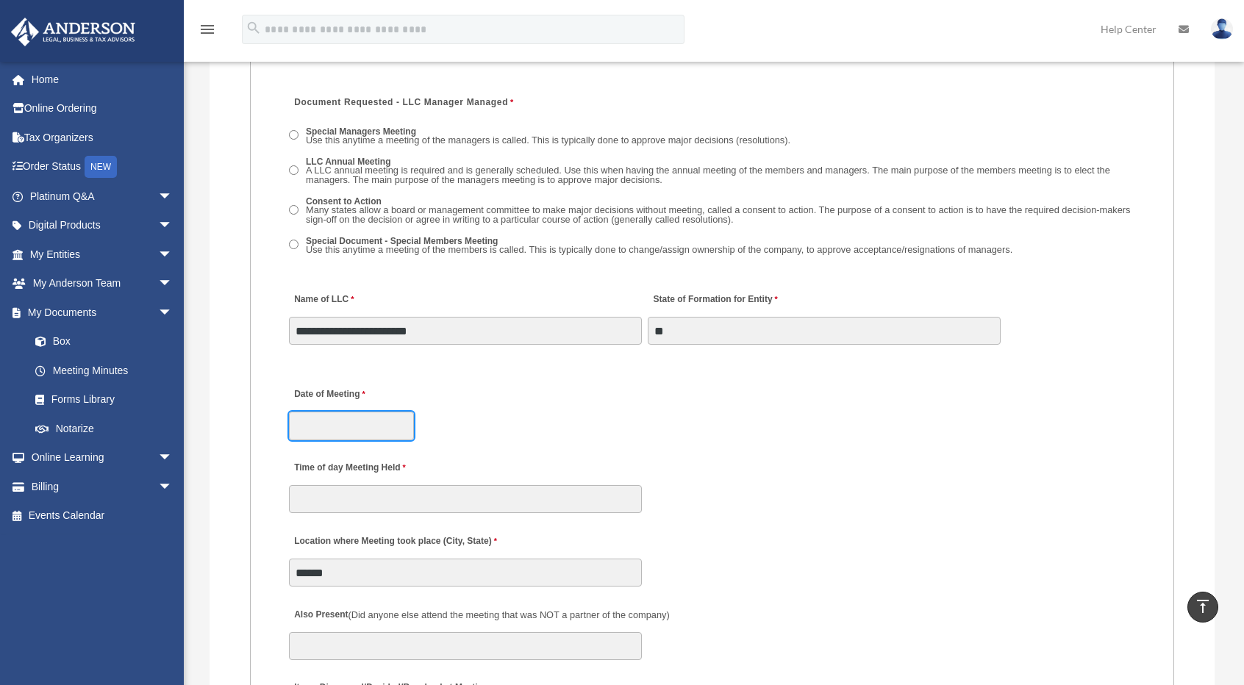
click at [319, 430] on input "Date of Meeting" at bounding box center [351, 426] width 125 height 28
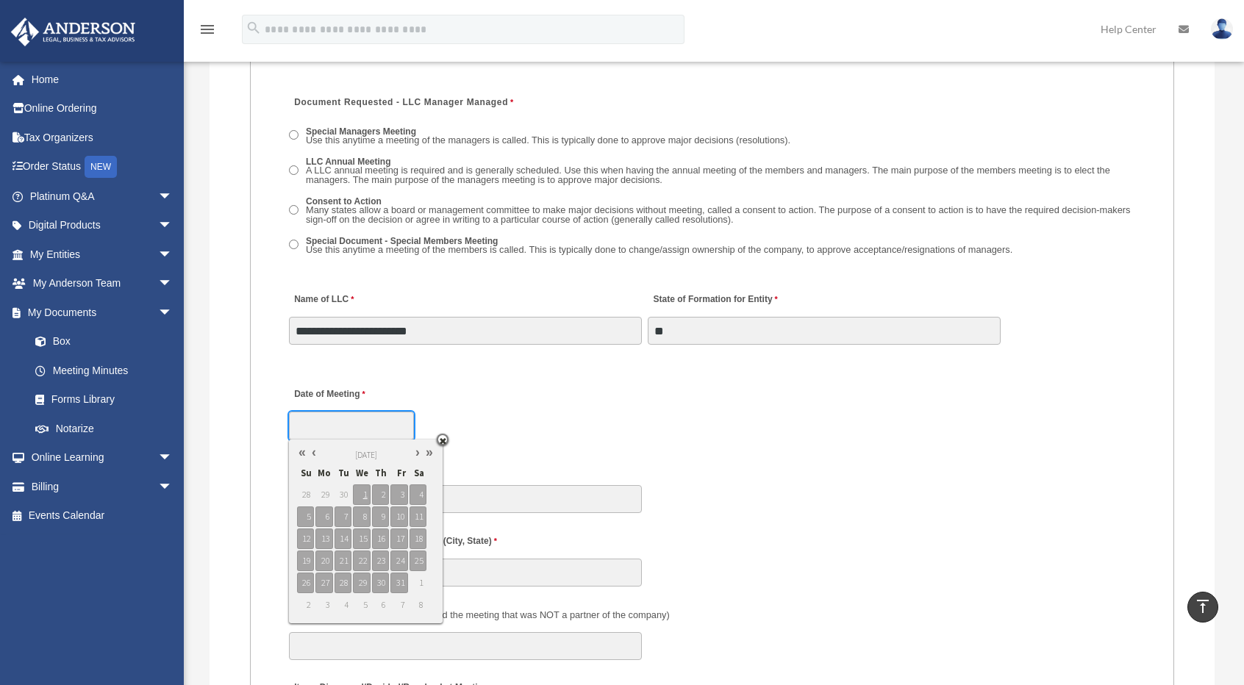
click at [303, 453] on link at bounding box center [302, 452] width 12 height 15
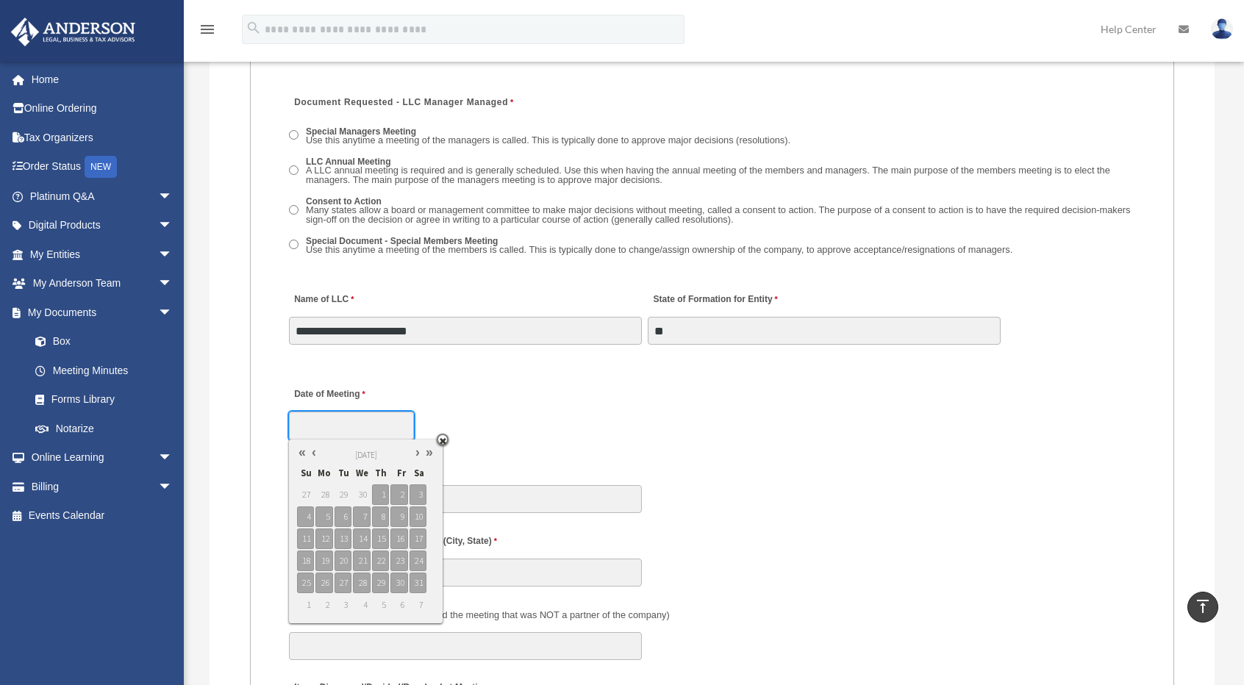
click at [303, 453] on link at bounding box center [302, 452] width 12 height 15
click at [316, 449] on link at bounding box center [314, 452] width 12 height 15
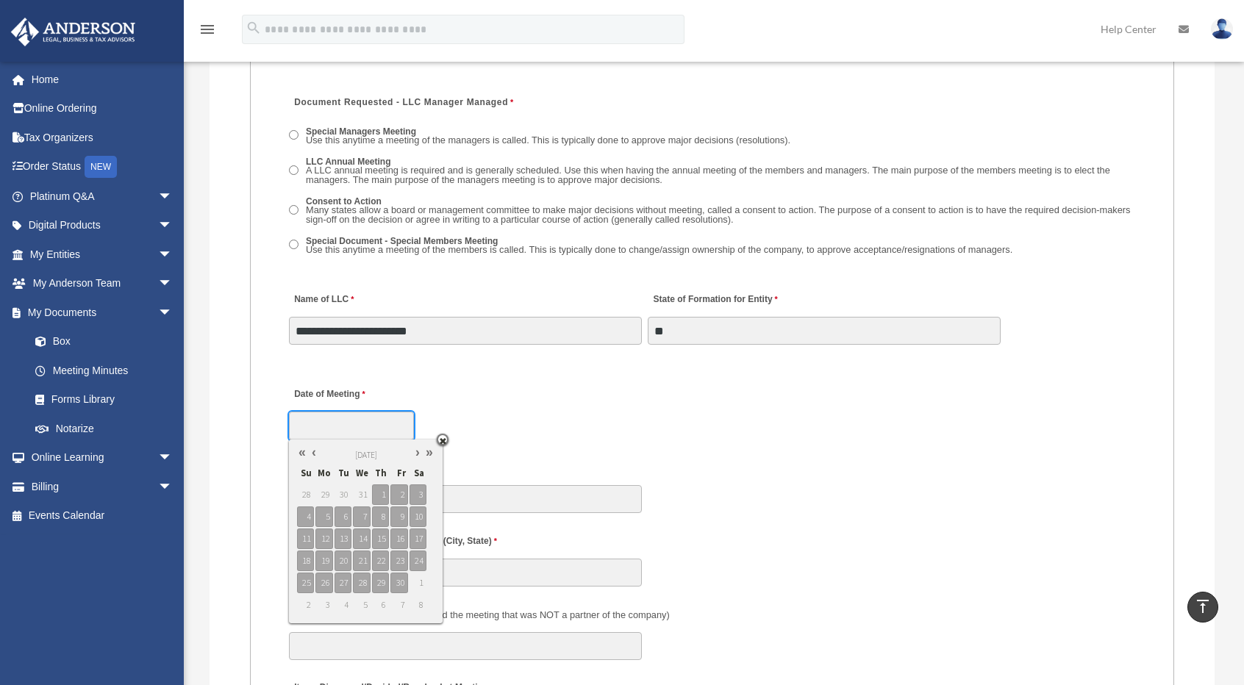
click at [316, 449] on link at bounding box center [314, 452] width 12 height 15
click at [415, 451] on link at bounding box center [418, 452] width 12 height 15
click at [416, 451] on link at bounding box center [418, 452] width 12 height 15
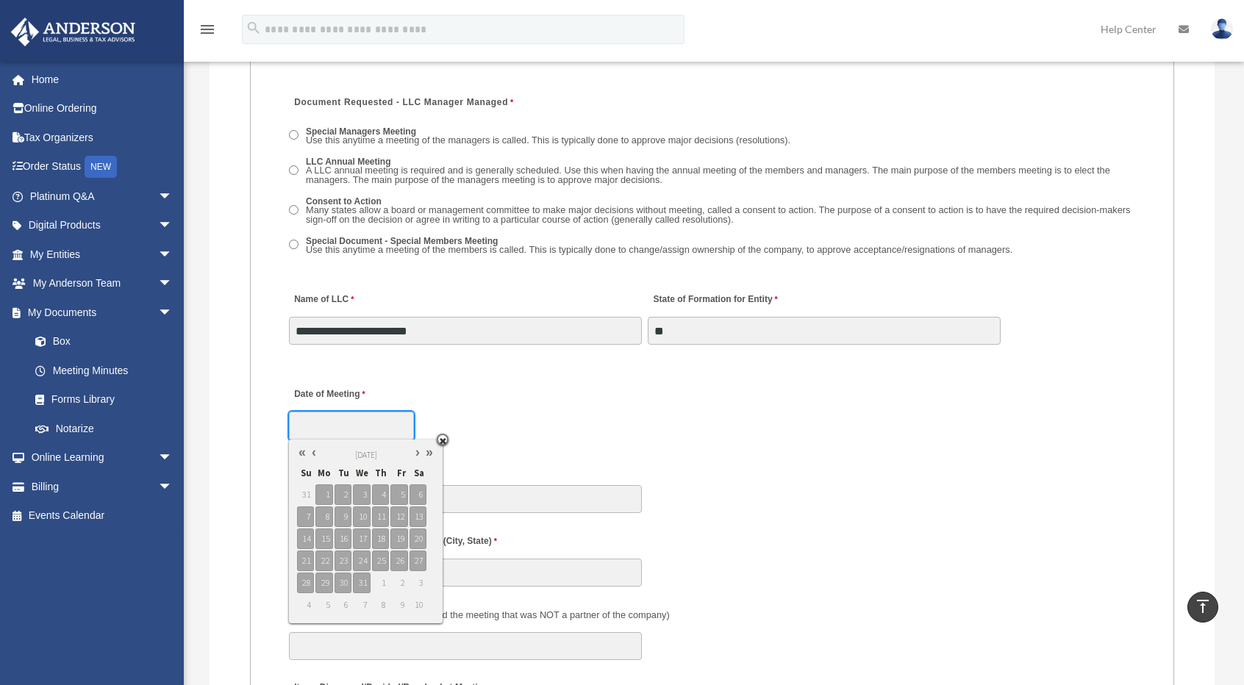
click at [416, 451] on link at bounding box center [418, 452] width 12 height 15
click at [426, 454] on link at bounding box center [429, 452] width 12 height 15
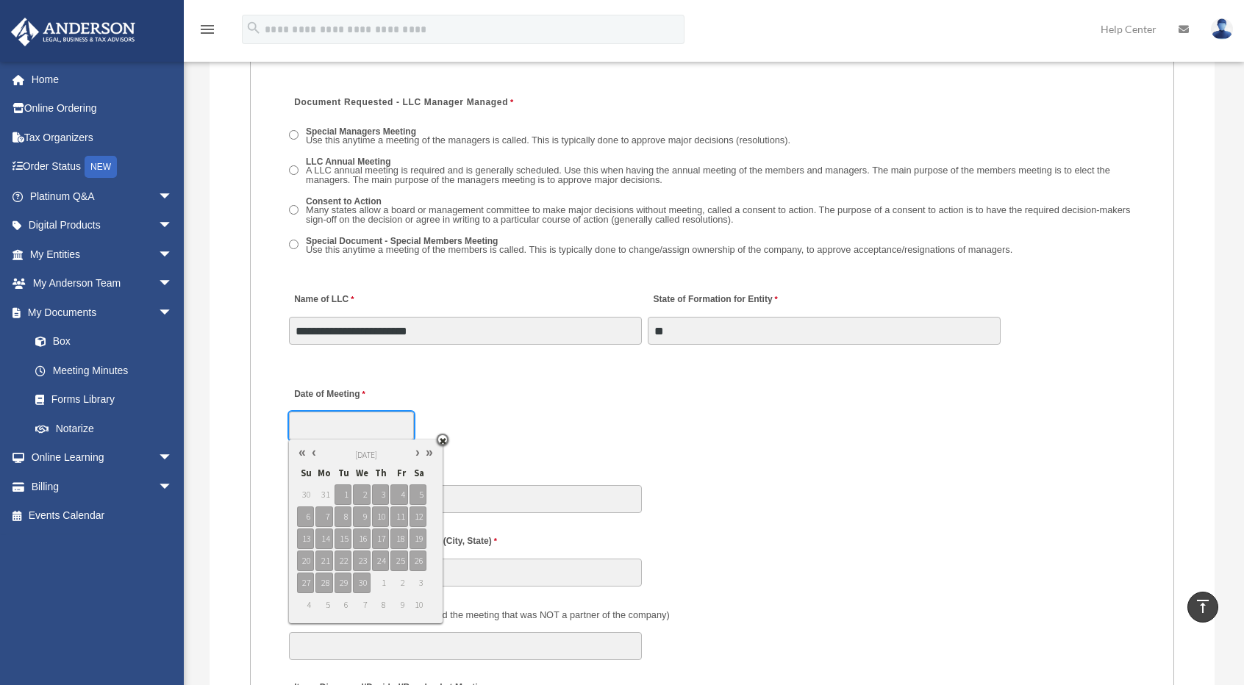
click at [426, 454] on link at bounding box center [429, 452] width 12 height 15
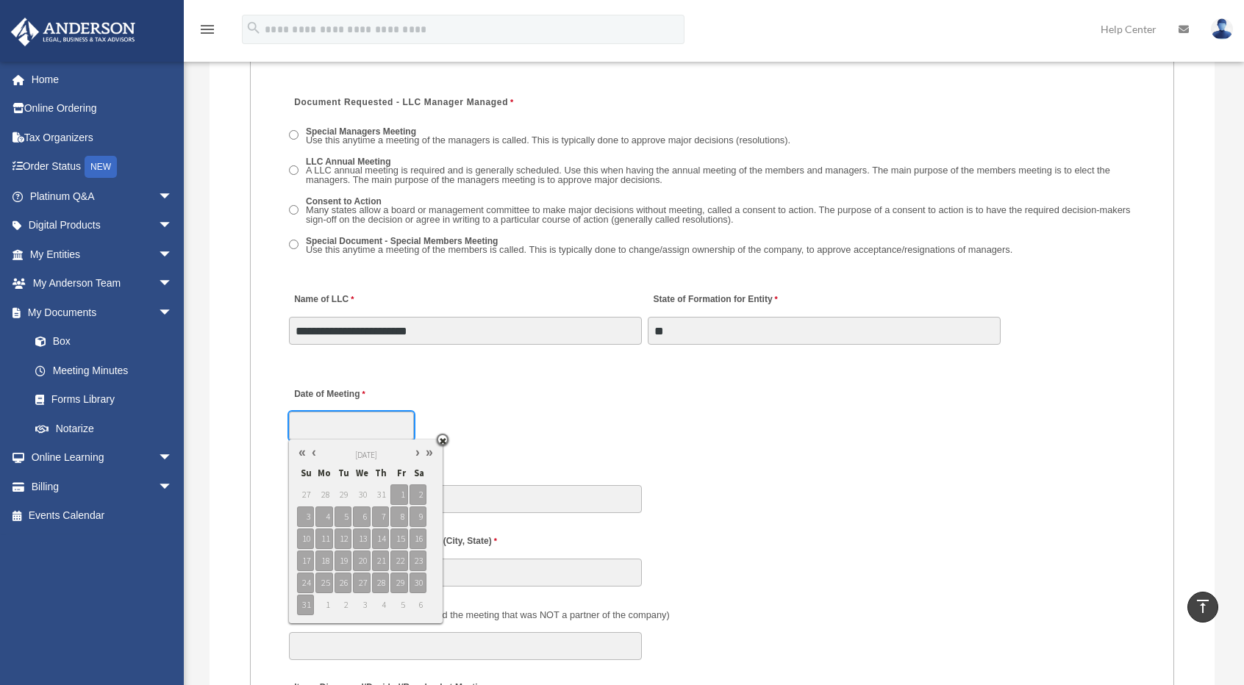
click at [312, 451] on link at bounding box center [314, 452] width 12 height 15
click at [314, 451] on link at bounding box center [314, 452] width 12 height 15
click at [318, 451] on link at bounding box center [314, 452] width 12 height 15
type input "**********"
click at [308, 558] on span "22" at bounding box center [305, 561] width 17 height 21
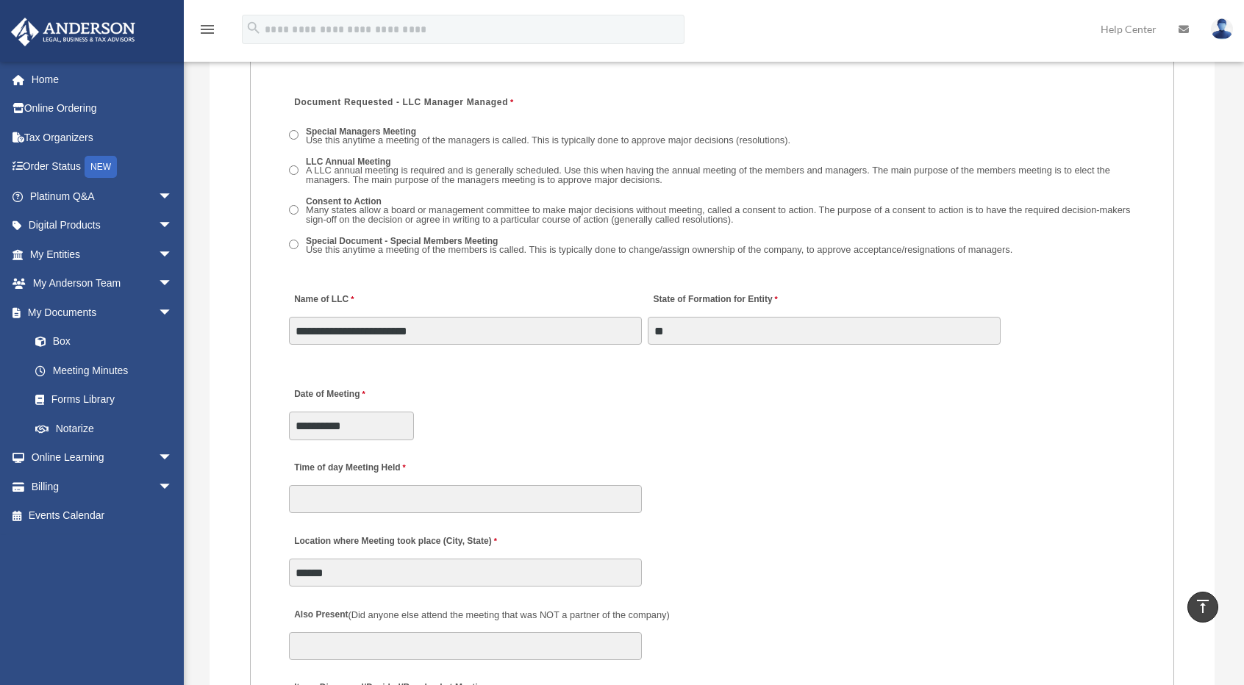
click at [575, 448] on fieldset "MEETING INFORMATION Please limit 1 meeting per 1 entity for each submission. Ty…" at bounding box center [712, 614] width 925 height 2087
click at [462, 503] on input "Time of day Meeting Held" at bounding box center [465, 499] width 353 height 28
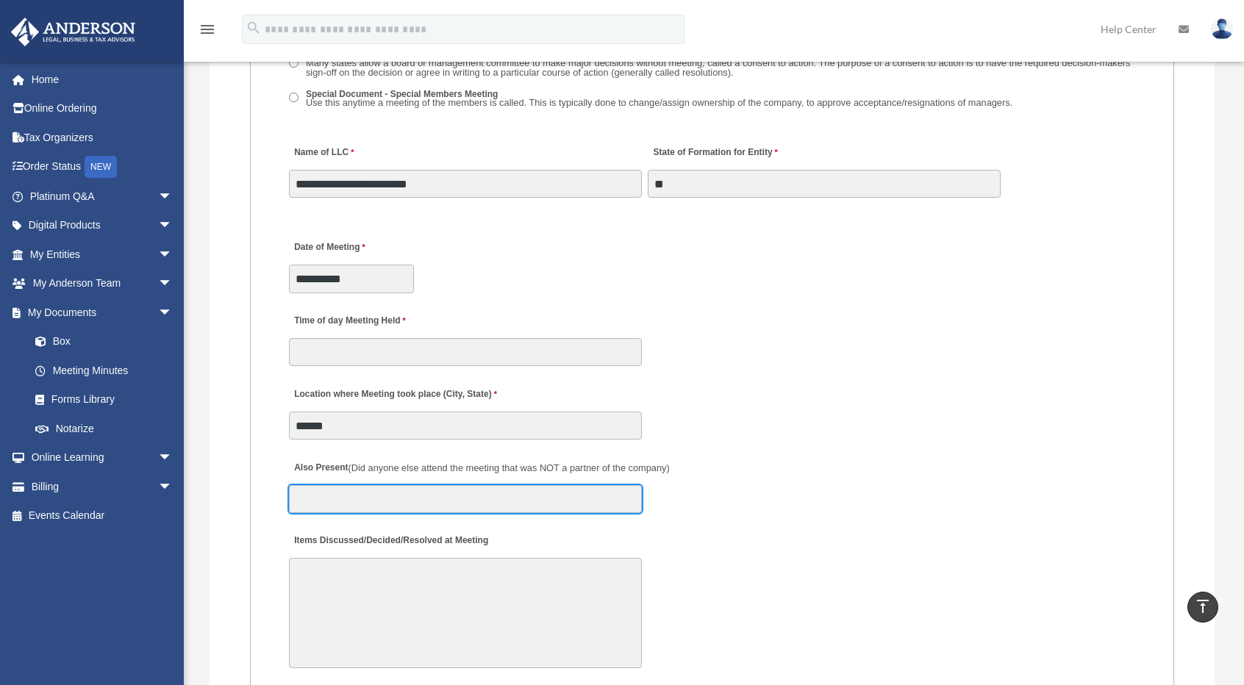
click at [404, 501] on input "Also Present (Did anyone else attend the meeting that was NOT a partner of the …" at bounding box center [465, 499] width 353 height 28
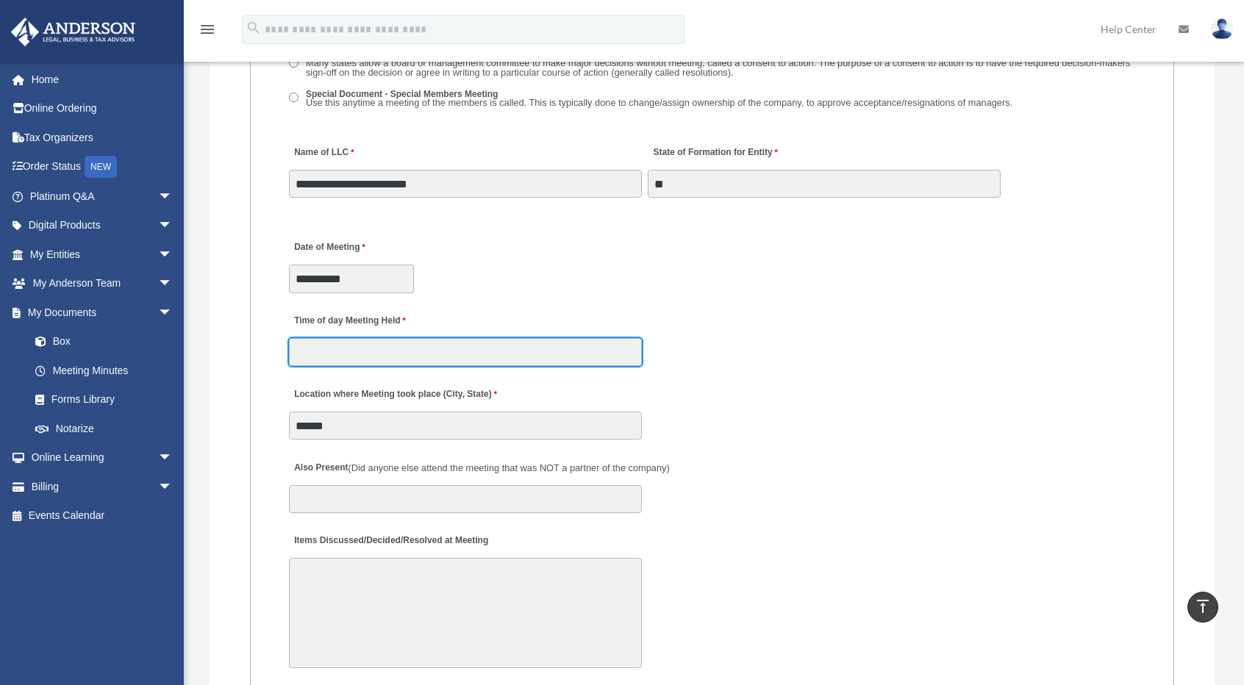
click at [413, 346] on input "Time of day Meeting Held" at bounding box center [465, 352] width 353 height 28
type input "*********"
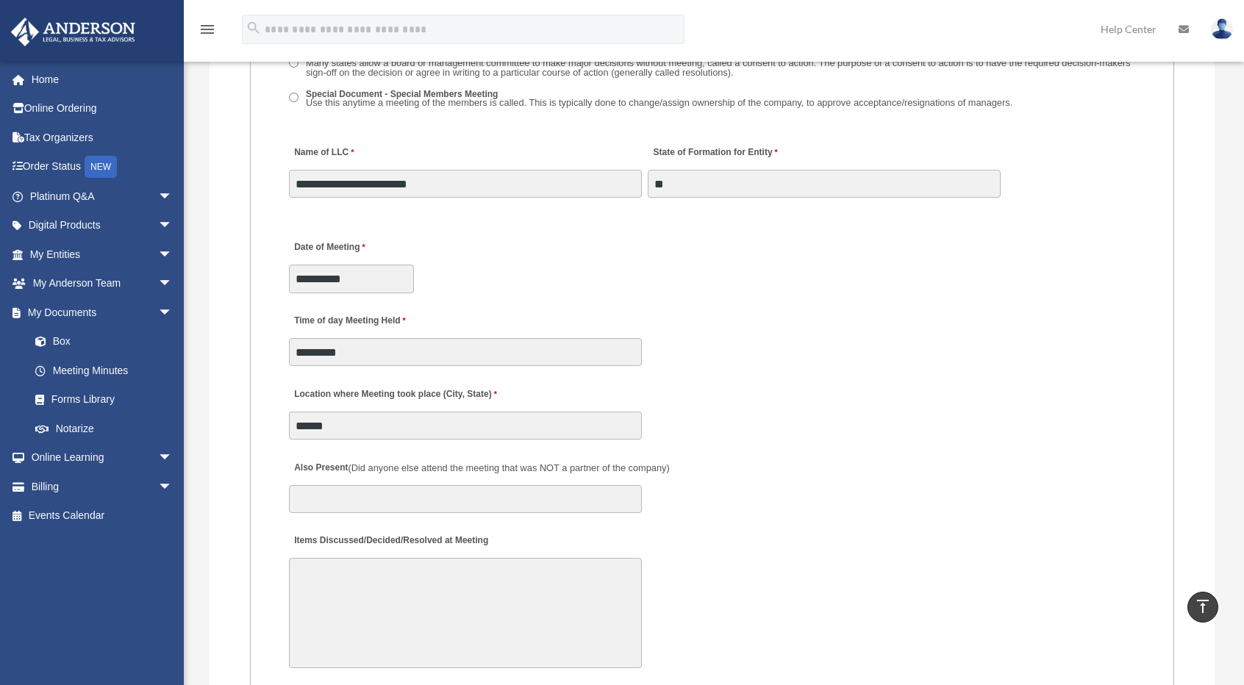
click at [706, 315] on div "Time of day Meeting Held *********" at bounding box center [711, 336] width 849 height 65
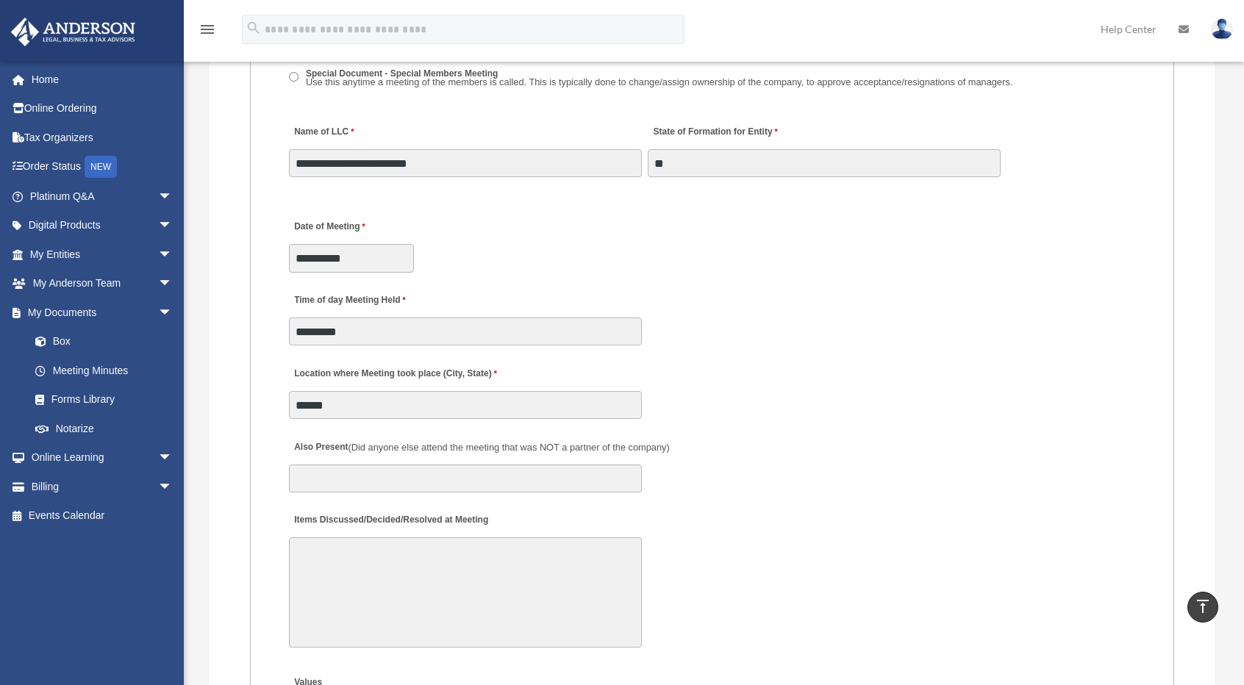
scroll to position [2573, 0]
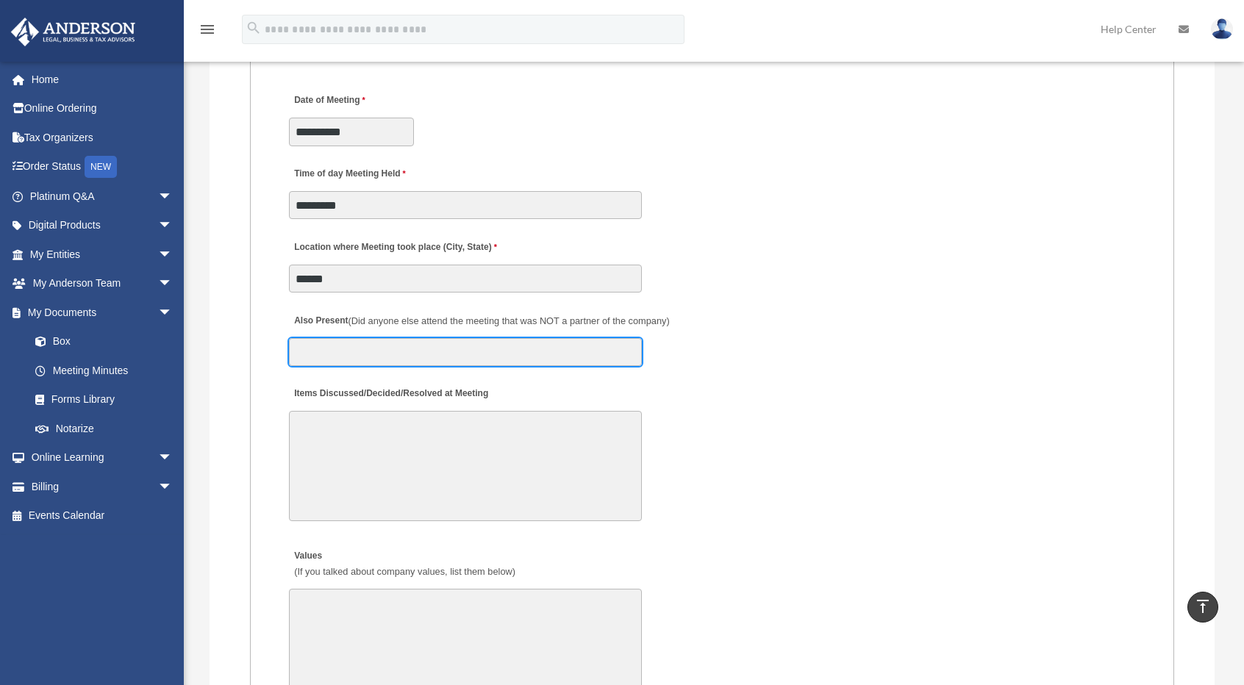
click at [611, 359] on input "Also Present (Did anyone else attend the meeting that was NOT a partner of the …" at bounding box center [465, 352] width 353 height 28
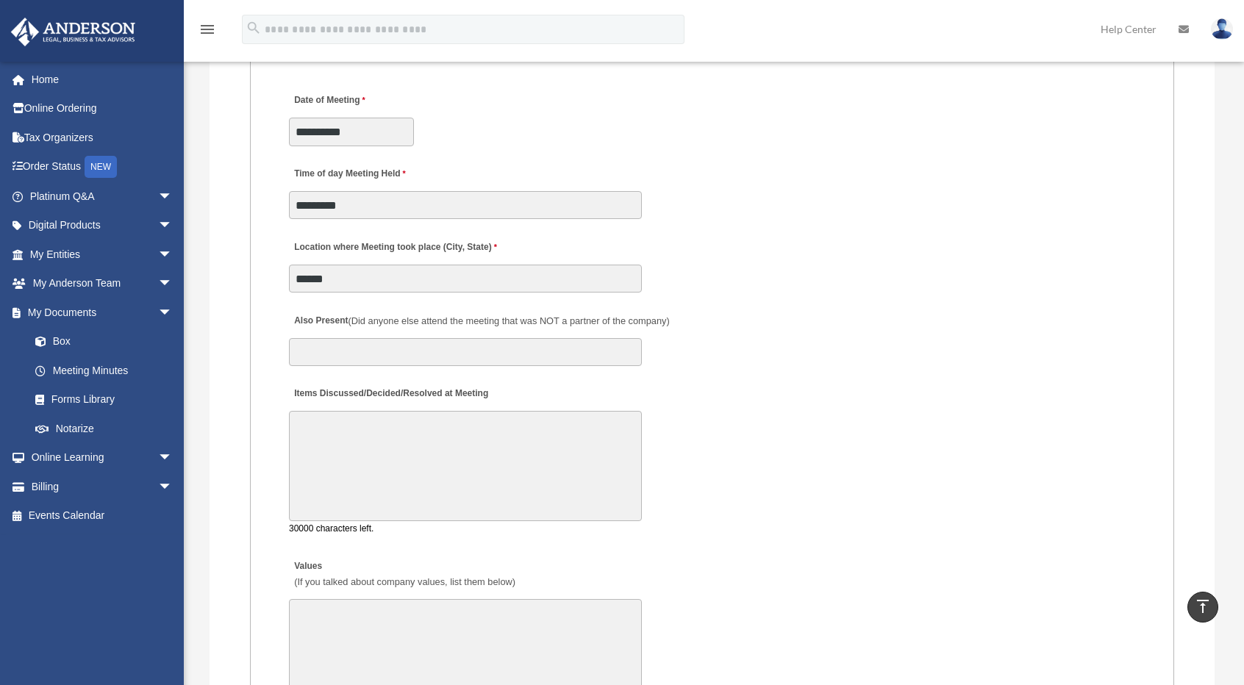
click at [548, 429] on textarea "Items Discussed/Decided/Resolved at Meeting" at bounding box center [465, 466] width 353 height 110
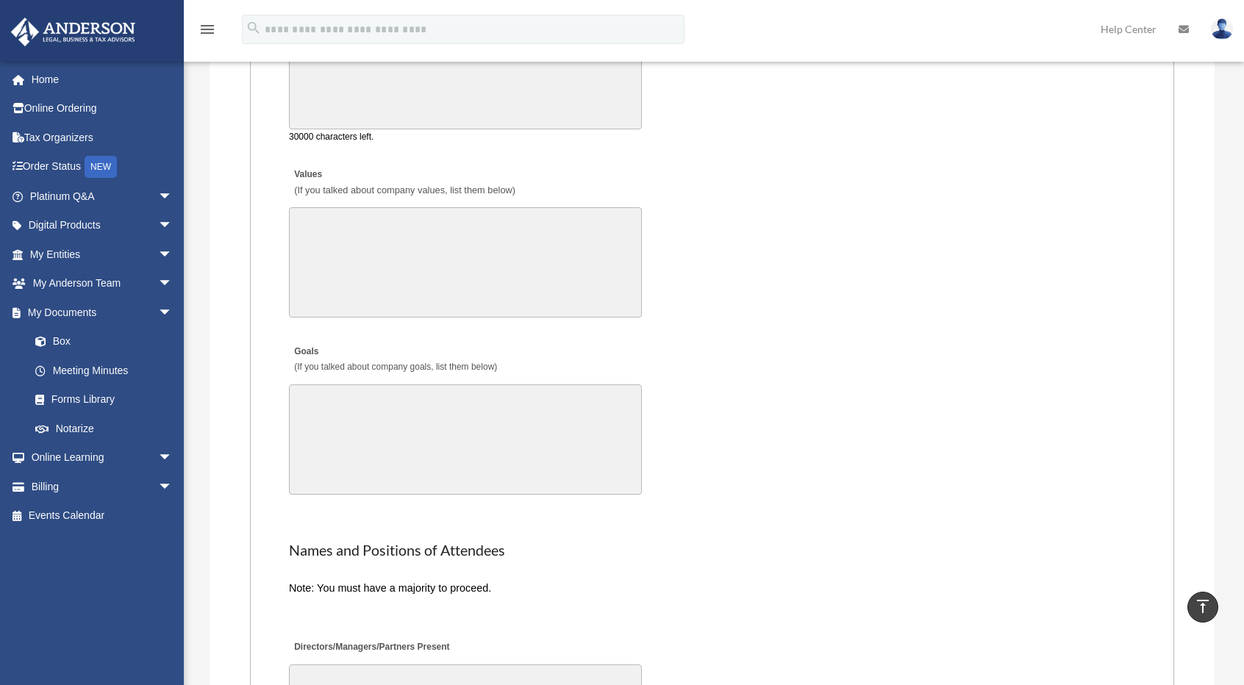
scroll to position [2941, 0]
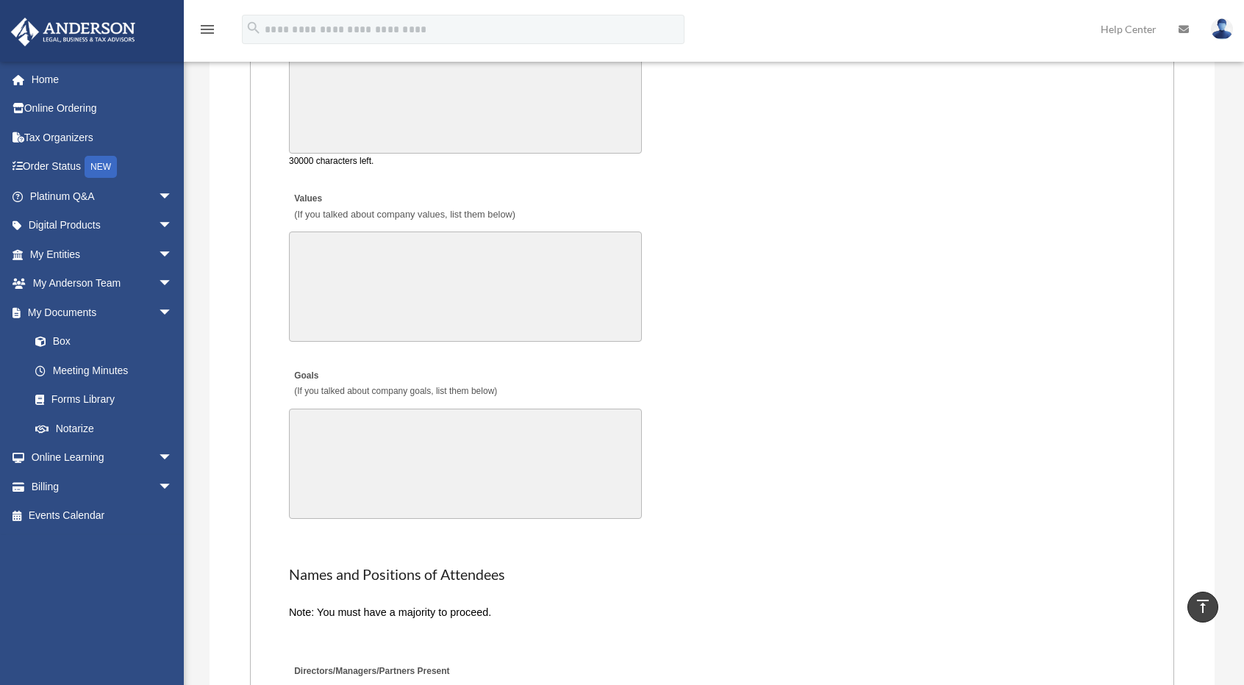
click at [836, 334] on div "Values (If you talked about company values, list them below) 30000 characters l…" at bounding box center [711, 265] width 849 height 168
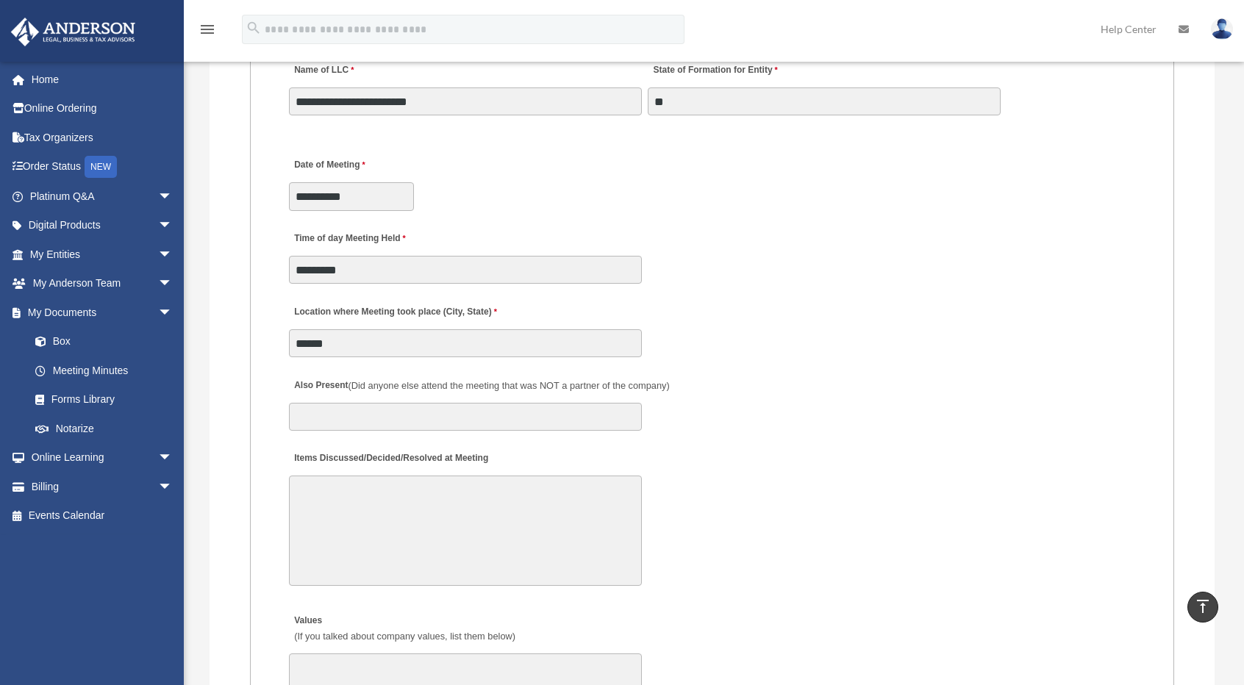
scroll to position [2500, 0]
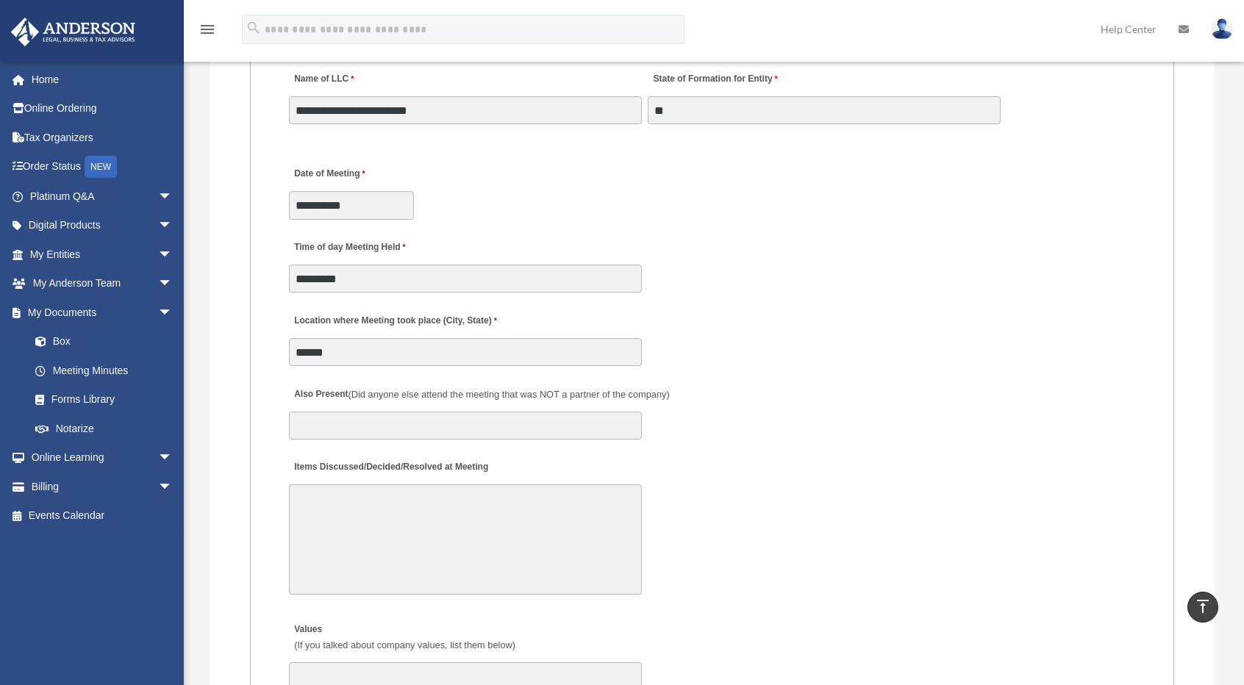
click at [862, 429] on div "Also Present (Did anyone else attend the meeting that was NOT a partner of the …" at bounding box center [711, 408] width 849 height 65
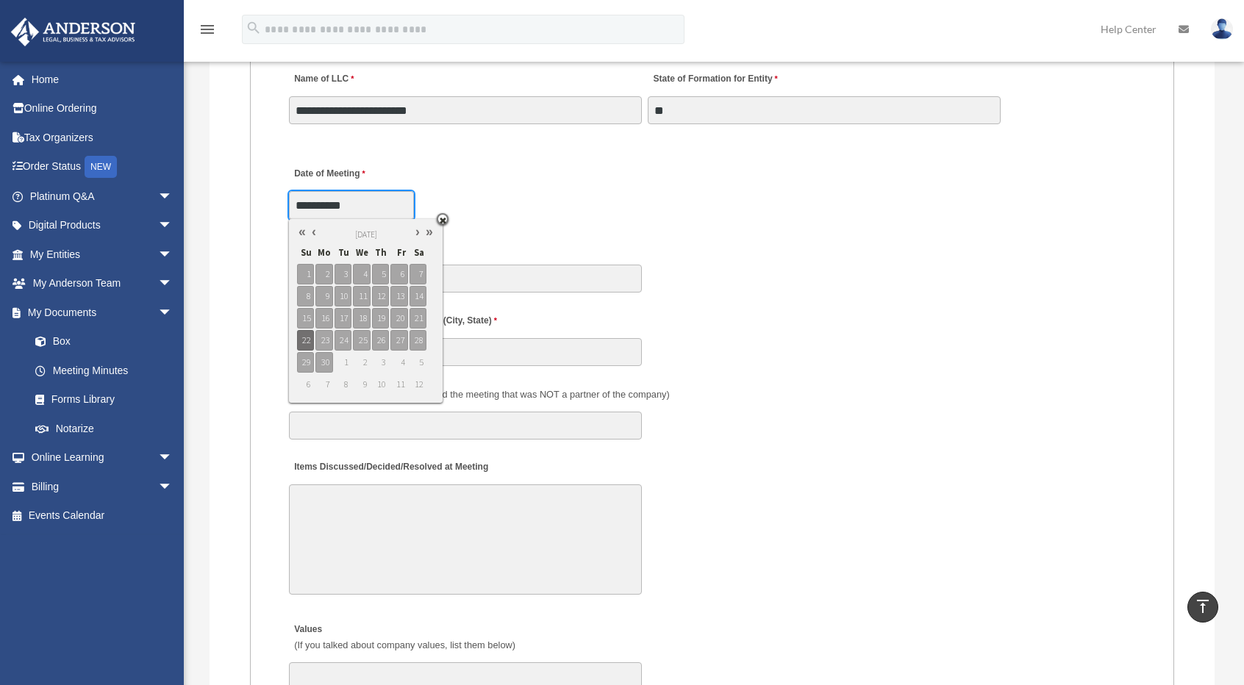
click at [323, 202] on input "**********" at bounding box center [351, 205] width 125 height 28
click at [415, 230] on link at bounding box center [418, 231] width 12 height 15
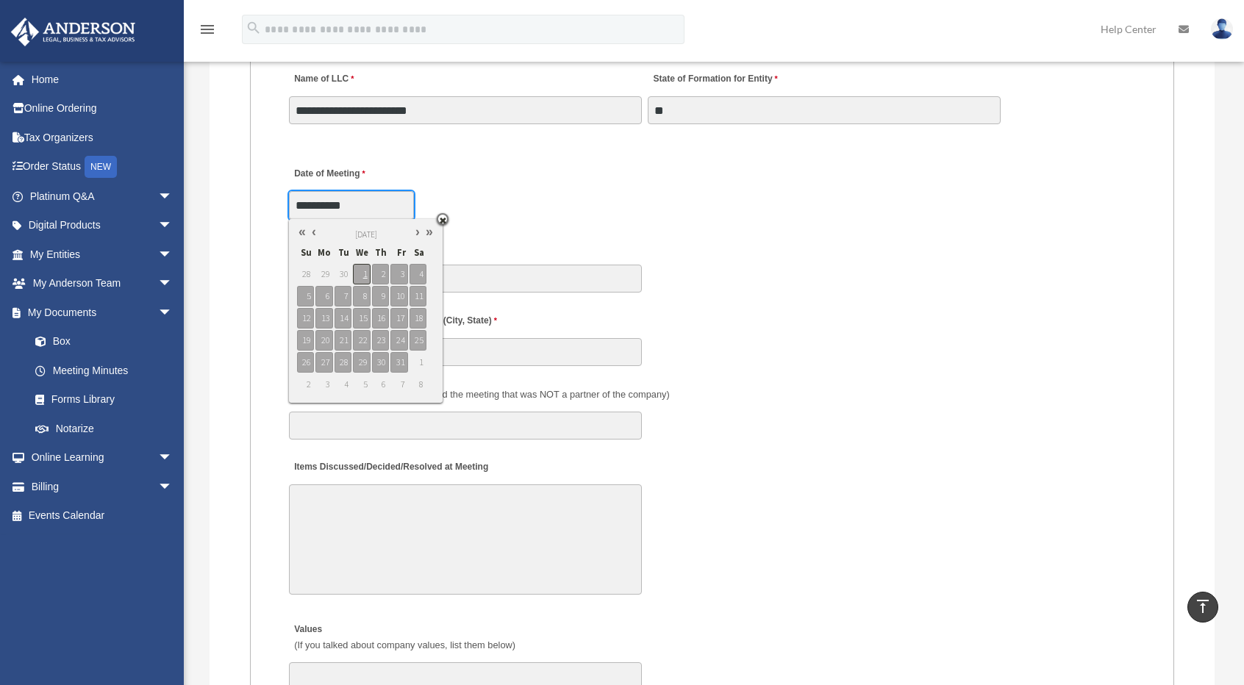
type input "**********"
click at [358, 270] on span "1" at bounding box center [361, 274] width 17 height 21
click at [765, 367] on div "Location where Meeting took place (City, State) ******" at bounding box center [711, 335] width 849 height 65
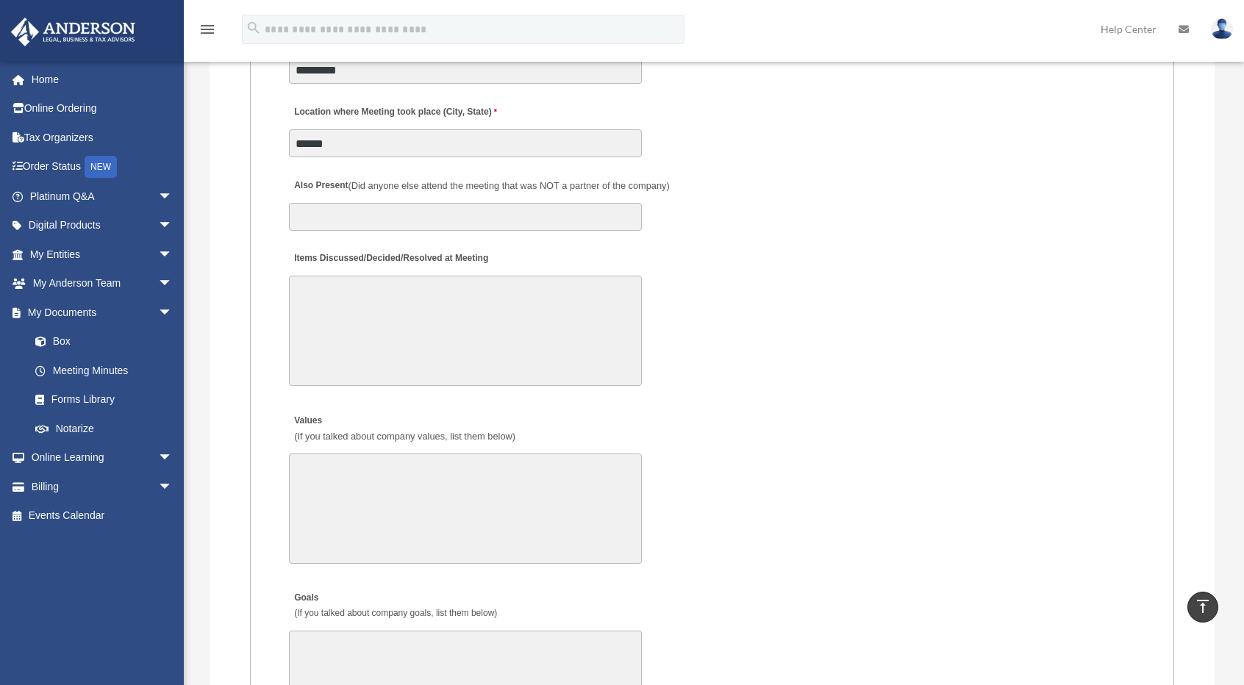
scroll to position [2720, 0]
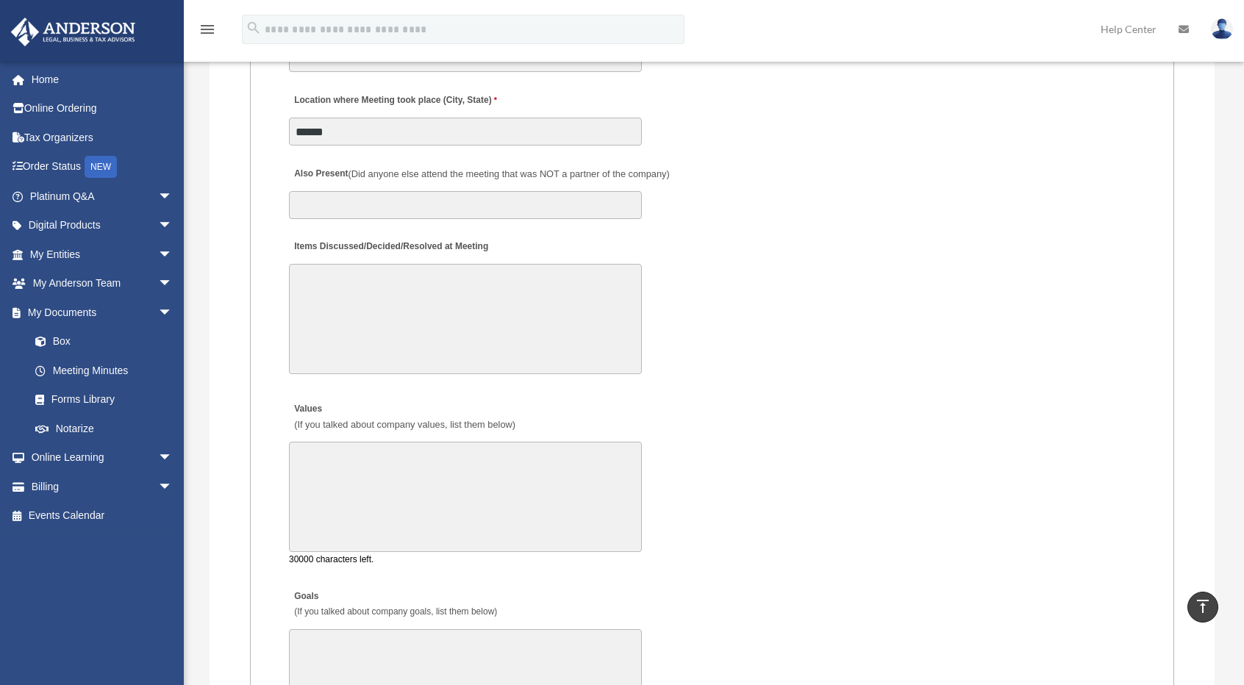
click at [335, 452] on textarea "Values (If you talked about company values, list them below)" at bounding box center [465, 497] width 353 height 110
paste textarea "**********"
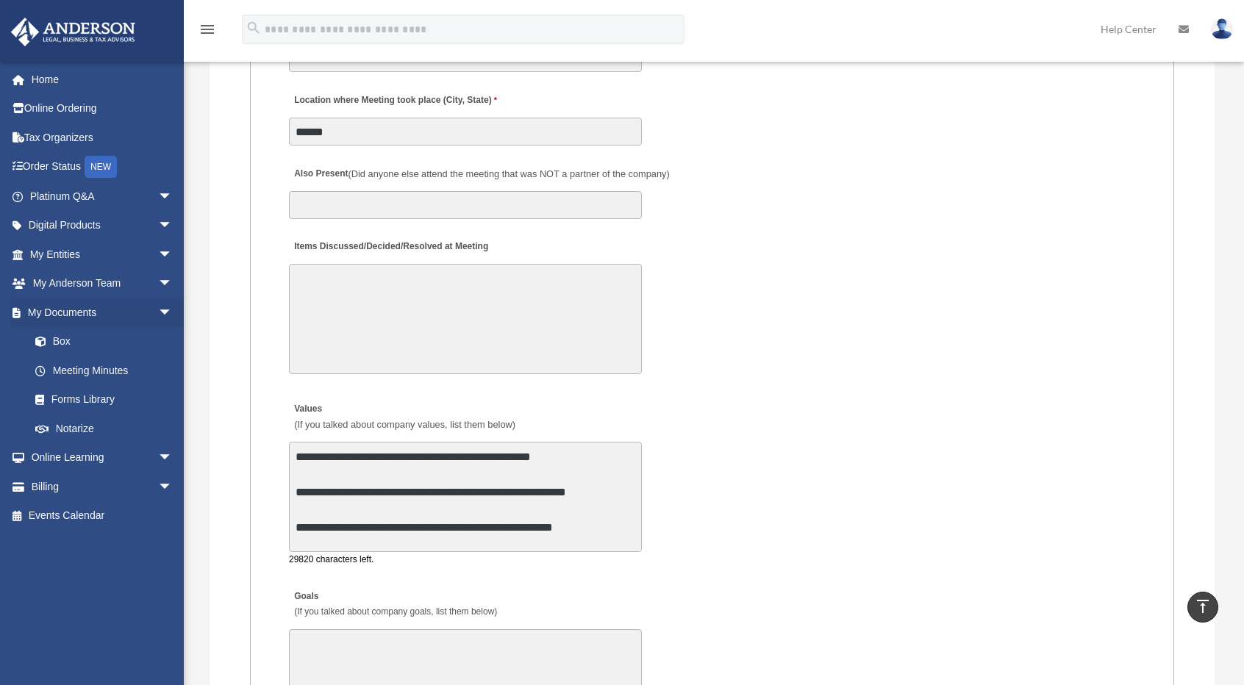
type textarea "**********"
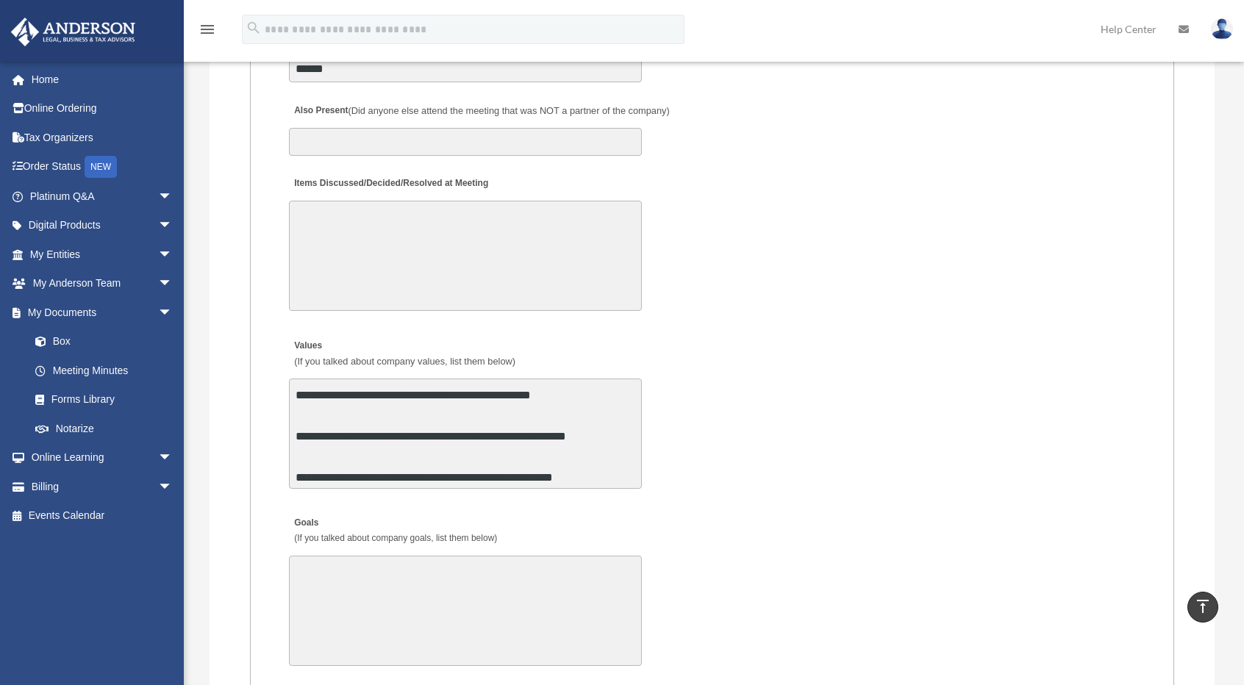
scroll to position [2794, 0]
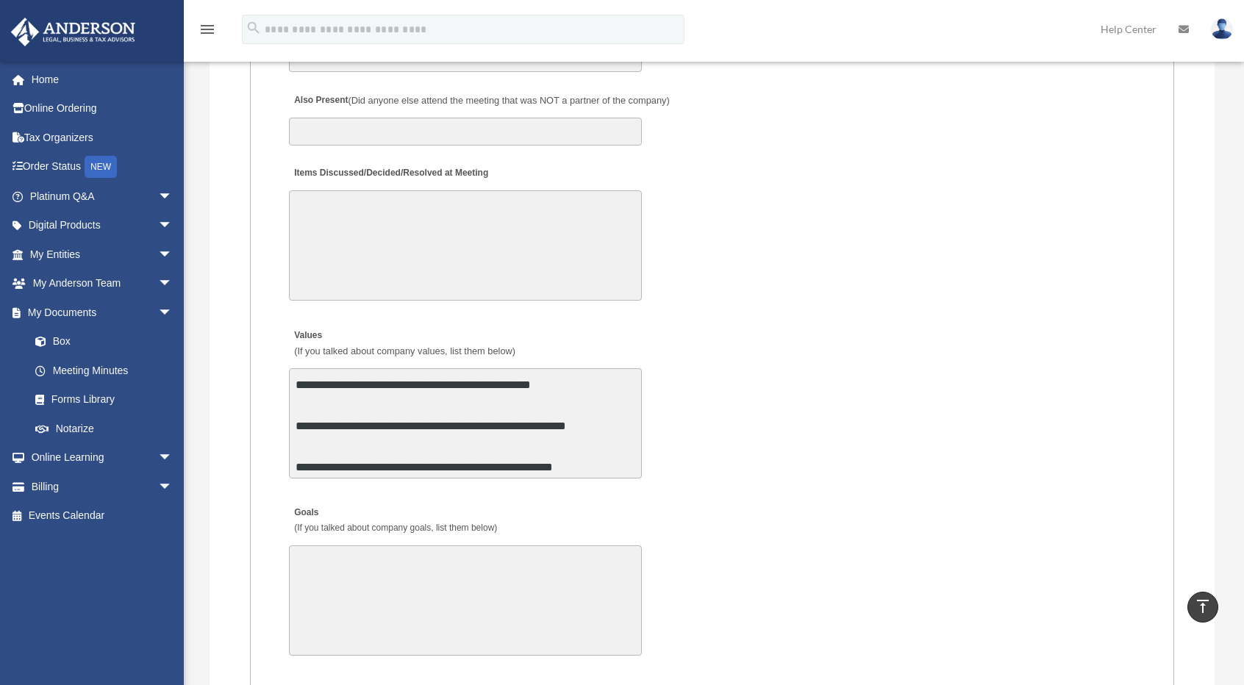
click at [345, 560] on textarea "Goals (If you talked about company goals, list them below)" at bounding box center [465, 601] width 353 height 110
paste textarea "**********"
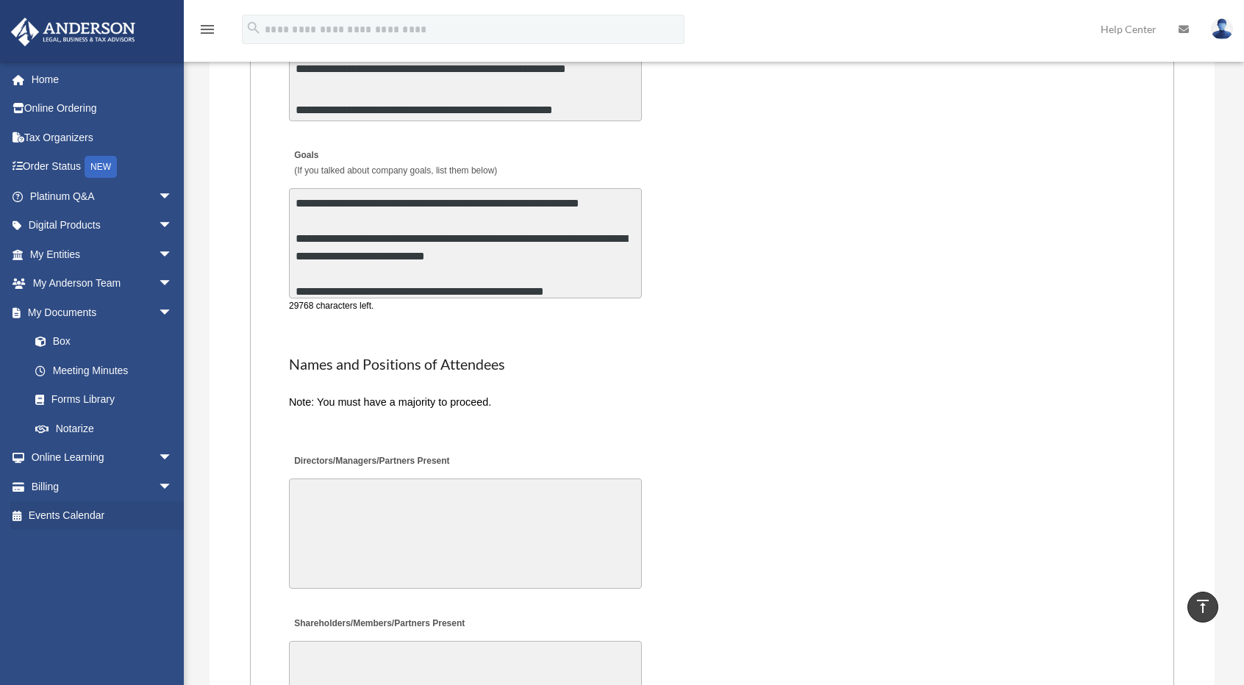
scroll to position [3161, 0]
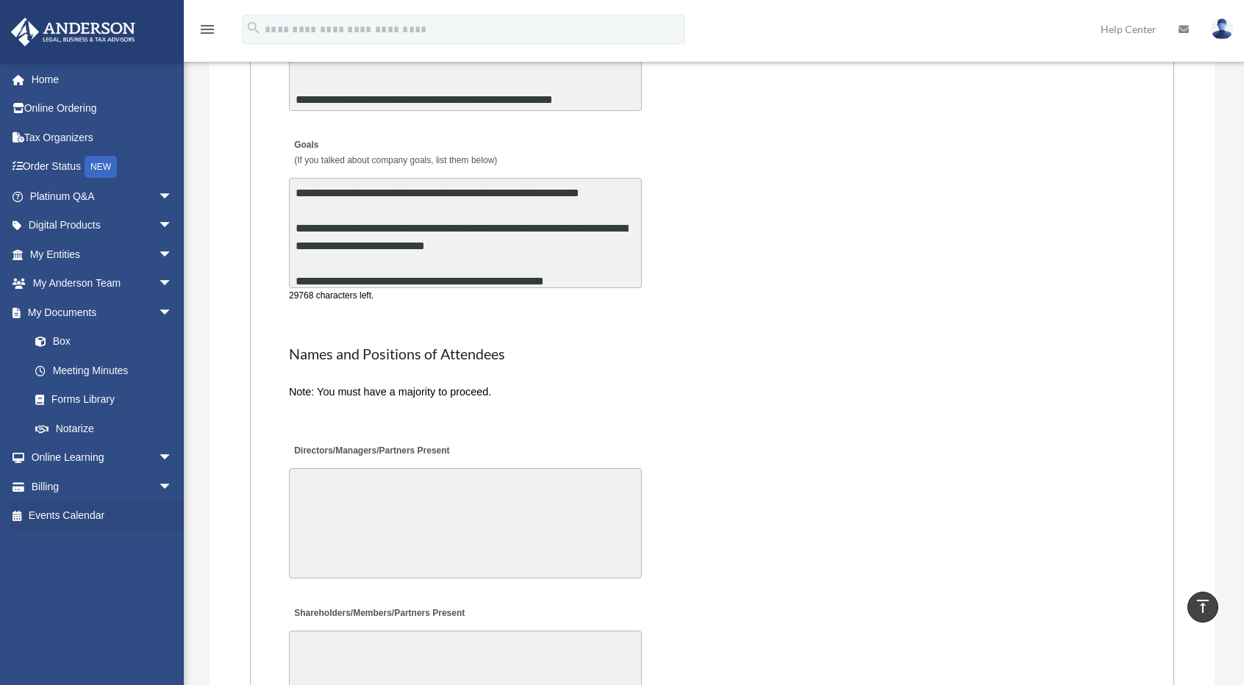
type textarea "**********"
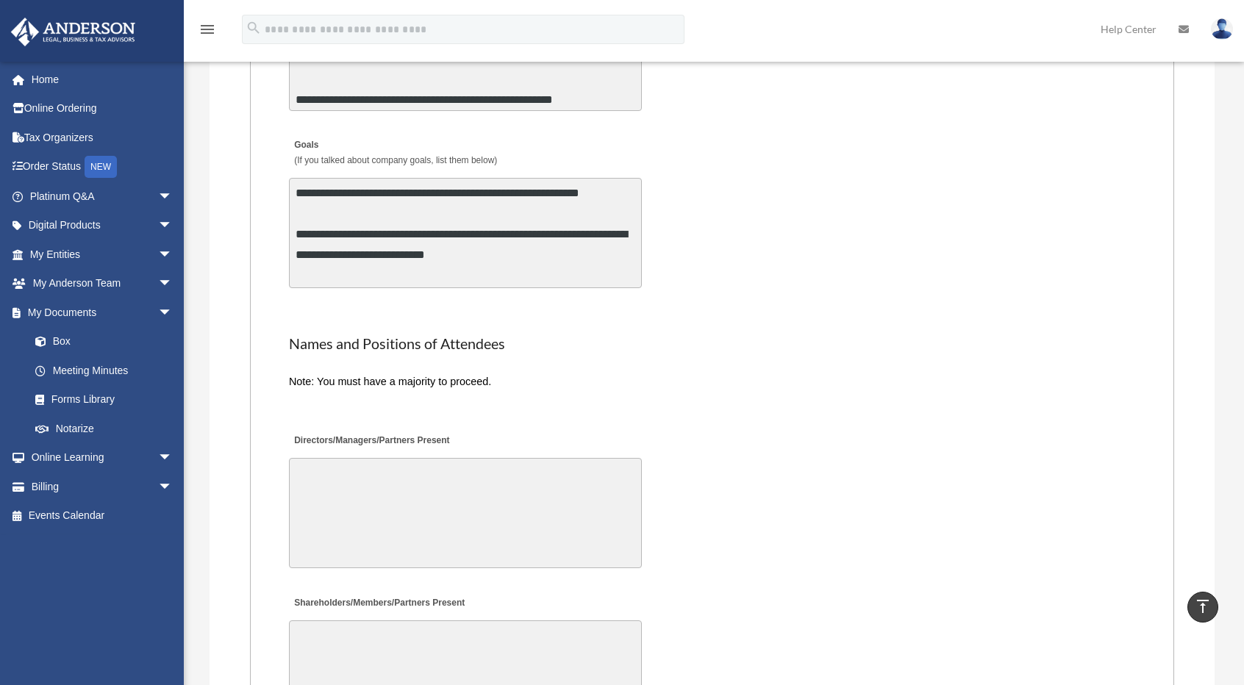
scroll to position [1, 0]
click at [412, 500] on textarea "Directors/Managers/Partners Present" at bounding box center [465, 513] width 353 height 110
paste textarea "**********"
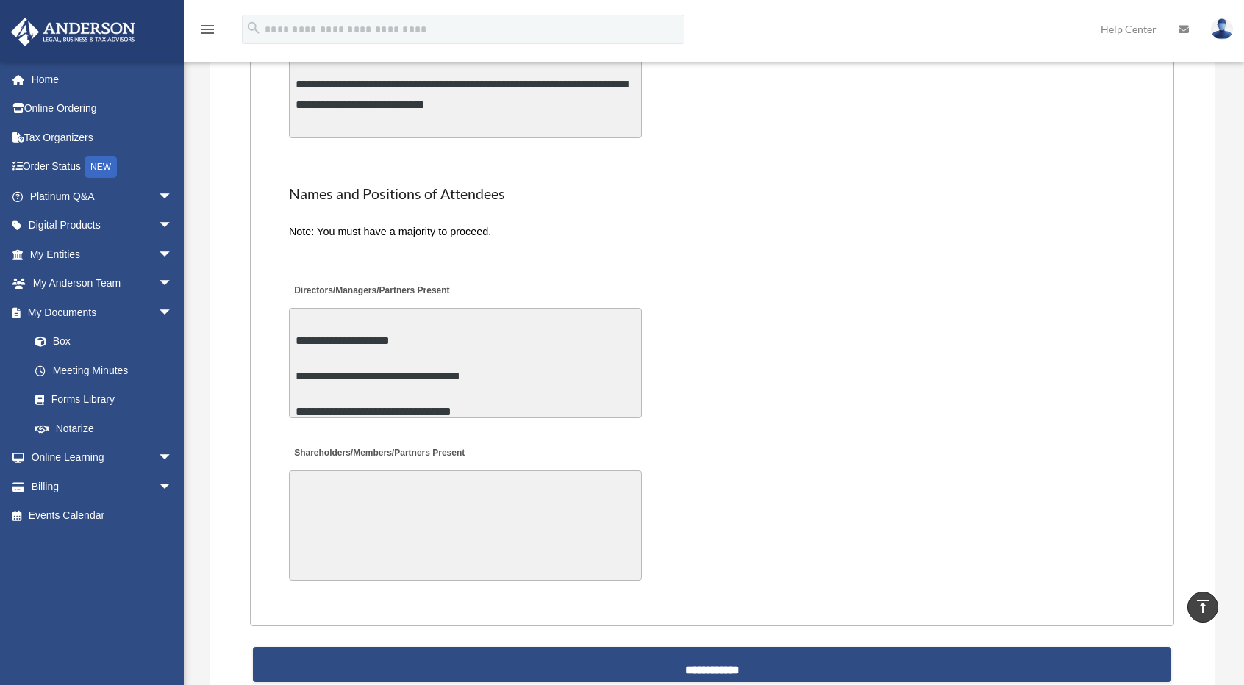
scroll to position [3309, 0]
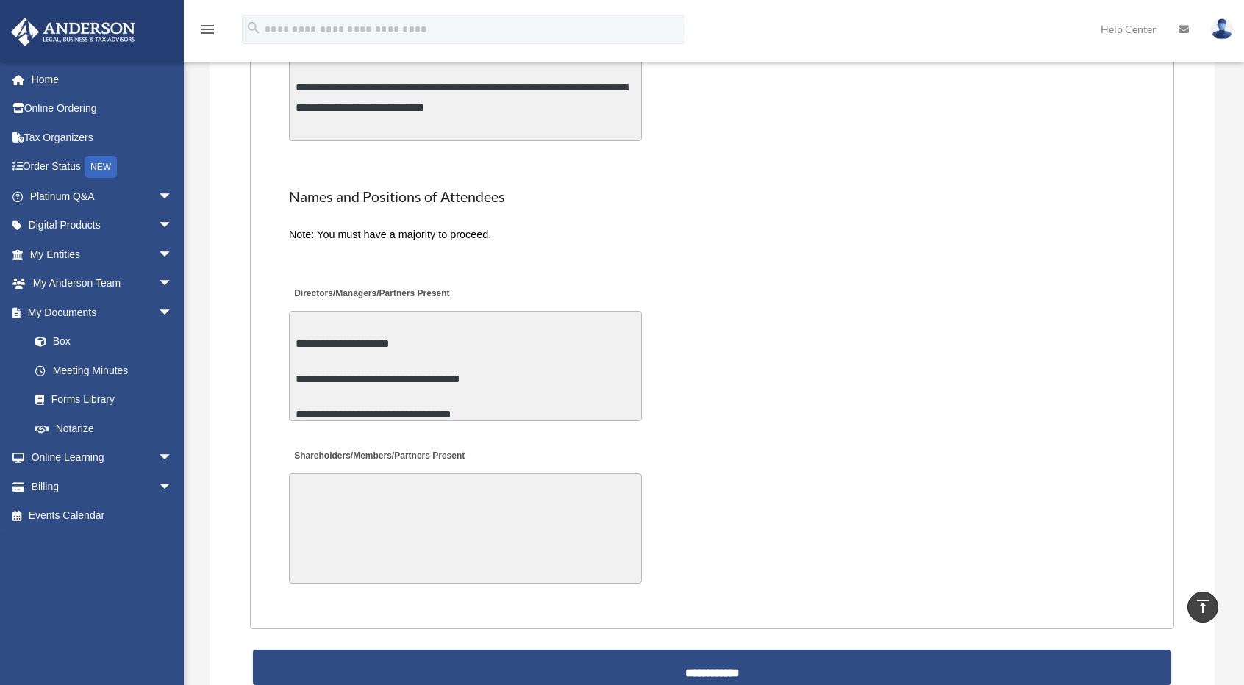
click at [498, 329] on textarea "**********" at bounding box center [465, 366] width 353 height 110
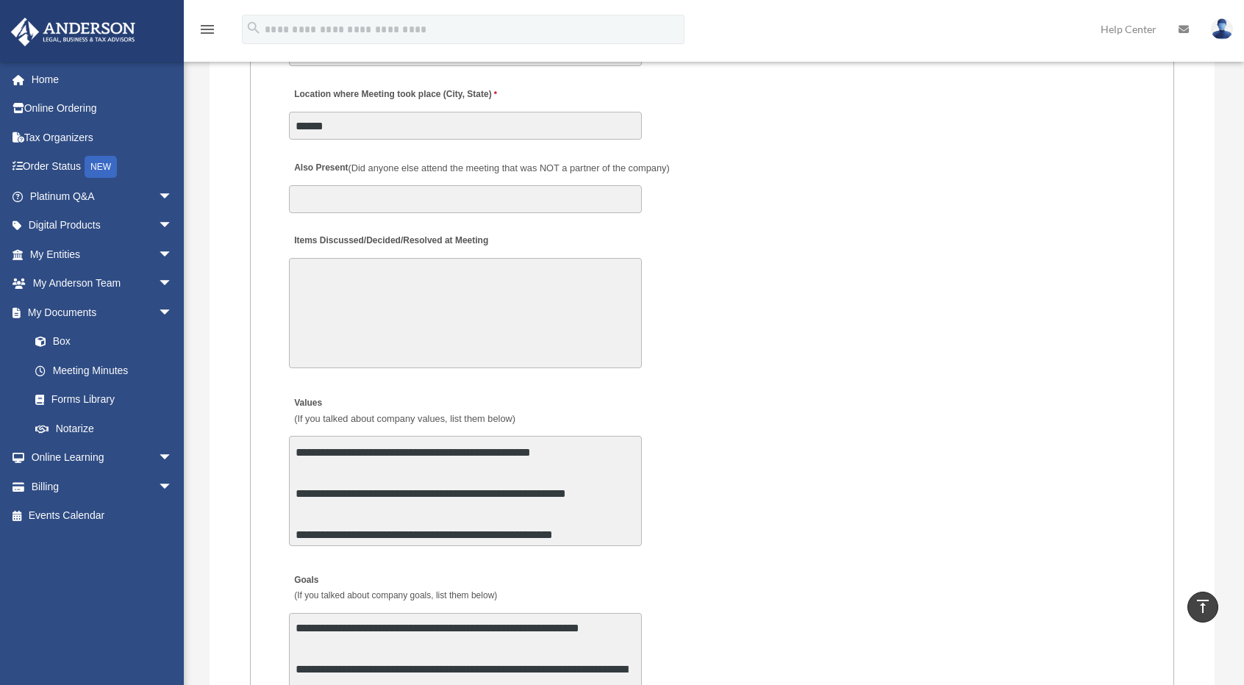
scroll to position [2720, 0]
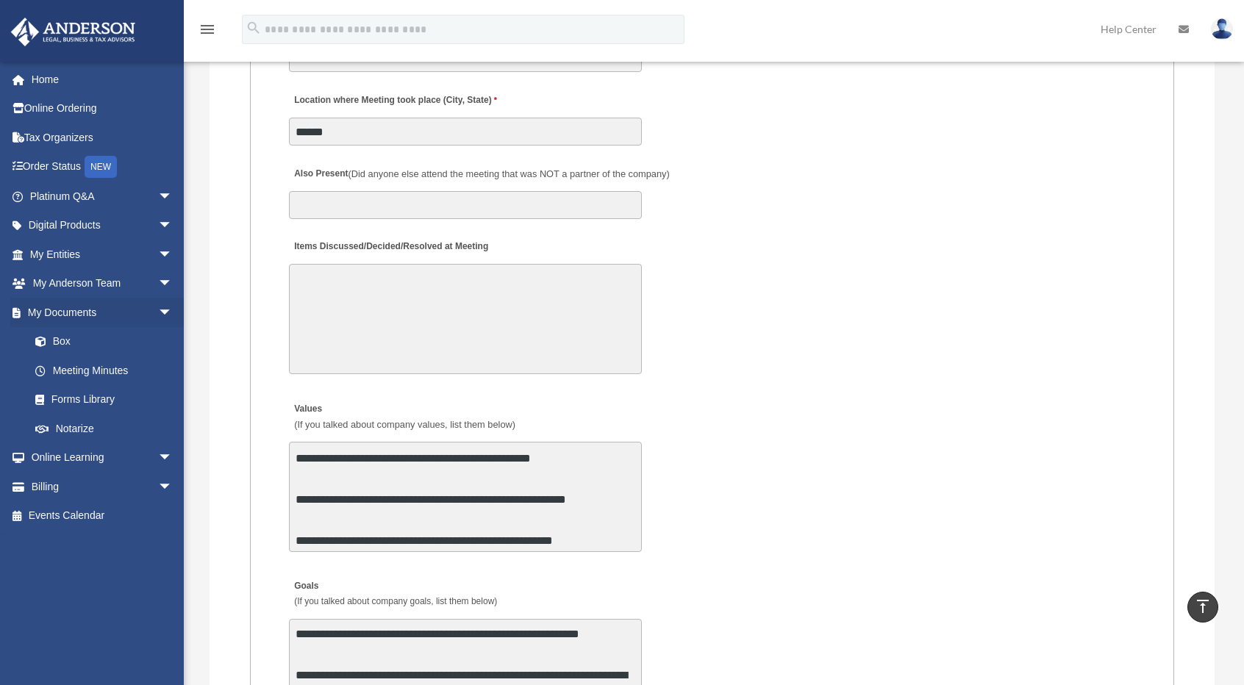
type textarea "**********"
click at [454, 323] on textarea "Items Discussed/Decided/Resolved at Meeting" at bounding box center [465, 319] width 353 height 110
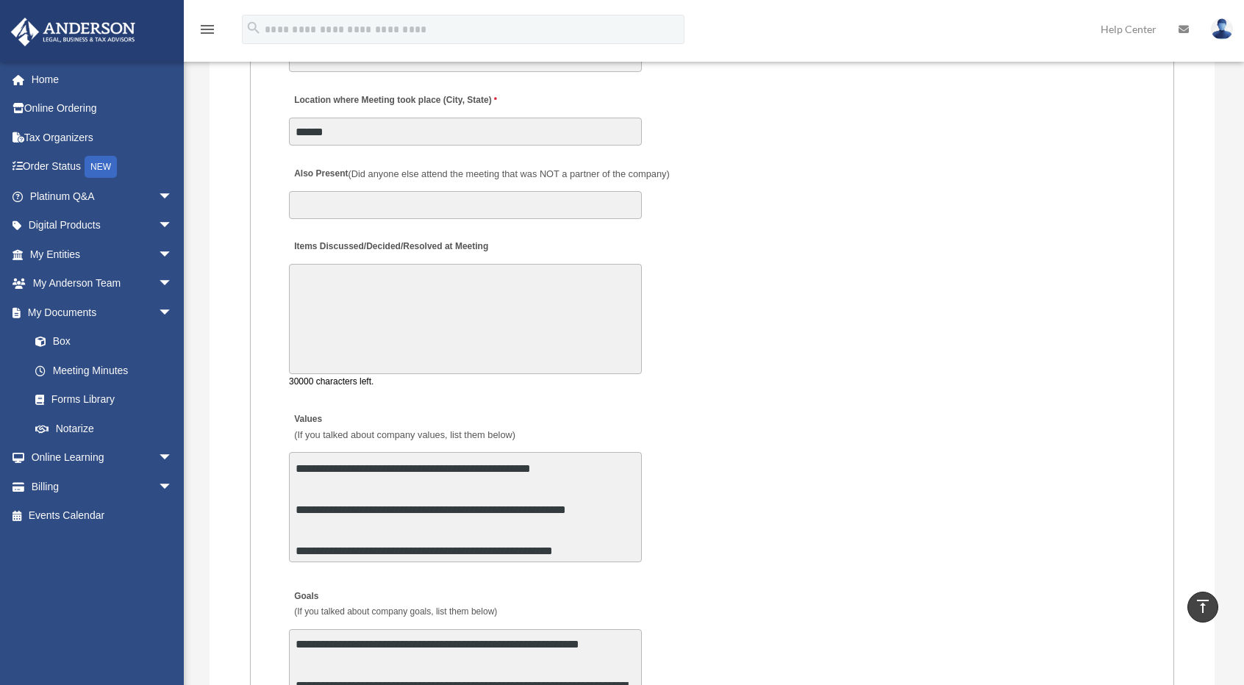
paste textarea "**********"
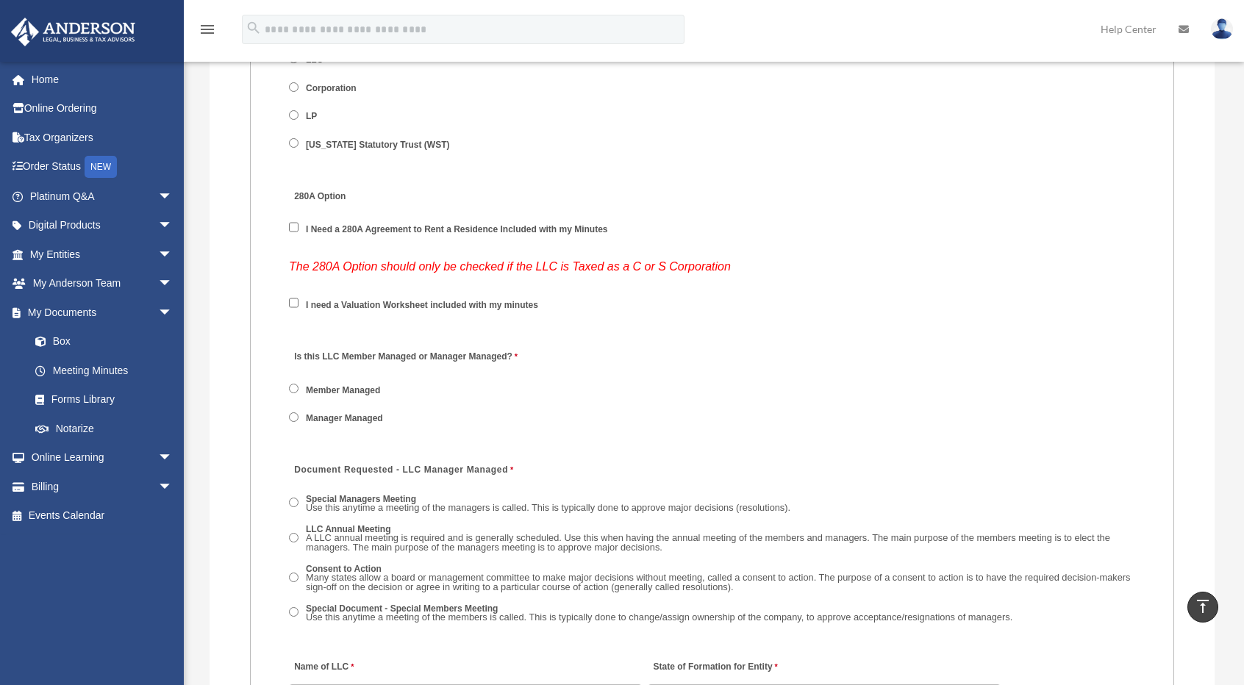
scroll to position [1912, 0]
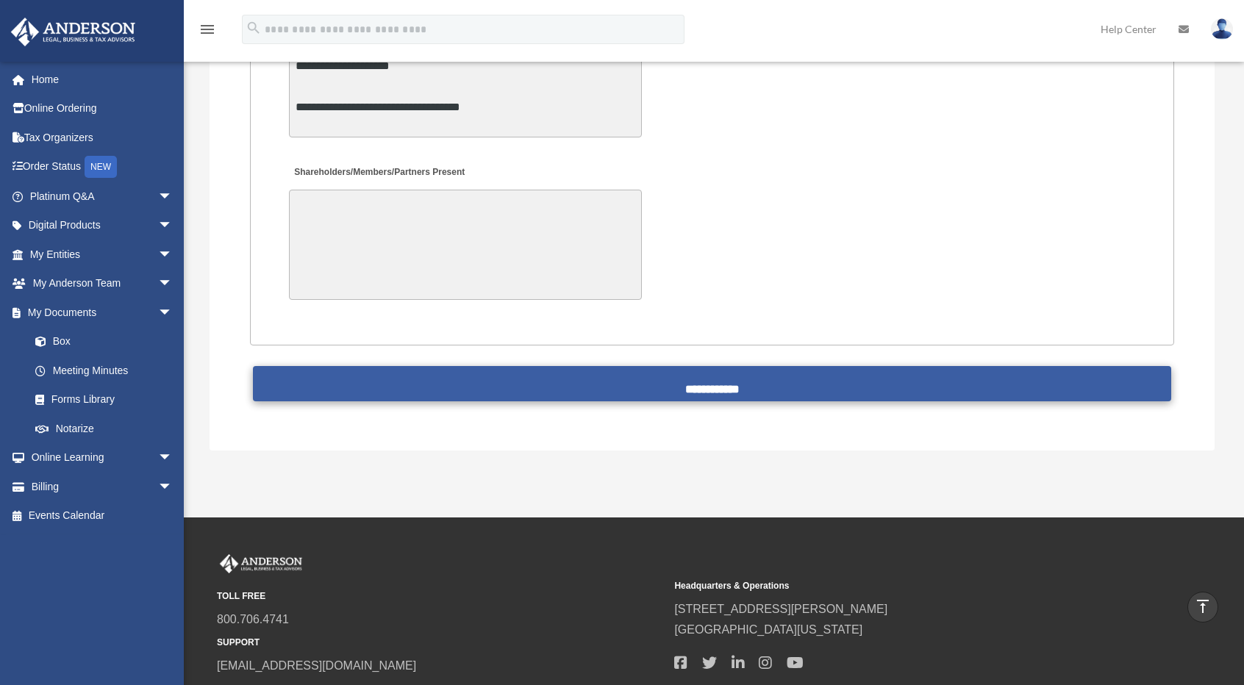
type textarea "**********"
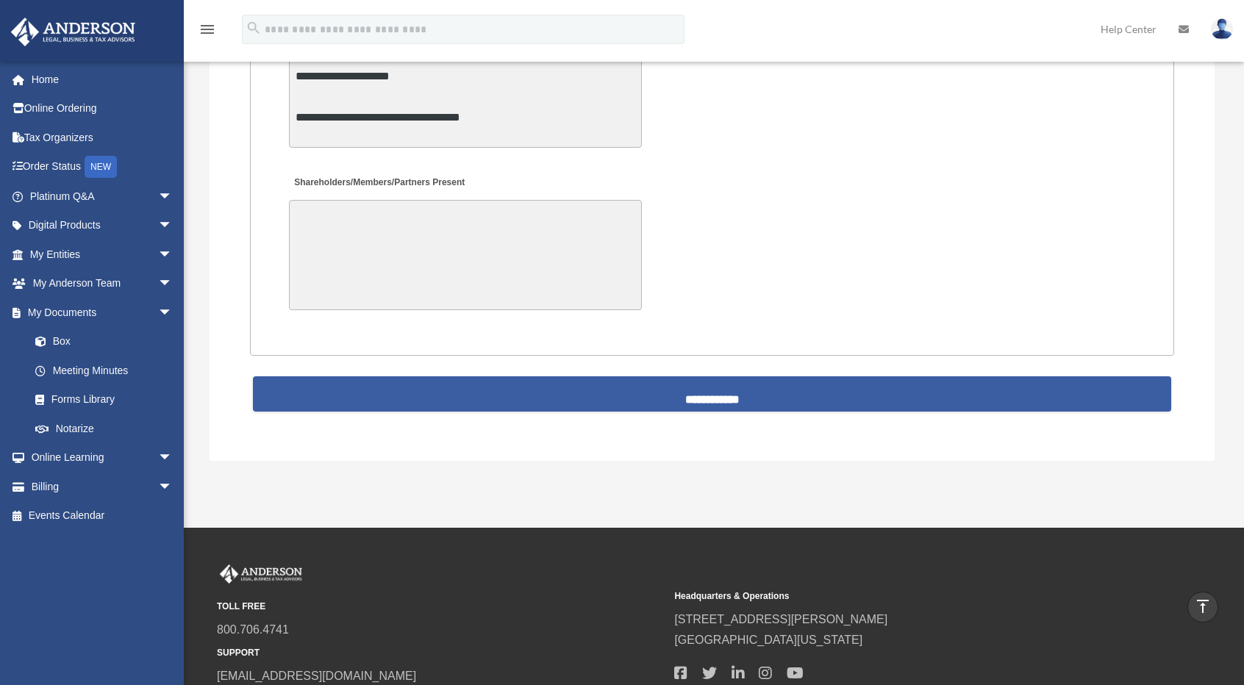
click at [696, 386] on input "**********" at bounding box center [712, 393] width 919 height 35
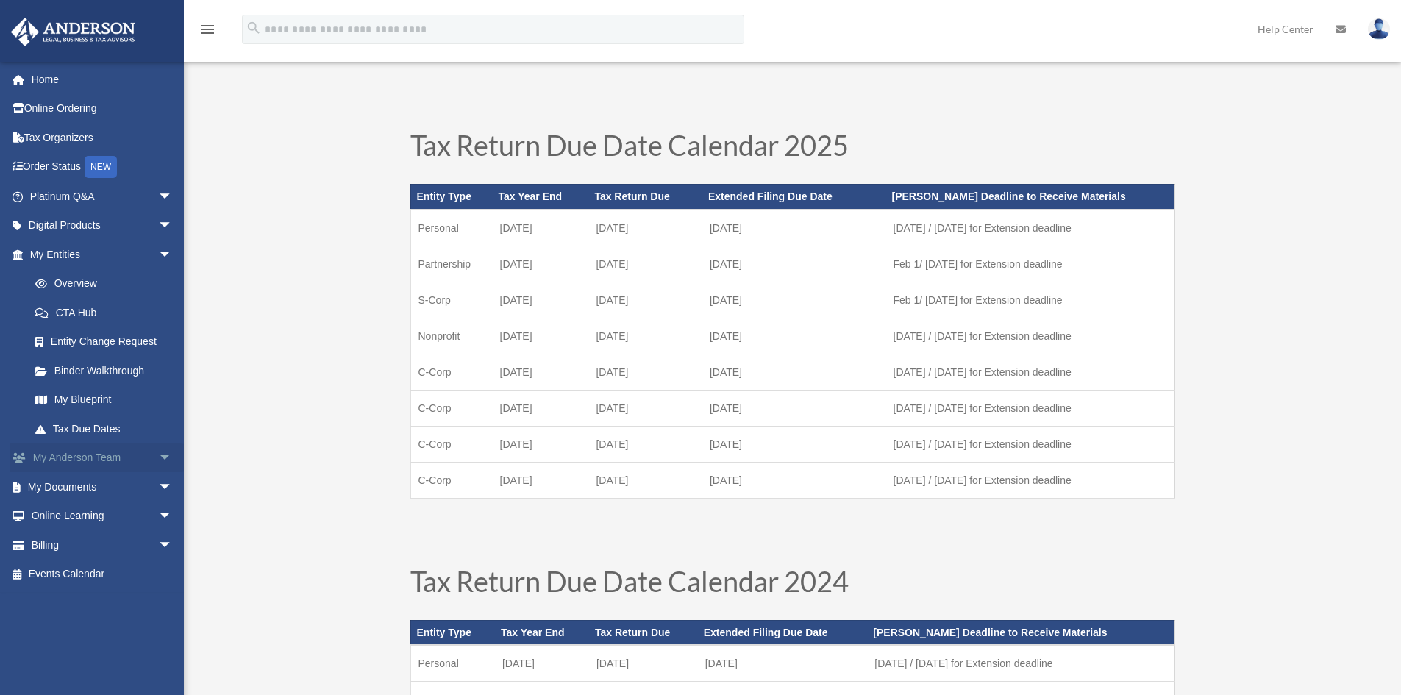
click at [113, 450] on link "My Anderson Team arrow_drop_down" at bounding box center [102, 457] width 185 height 29
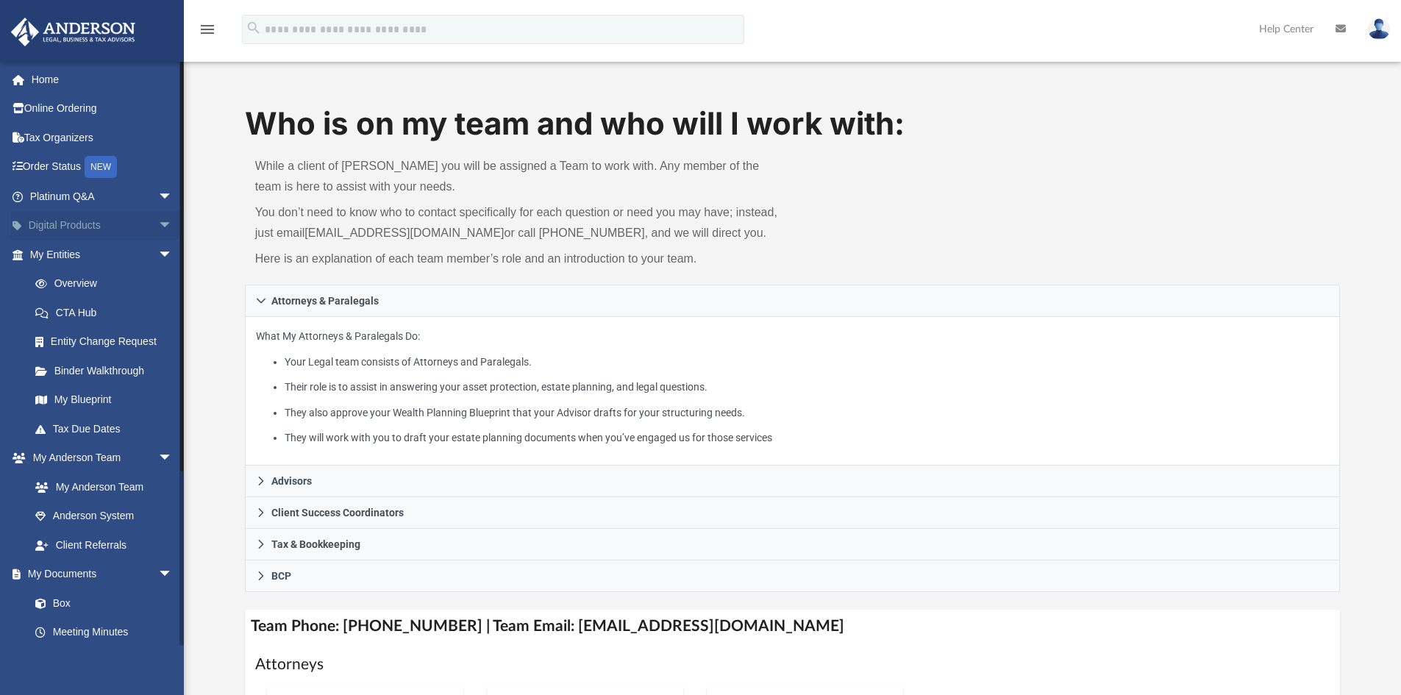
click at [77, 232] on link "Digital Products arrow_drop_down" at bounding box center [102, 225] width 185 height 29
click at [138, 221] on link "Digital Products arrow_drop_down" at bounding box center [102, 225] width 185 height 29
click at [158, 224] on span "arrow_drop_down" at bounding box center [172, 226] width 29 height 30
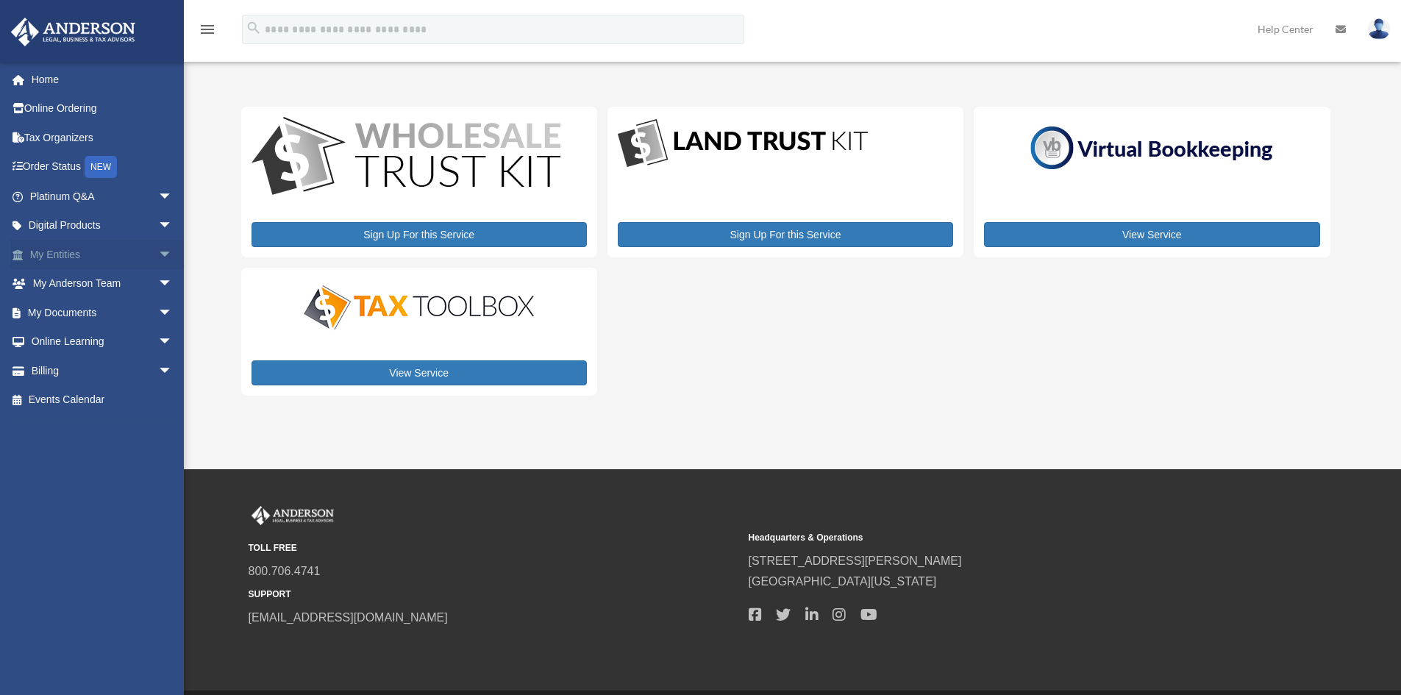
click at [96, 249] on link "My Entities arrow_drop_down" at bounding box center [102, 254] width 185 height 29
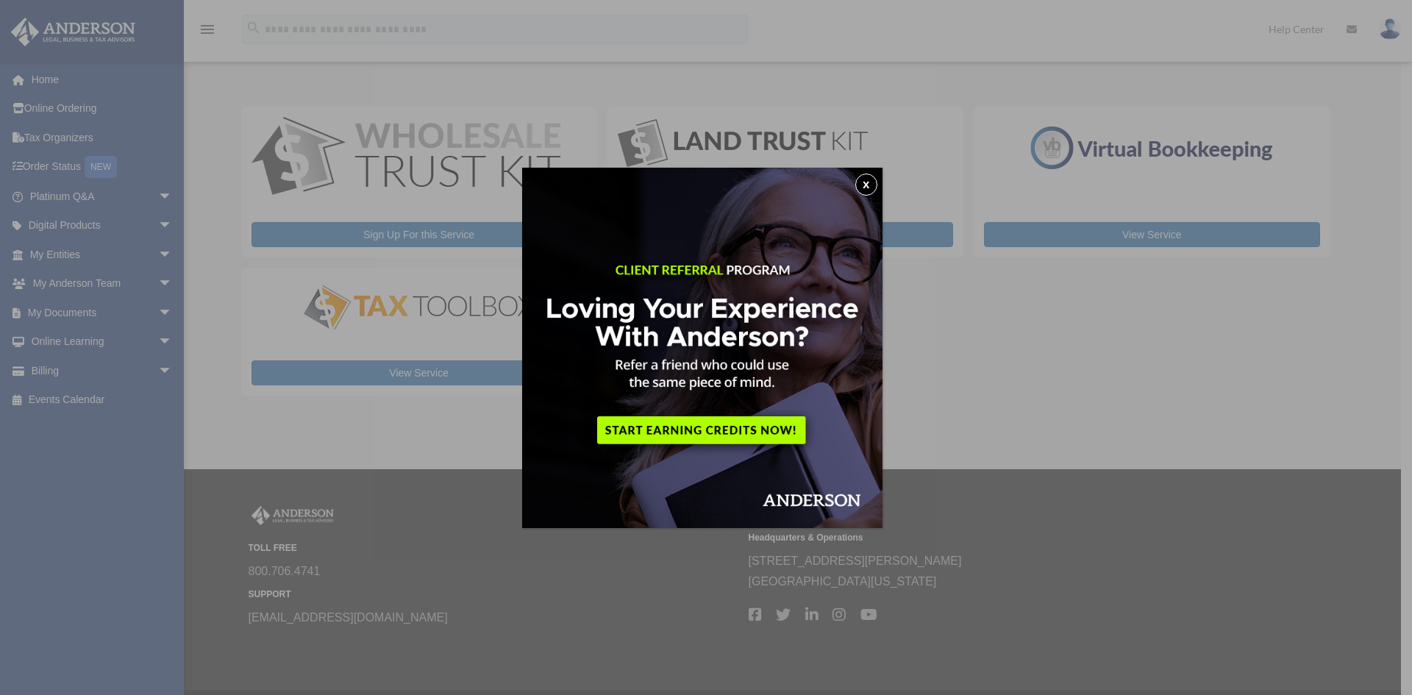
click at [874, 180] on button "x" at bounding box center [866, 185] width 22 height 22
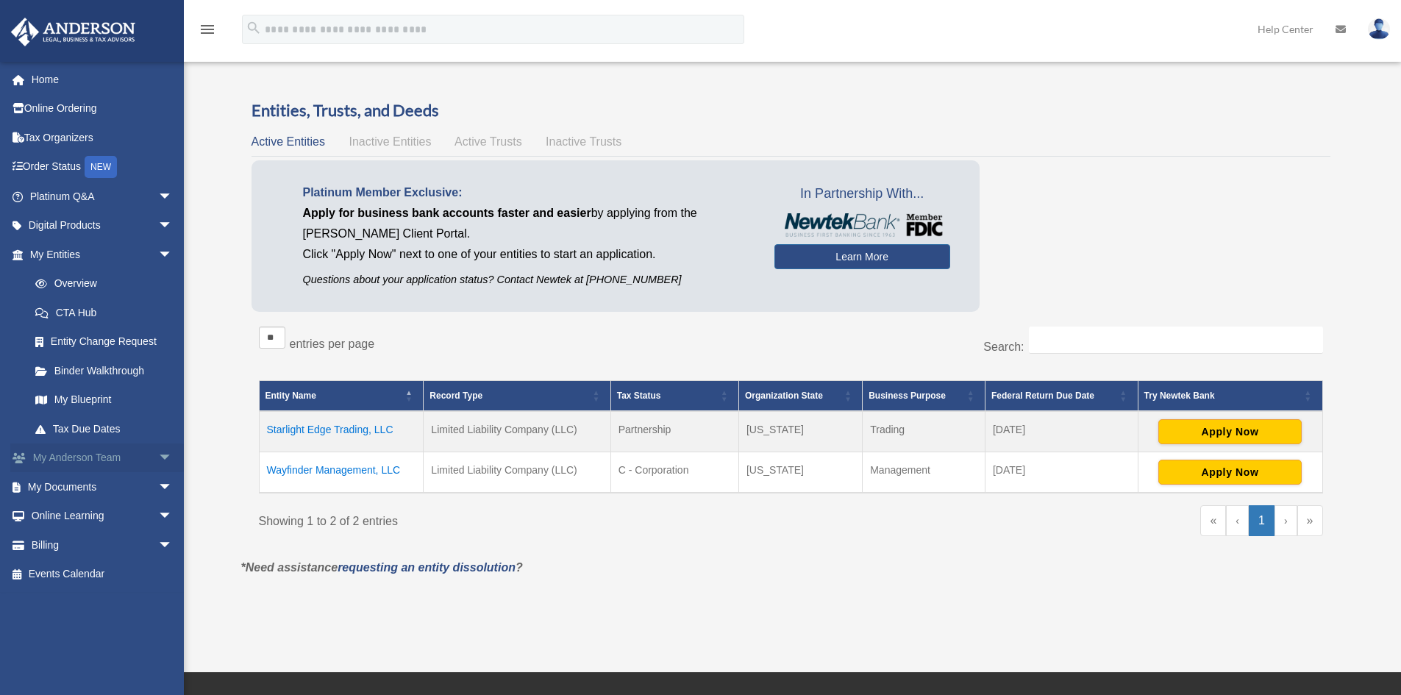
click at [137, 457] on link "My [PERSON_NAME] Team arrow_drop_down" at bounding box center [102, 457] width 185 height 29
click at [158, 457] on span "arrow_drop_down" at bounding box center [172, 458] width 29 height 30
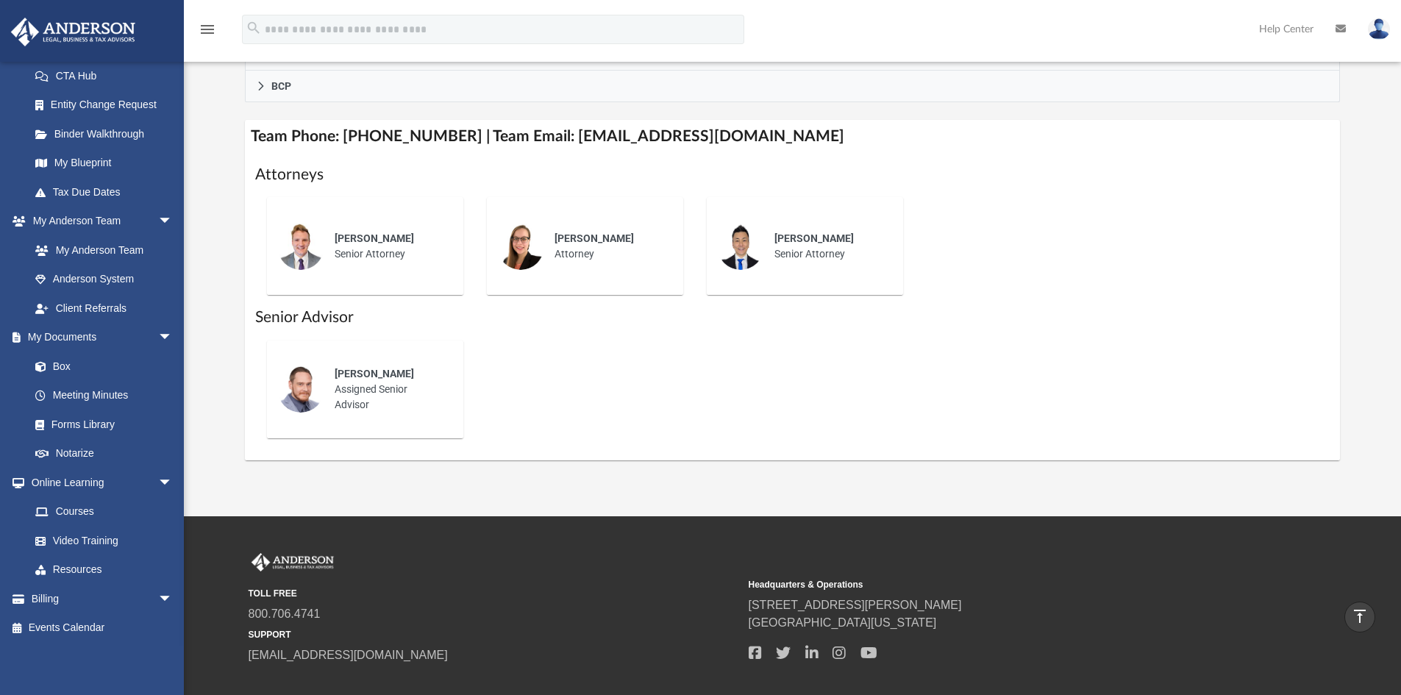
scroll to position [515, 0]
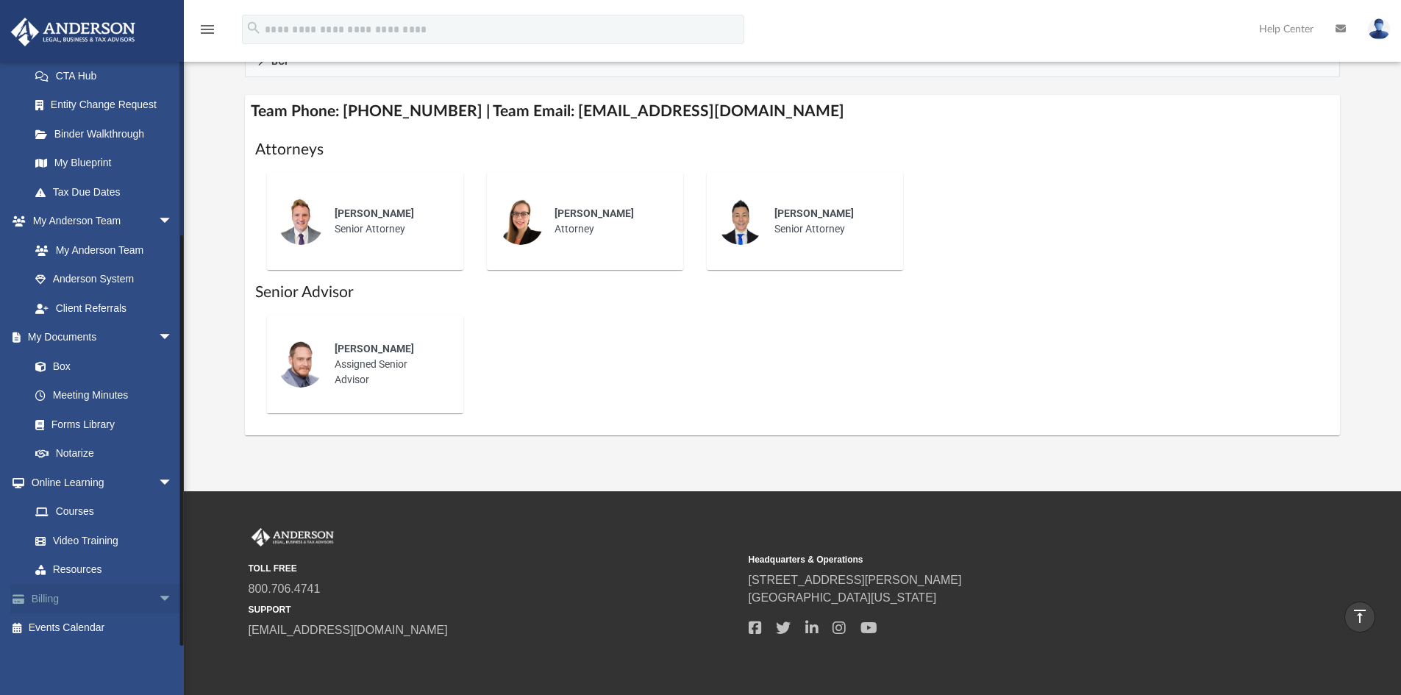
click at [117, 596] on link "Billing arrow_drop_down" at bounding box center [102, 598] width 185 height 29
click at [158, 596] on span "arrow_drop_down" at bounding box center [172, 599] width 29 height 30
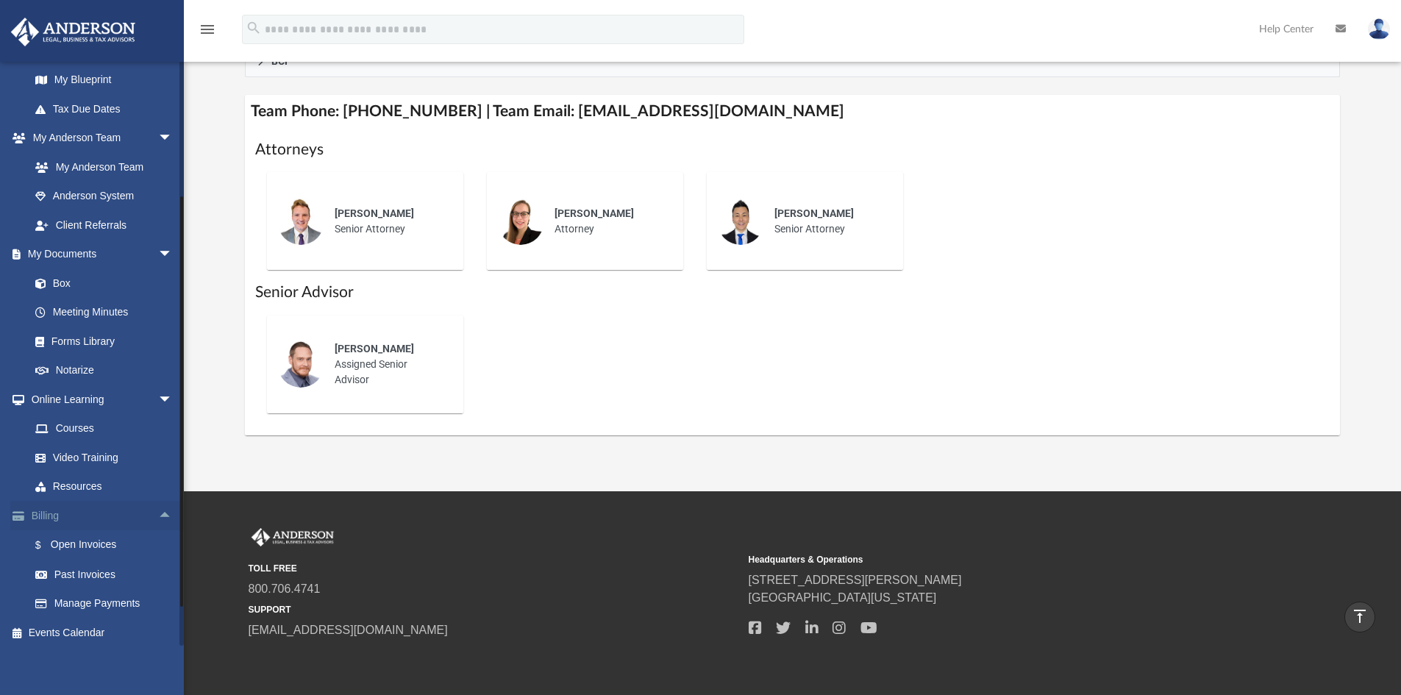
scroll to position [325, 0]
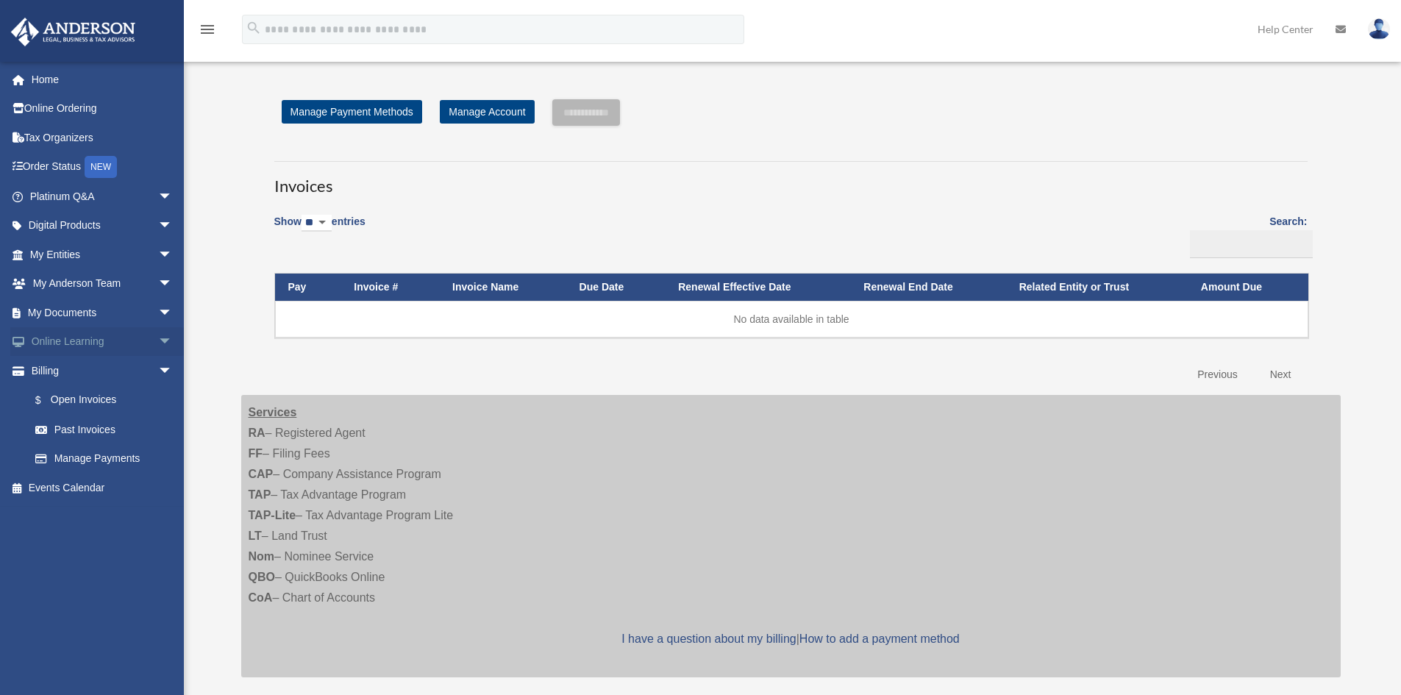
click at [158, 337] on span "arrow_drop_down" at bounding box center [172, 342] width 29 height 30
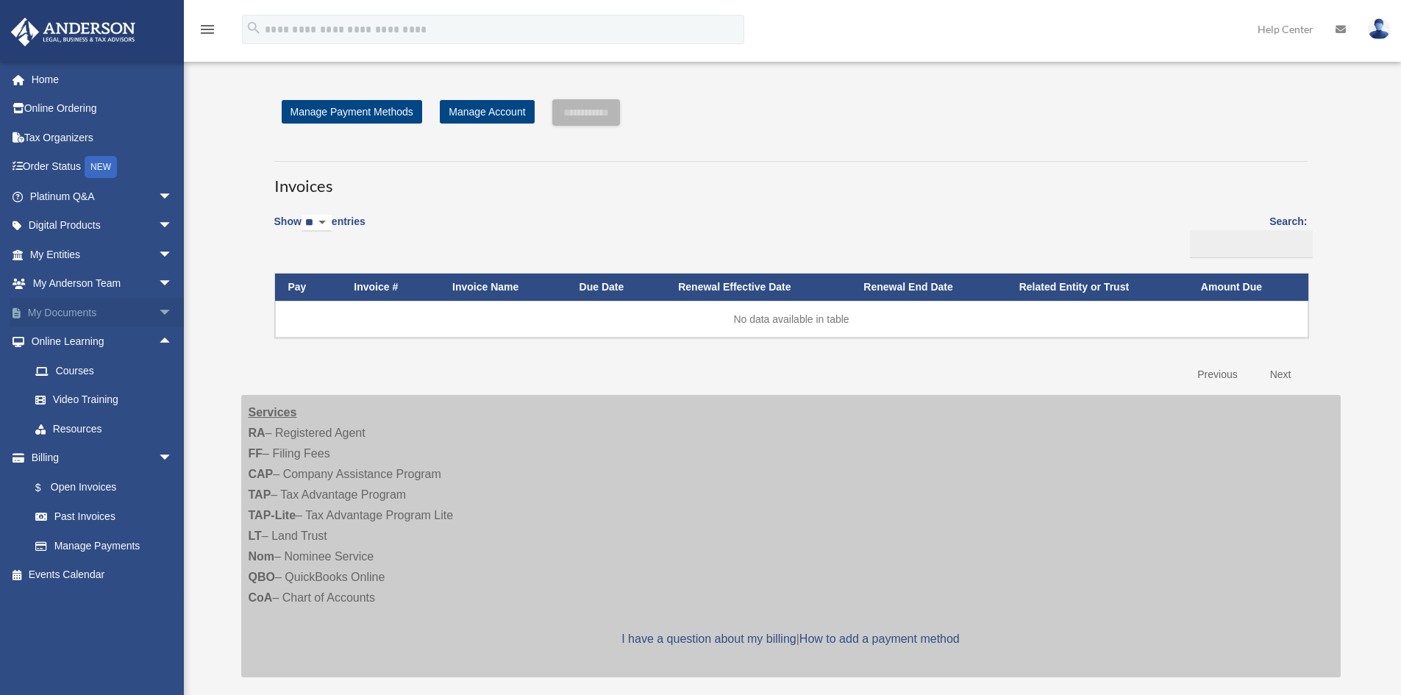
click at [159, 312] on span "arrow_drop_down" at bounding box center [172, 313] width 29 height 30
click at [124, 340] on link "Box" at bounding box center [108, 341] width 174 height 29
click at [158, 286] on span "arrow_drop_down" at bounding box center [172, 284] width 29 height 30
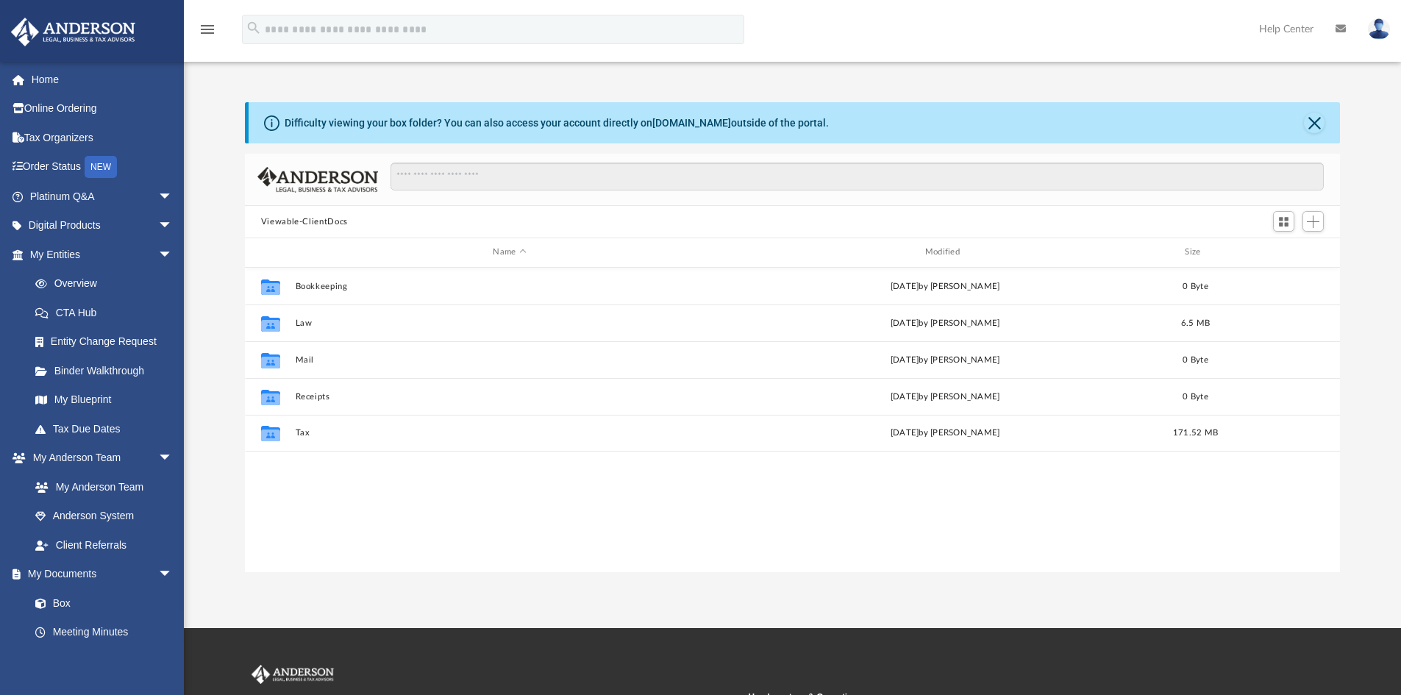
scroll to position [323, 1084]
click at [158, 226] on span "arrow_drop_down" at bounding box center [172, 226] width 29 height 30
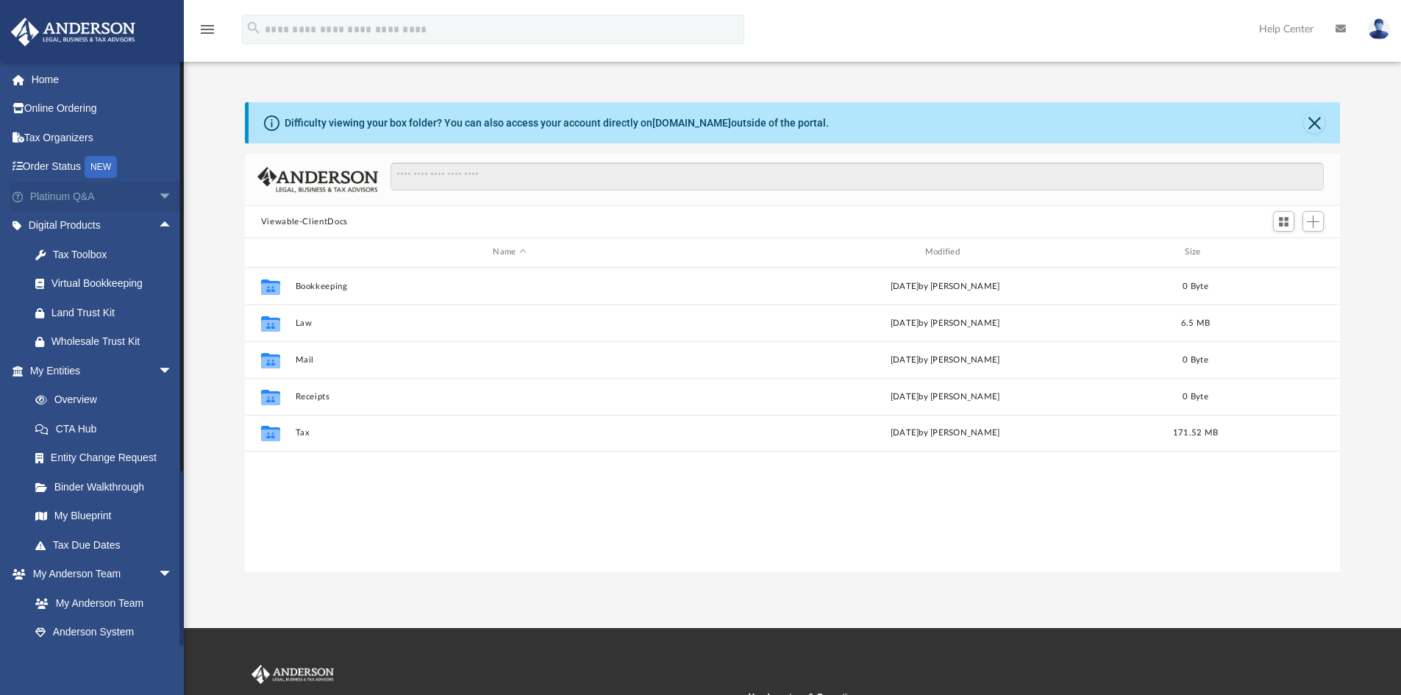
click at [158, 191] on span "arrow_drop_down" at bounding box center [172, 197] width 29 height 30
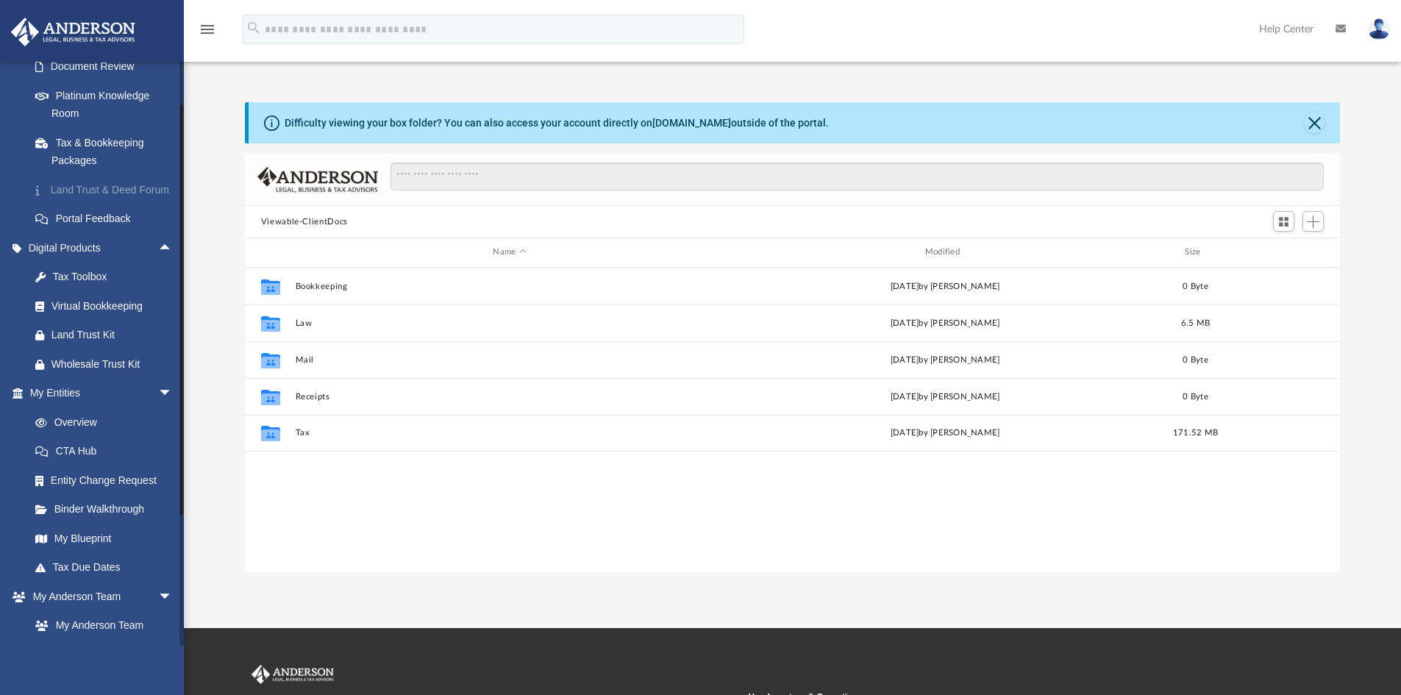
scroll to position [294, 0]
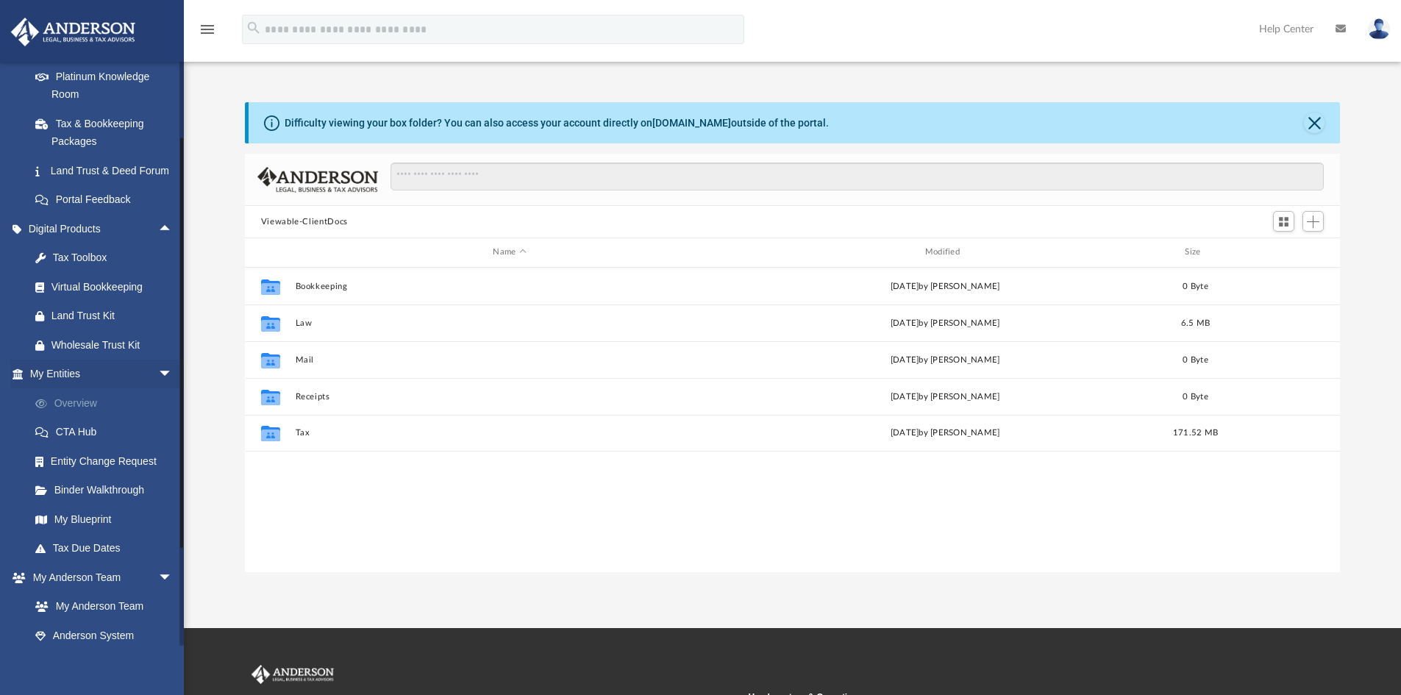
click at [101, 416] on link "Overview" at bounding box center [108, 402] width 174 height 29
click at [78, 418] on link "Overview" at bounding box center [108, 402] width 174 height 29
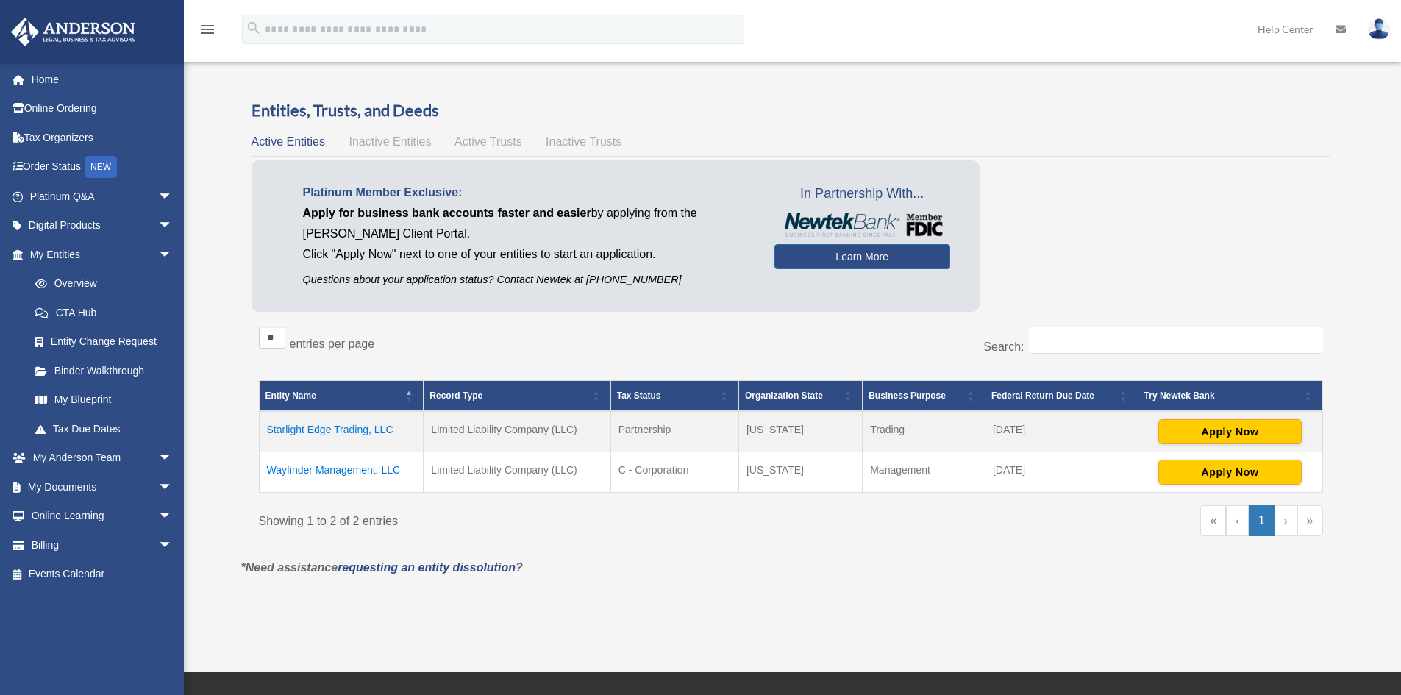
drag, startPoint x: 406, startPoint y: 469, endPoint x: 265, endPoint y: 471, distance: 141.2
click at [265, 471] on td "Wayfinder Management, LLC" at bounding box center [341, 472] width 165 height 41
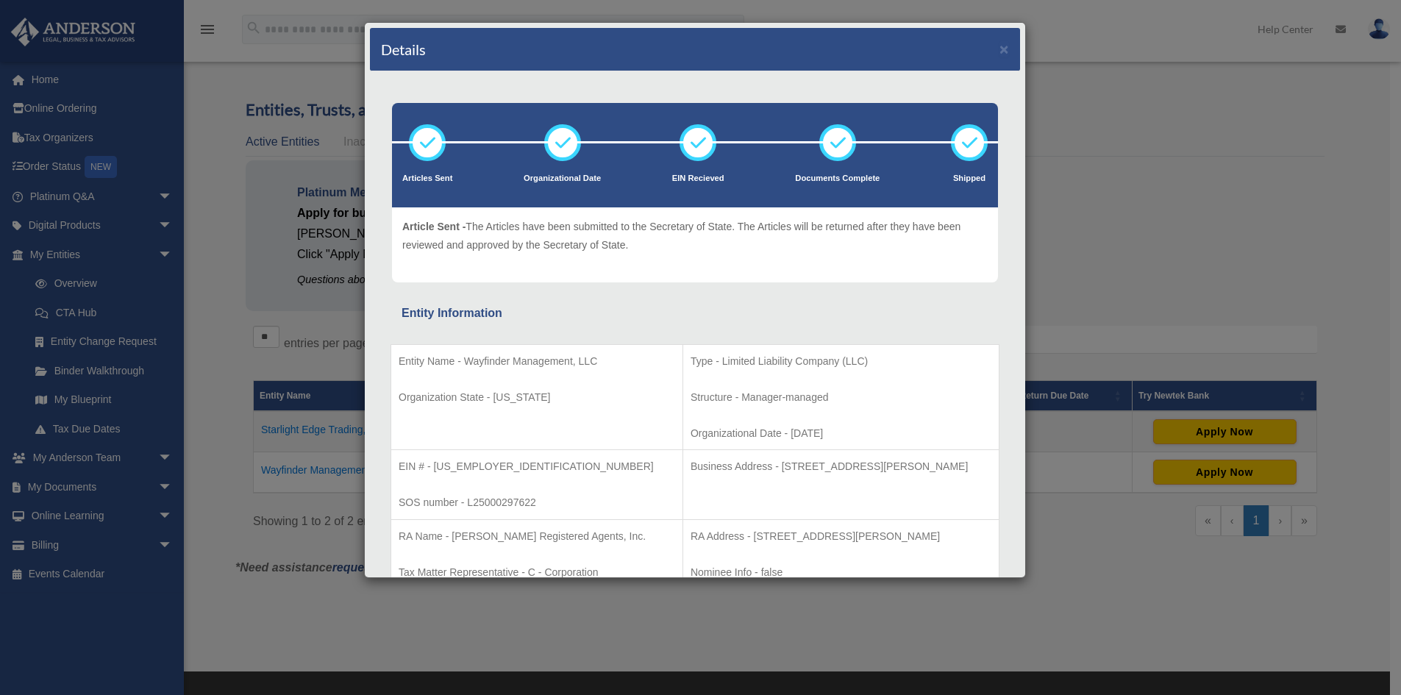
copy td "Wayfinder Management, LLC"
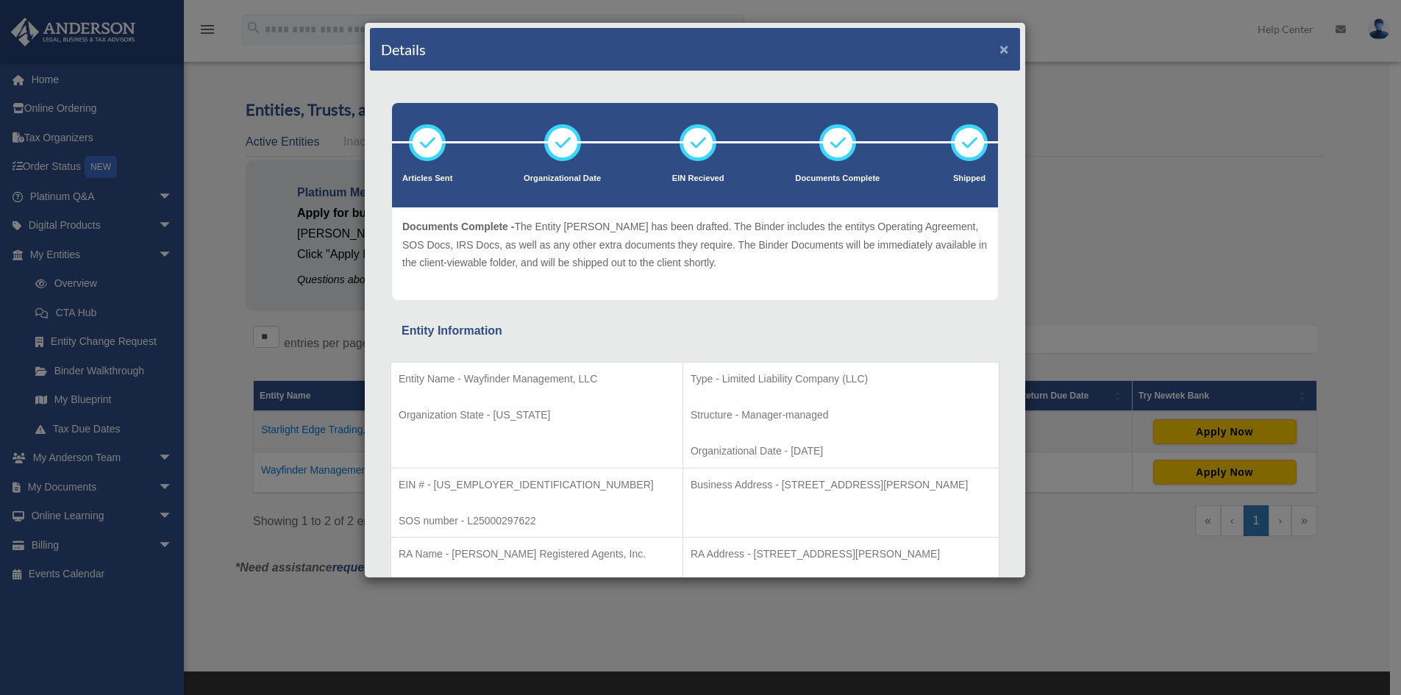
click at [999, 46] on button "×" at bounding box center [1004, 48] width 10 height 15
